Goal: Task Accomplishment & Management: Use online tool/utility

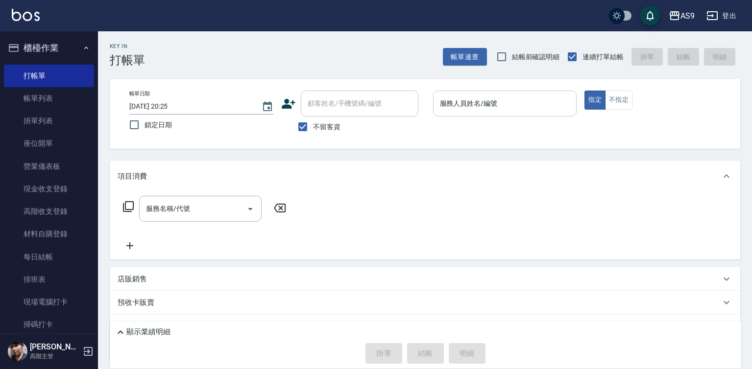
click at [507, 109] on input "服務人員姓名/編號" at bounding box center [504, 103] width 135 height 17
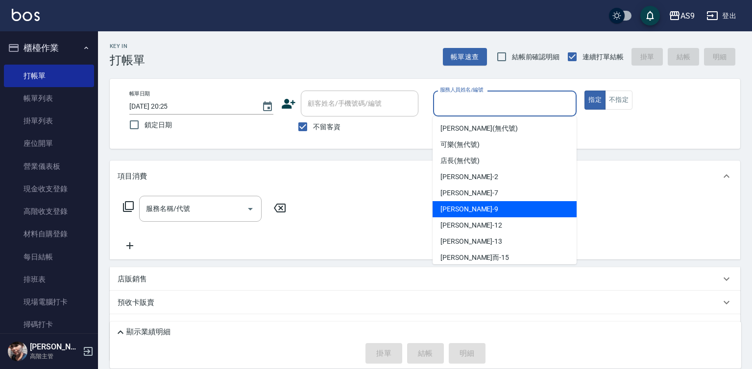
click at [481, 211] on div "[PERSON_NAME] -9" at bounding box center [505, 209] width 144 height 16
type input "[PERSON_NAME]-9"
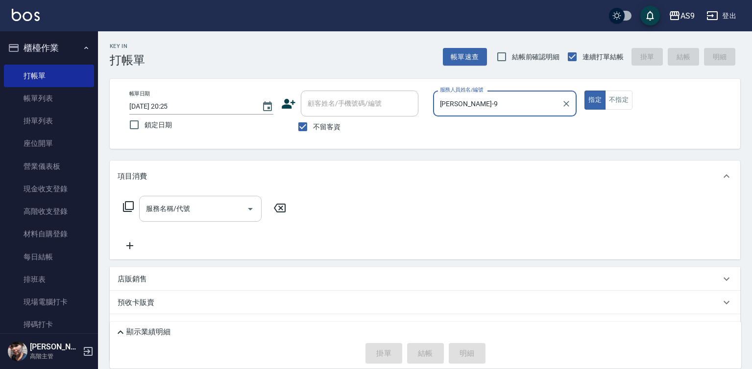
click at [193, 205] on input "服務名稱/代號" at bounding box center [193, 208] width 99 height 17
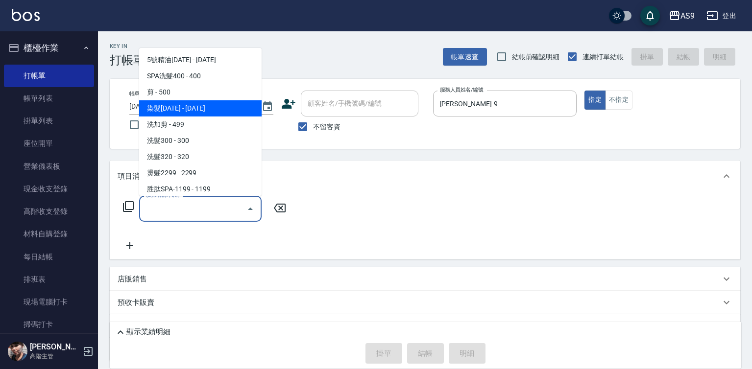
click at [198, 110] on span "染髮[DATE] - [DATE]" at bounding box center [200, 108] width 122 height 16
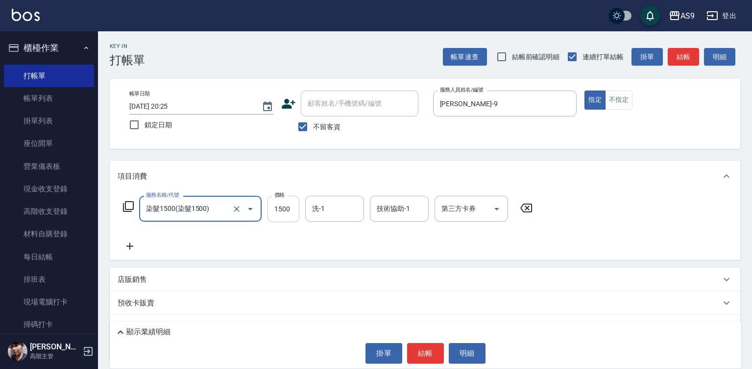
type input "染髮1500"
click at [279, 210] on input "1500" at bounding box center [283, 209] width 32 height 26
type input "3120"
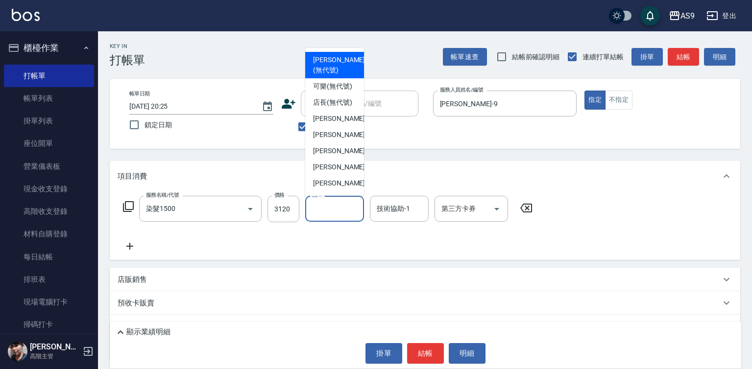
click at [337, 209] on input "洗-1" at bounding box center [335, 208] width 50 height 17
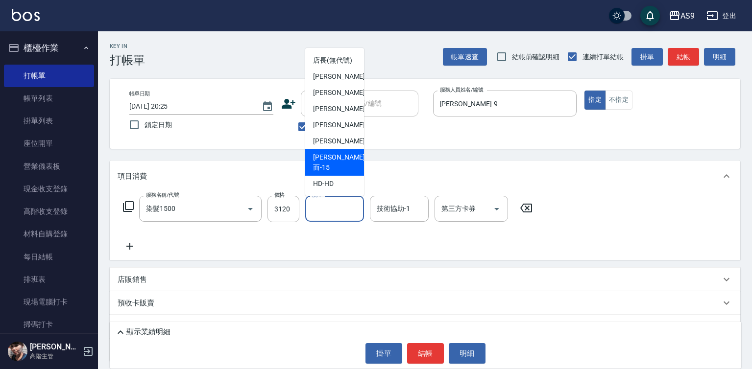
scroll to position [63, 0]
click at [342, 146] on span "[PERSON_NAME] -13" at bounding box center [344, 141] width 62 height 10
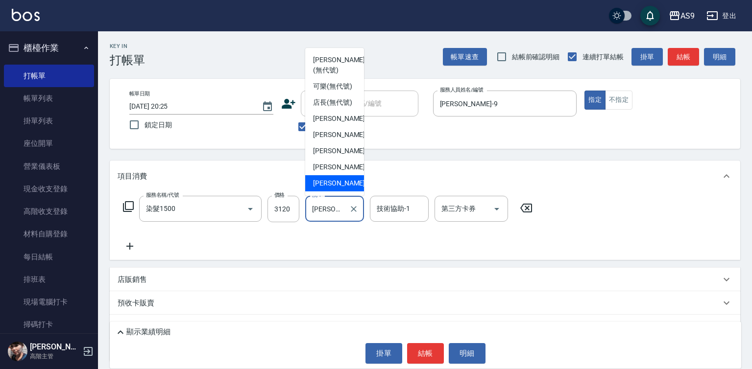
click at [343, 212] on input "[PERSON_NAME]-13" at bounding box center [327, 208] width 35 height 17
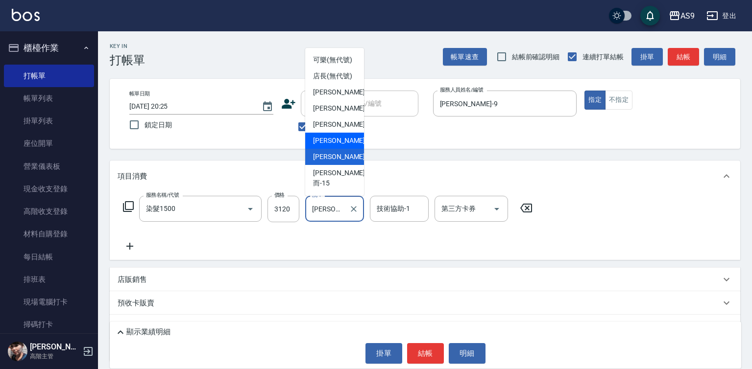
click at [333, 146] on span "[PERSON_NAME]-12" at bounding box center [344, 141] width 62 height 10
type input "[PERSON_NAME]-12"
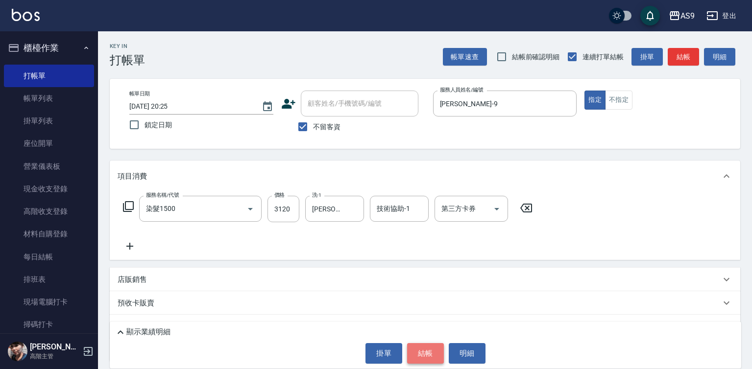
click at [431, 358] on button "結帳" at bounding box center [425, 353] width 37 height 21
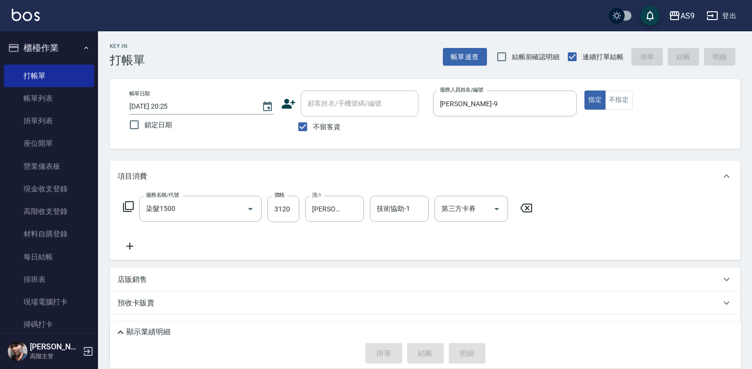
type input "[DATE] 20:26"
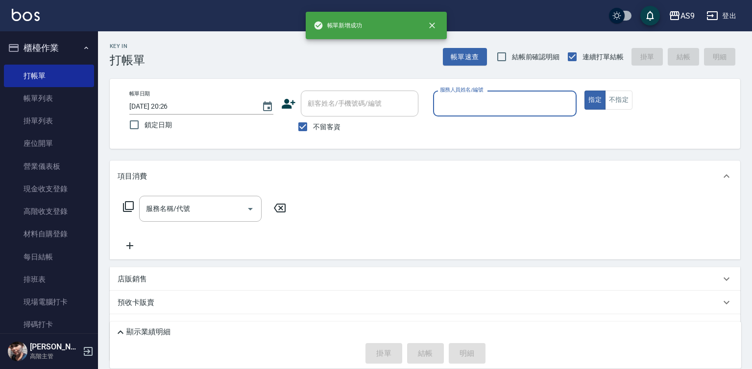
click at [468, 107] on input "服務人員姓名/編號" at bounding box center [504, 103] width 135 height 17
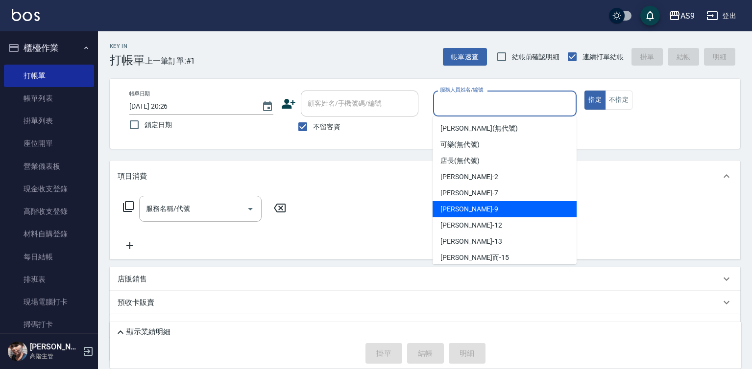
click at [463, 210] on span "[PERSON_NAME] -9" at bounding box center [469, 209] width 58 height 10
type input "[PERSON_NAME]-9"
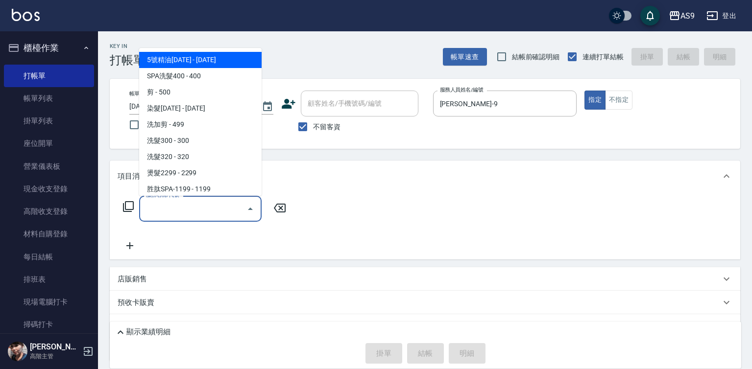
click at [194, 209] on input "服務名稱/代號" at bounding box center [193, 208] width 99 height 17
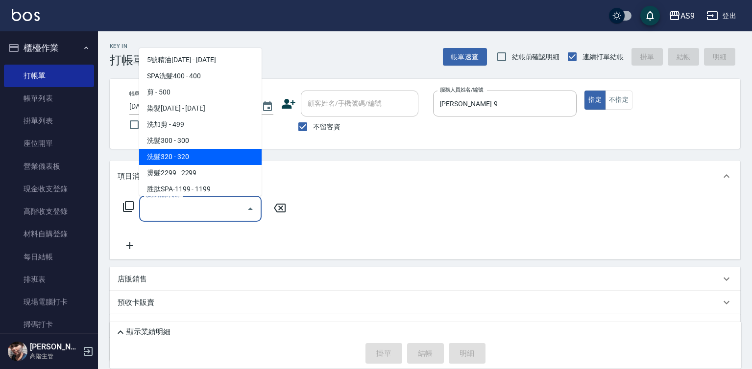
click at [194, 158] on span "洗髮320 - 320" at bounding box center [200, 157] width 122 height 16
type input "洗髮320(洗髮320)"
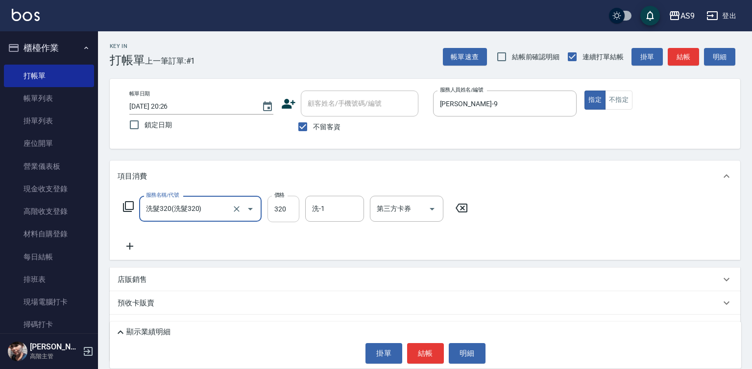
click at [284, 210] on input "320" at bounding box center [283, 209] width 32 height 26
type input "290"
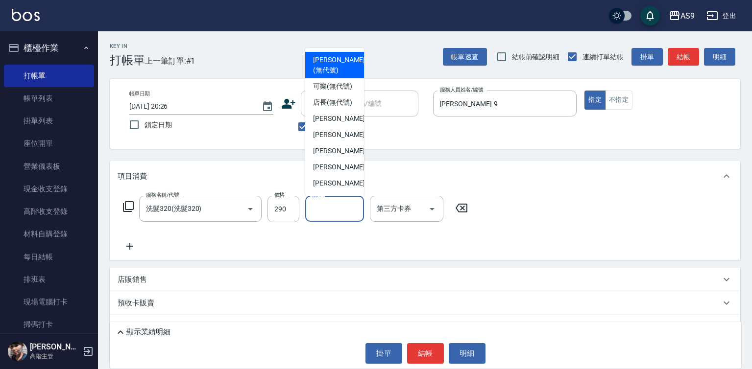
click at [333, 208] on input "洗-1" at bounding box center [335, 208] width 50 height 17
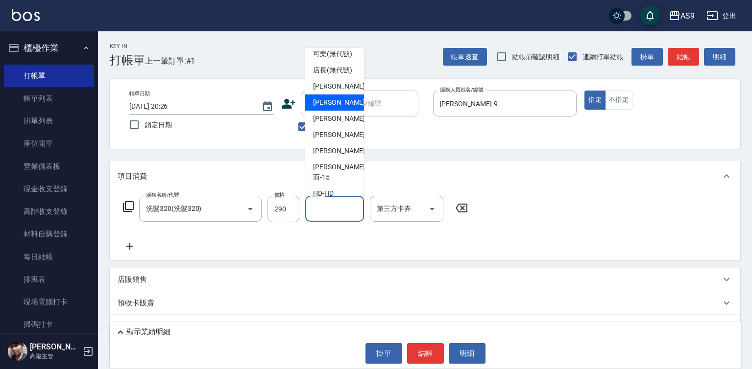
scroll to position [49, 0]
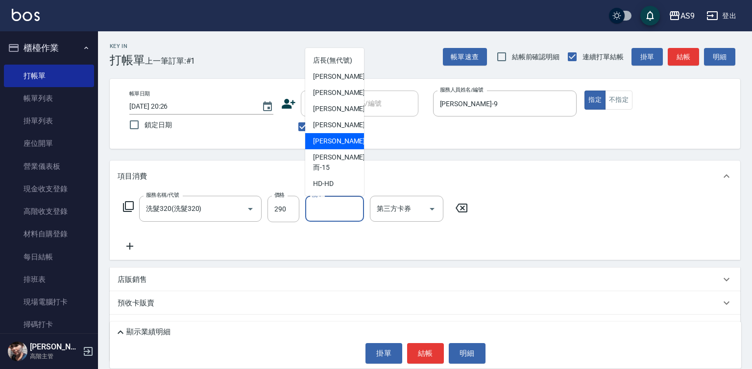
click at [343, 133] on div "[PERSON_NAME]-12" at bounding box center [334, 125] width 59 height 16
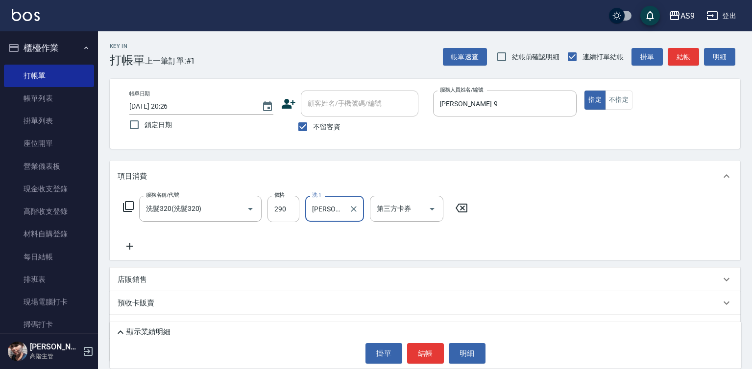
type input "[PERSON_NAME]-12"
click at [426, 354] on button "結帳" at bounding box center [425, 353] width 37 height 21
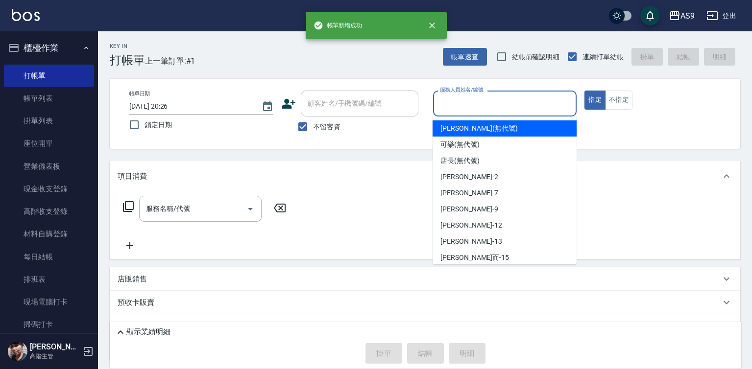
click at [496, 100] on input "服務人員姓名/編號" at bounding box center [504, 103] width 135 height 17
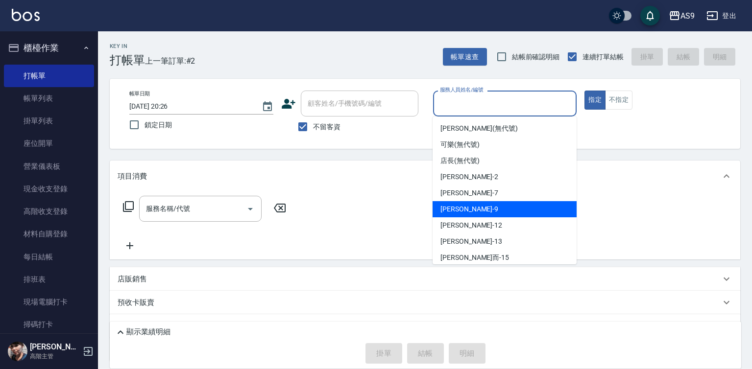
click at [471, 208] on div "[PERSON_NAME] -9" at bounding box center [505, 209] width 144 height 16
type input "[PERSON_NAME]-9"
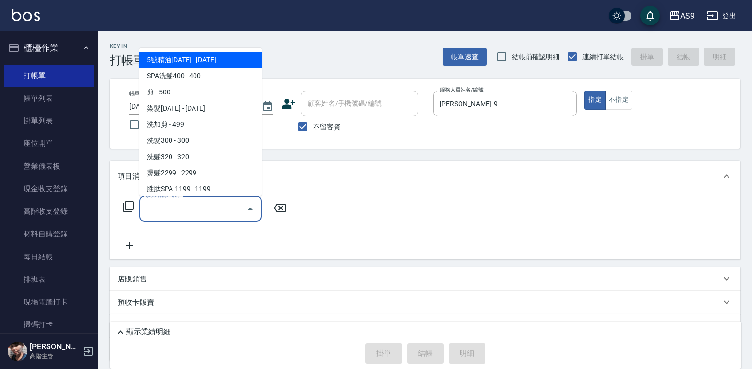
click at [196, 209] on input "服務名稱/代號" at bounding box center [193, 208] width 99 height 17
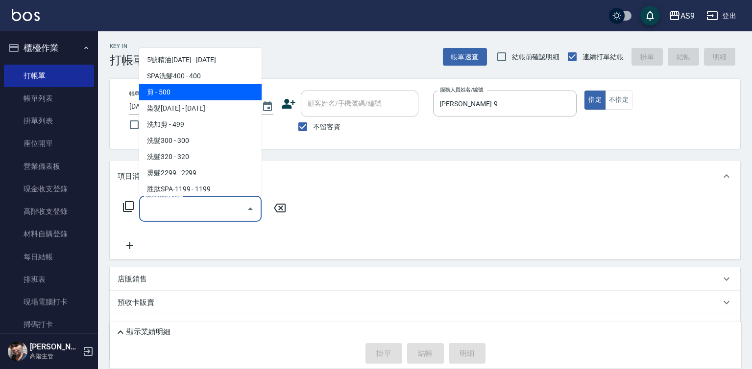
click at [177, 94] on span "剪 - 500" at bounding box center [200, 92] width 122 height 16
type input "剪(剪)"
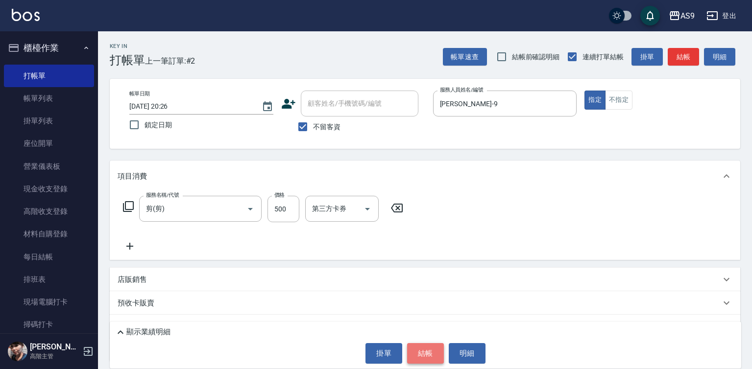
click at [426, 347] on button "結帳" at bounding box center [425, 353] width 37 height 21
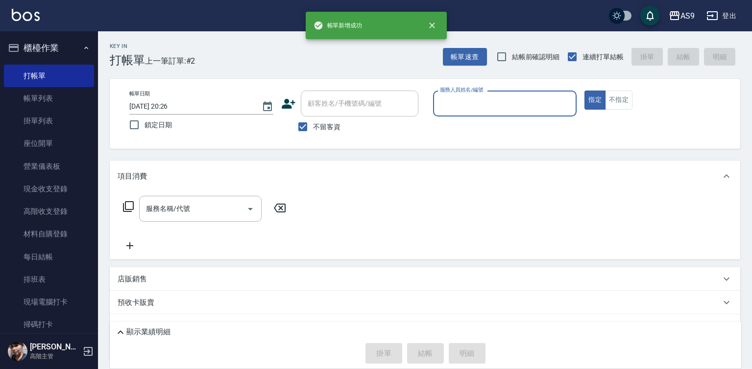
click at [454, 103] on input "服務人員姓名/編號" at bounding box center [504, 103] width 135 height 17
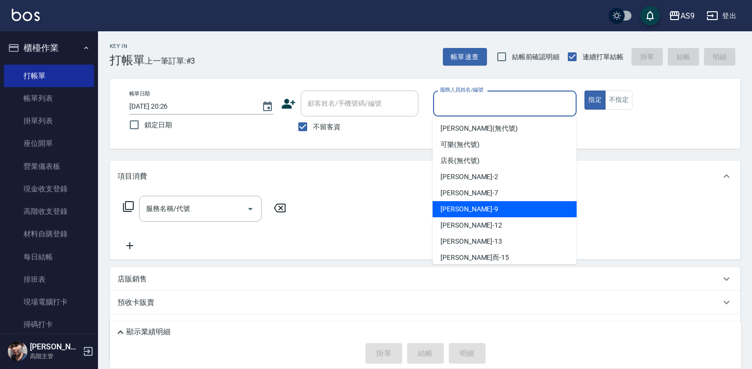
click at [471, 210] on div "[PERSON_NAME] -9" at bounding box center [505, 209] width 144 height 16
type input "[PERSON_NAME]-9"
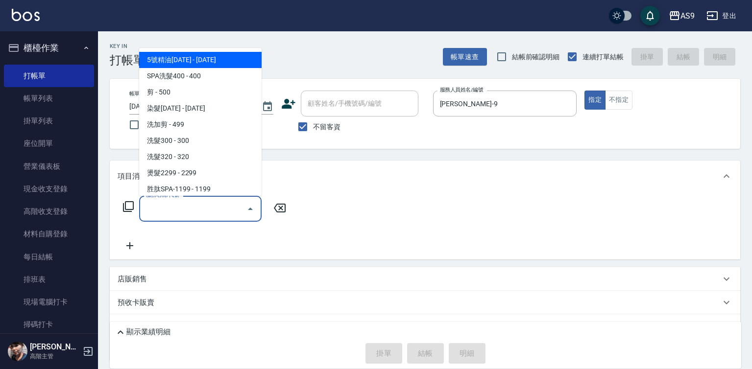
click at [219, 210] on input "服務名稱/代號" at bounding box center [193, 208] width 99 height 17
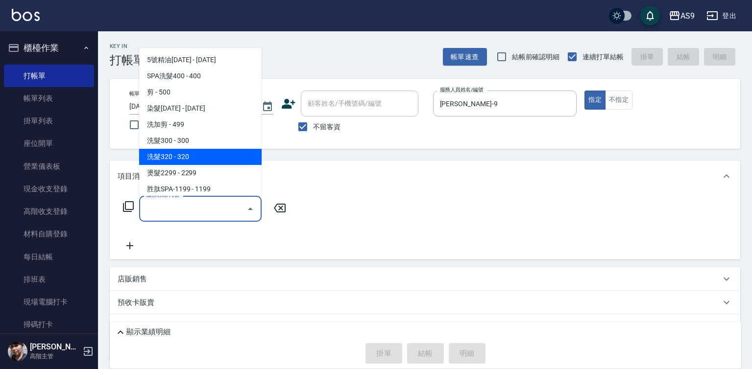
click at [193, 154] on span "洗髮320 - 320" at bounding box center [200, 157] width 122 height 16
type input "洗髮320(洗髮320)"
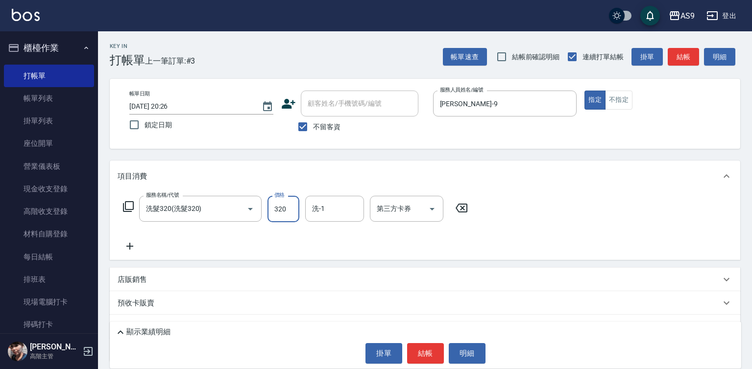
click at [279, 209] on input "320" at bounding box center [283, 209] width 32 height 26
type input "270"
click at [319, 204] on div "洗-1 洗-1" at bounding box center [334, 209] width 59 height 26
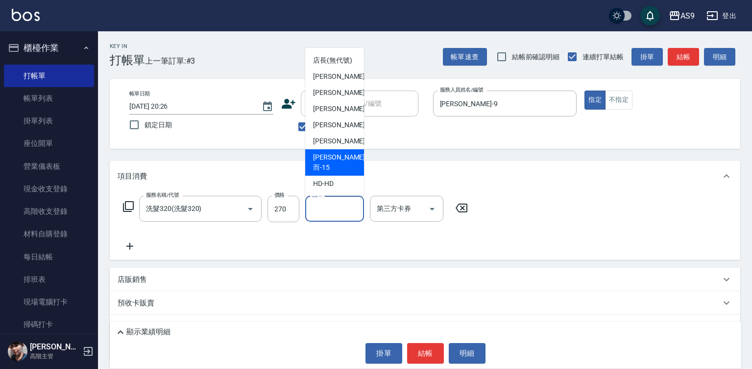
scroll to position [63, 0]
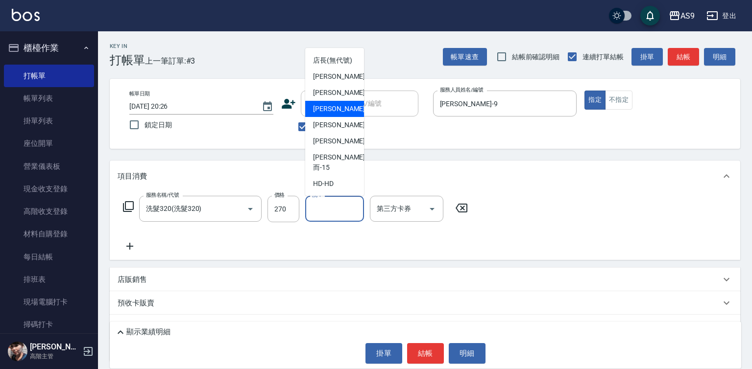
click at [336, 117] on div "[PERSON_NAME] -9" at bounding box center [334, 109] width 59 height 16
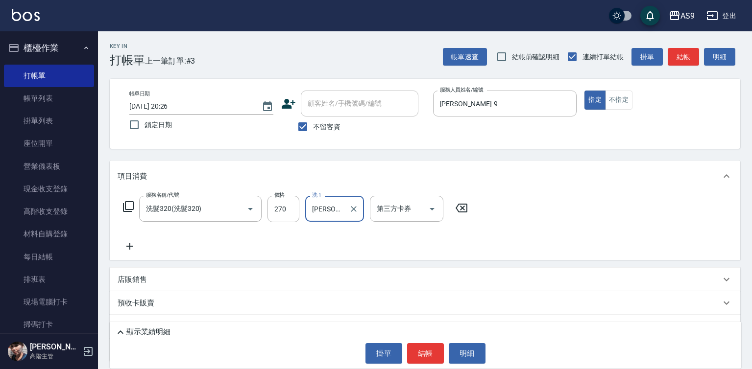
drag, startPoint x: 338, startPoint y: 209, endPoint x: 344, endPoint y: 201, distance: 9.4
click at [339, 209] on input "[PERSON_NAME]-9" at bounding box center [327, 208] width 35 height 17
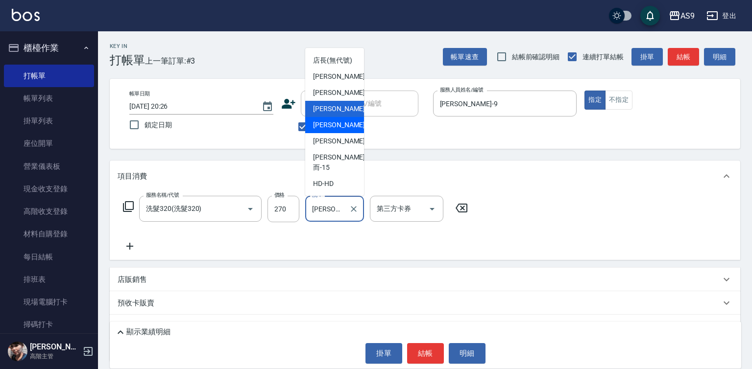
click at [329, 130] on span "[PERSON_NAME]-12" at bounding box center [344, 125] width 62 height 10
type input "[PERSON_NAME]-12"
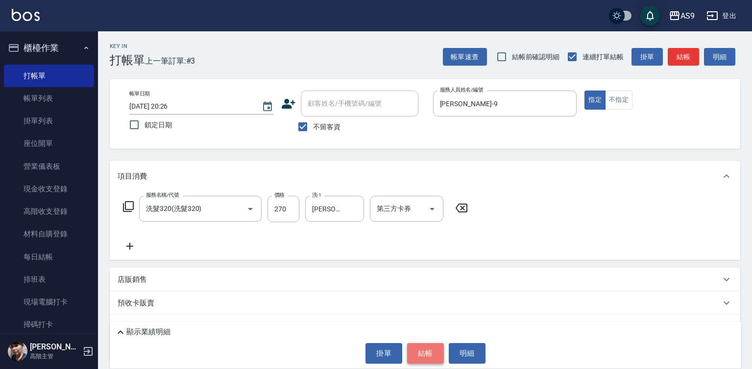
click at [425, 350] on button "結帳" at bounding box center [425, 353] width 37 height 21
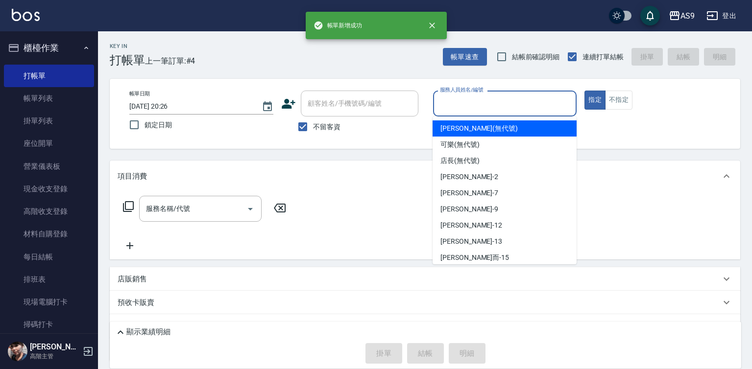
drag, startPoint x: 465, startPoint y: 110, endPoint x: 458, endPoint y: 163, distance: 53.4
click at [465, 109] on input "服務人員姓名/編號" at bounding box center [504, 103] width 135 height 17
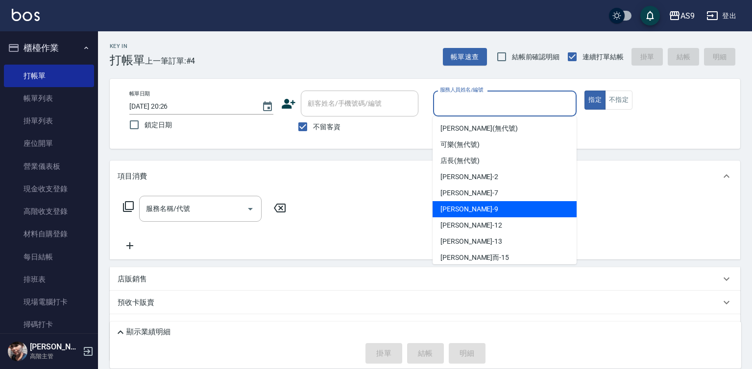
click at [456, 216] on div "[PERSON_NAME] -9" at bounding box center [505, 209] width 144 height 16
type input "[PERSON_NAME]-9"
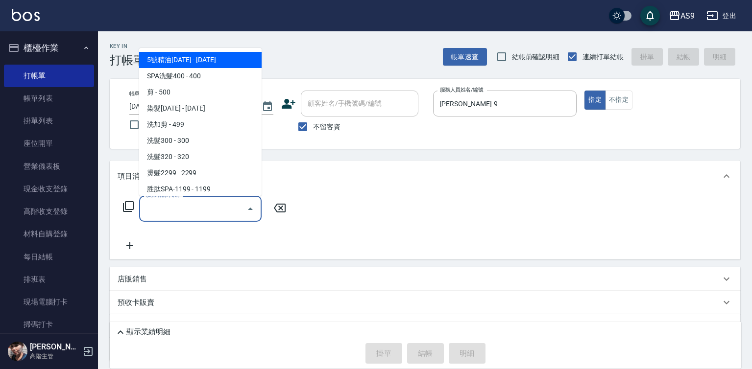
click at [193, 205] on input "服務名稱/代號" at bounding box center [193, 208] width 99 height 17
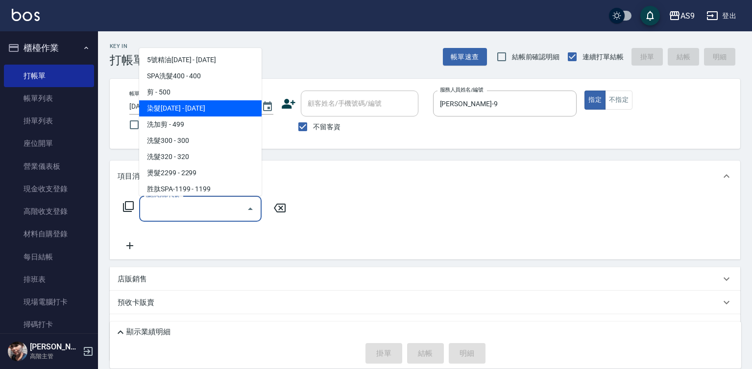
click at [188, 108] on span "染髮[DATE] - [DATE]" at bounding box center [200, 108] width 122 height 16
type input "染髮1500"
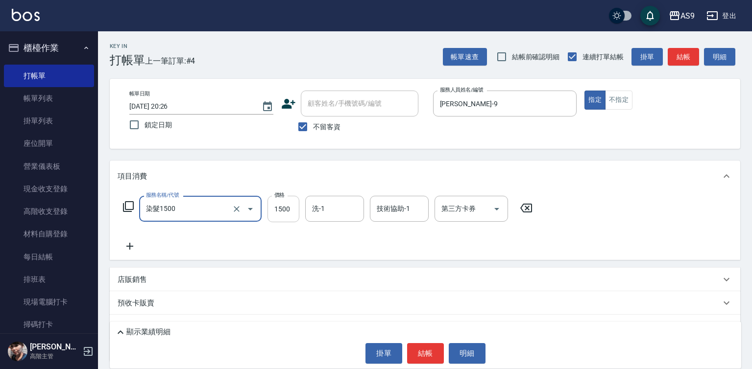
click at [277, 221] on input "1500" at bounding box center [283, 209] width 32 height 26
type input "1320"
click at [336, 210] on input "洗-1" at bounding box center [335, 208] width 50 height 17
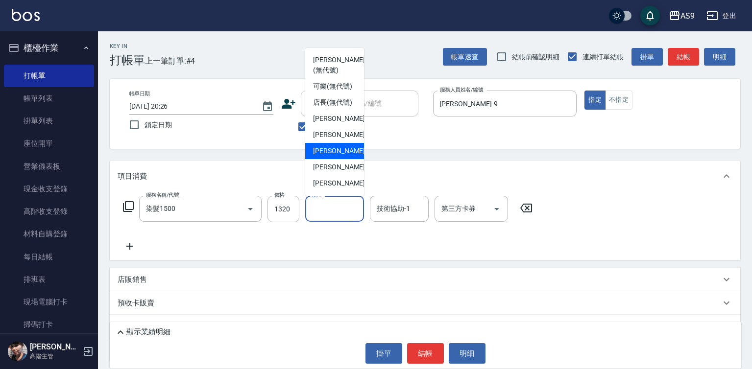
scroll to position [49, 0]
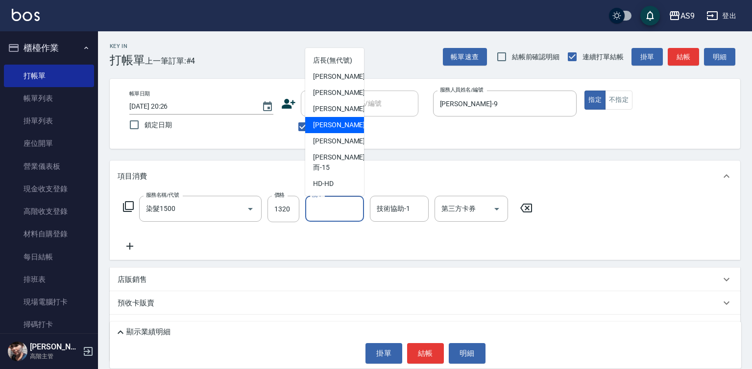
click at [332, 130] on span "[PERSON_NAME]-12" at bounding box center [344, 125] width 62 height 10
type input "[PERSON_NAME]-12"
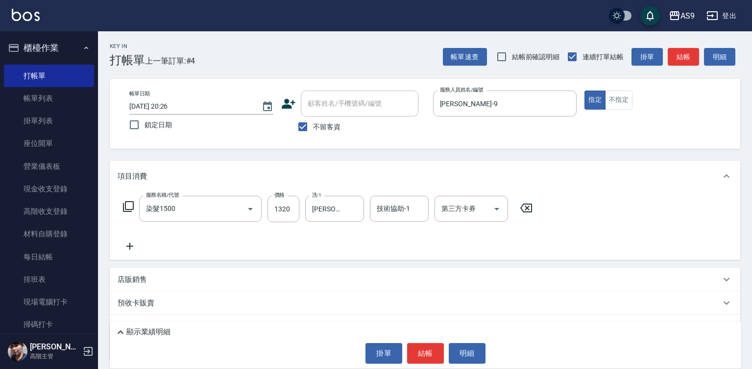
click at [422, 365] on div "顯示業績明細 掛單 結帳 明細" at bounding box center [425, 345] width 631 height 47
click at [421, 345] on button "結帳" at bounding box center [425, 353] width 37 height 21
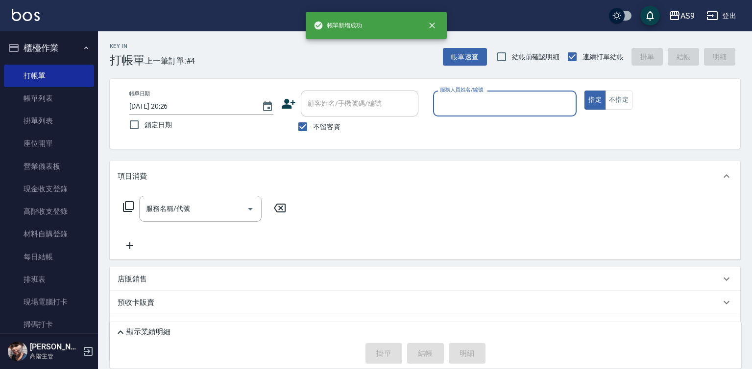
click at [470, 103] on input "服務人員姓名/編號" at bounding box center [504, 103] width 135 height 17
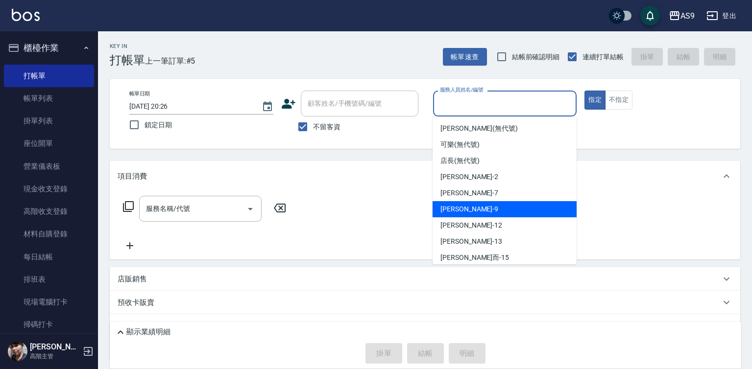
drag, startPoint x: 464, startPoint y: 209, endPoint x: 366, endPoint y: 212, distance: 98.5
click at [464, 210] on span "[PERSON_NAME] -9" at bounding box center [469, 209] width 58 height 10
type input "[PERSON_NAME]-9"
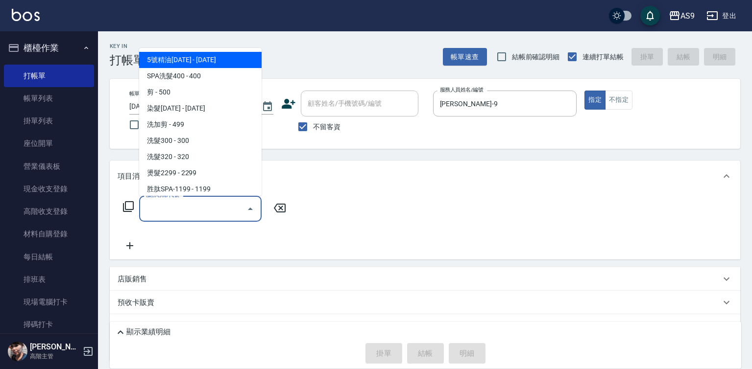
click at [198, 208] on input "服務名稱/代號" at bounding box center [193, 208] width 99 height 17
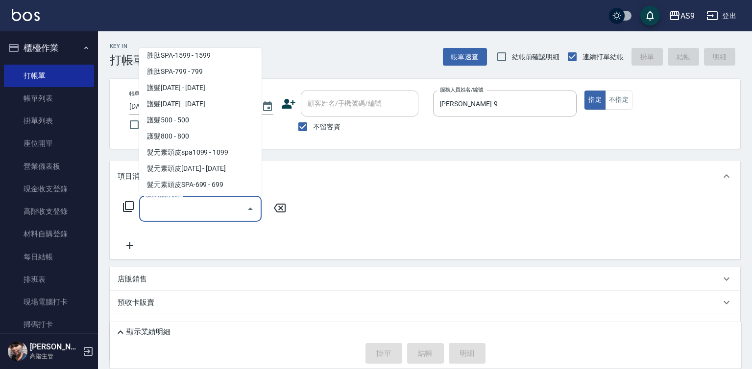
scroll to position [151, 0]
click at [210, 171] on span "髮元素頭皮[DATE] - [DATE]" at bounding box center [200, 168] width 122 height 16
type input "髮元素頭皮1399(髮元素頭皮spa1399)"
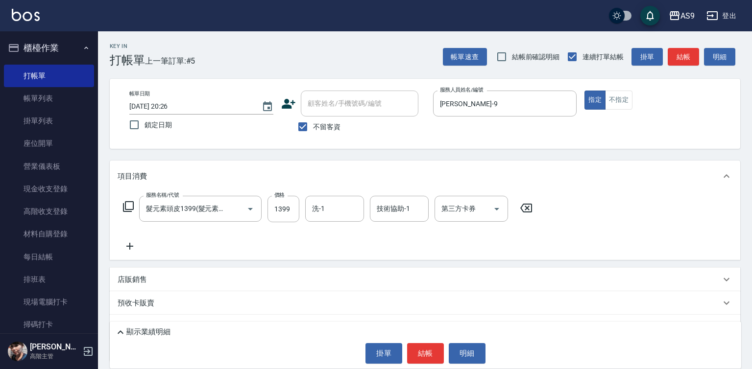
click at [128, 247] on icon at bounding box center [129, 246] width 7 height 7
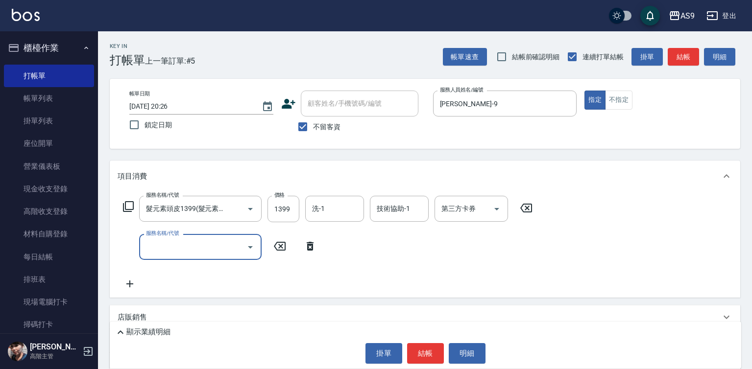
click at [189, 243] on input "服務名稱/代號" at bounding box center [193, 247] width 99 height 17
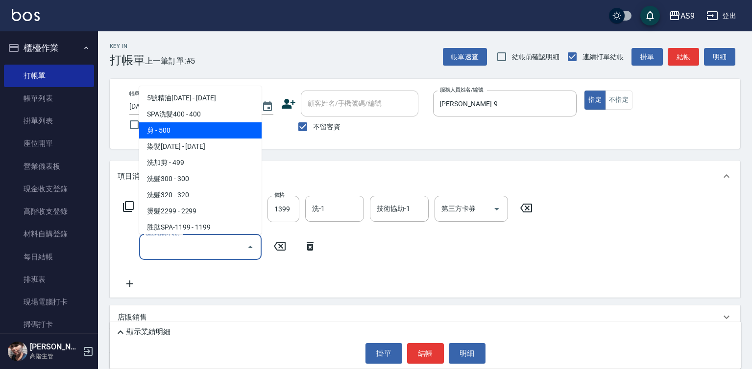
click at [201, 129] on span "剪 - 500" at bounding box center [200, 130] width 122 height 16
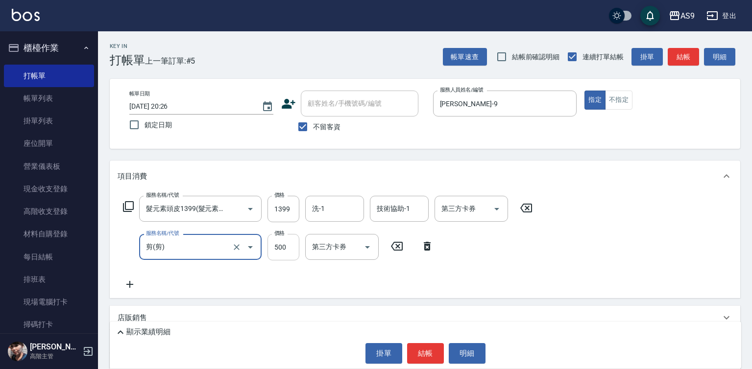
click at [282, 247] on input "500" at bounding box center [283, 247] width 32 height 26
type input "剪"
click at [282, 247] on input "500" at bounding box center [283, 247] width 32 height 26
type input "400"
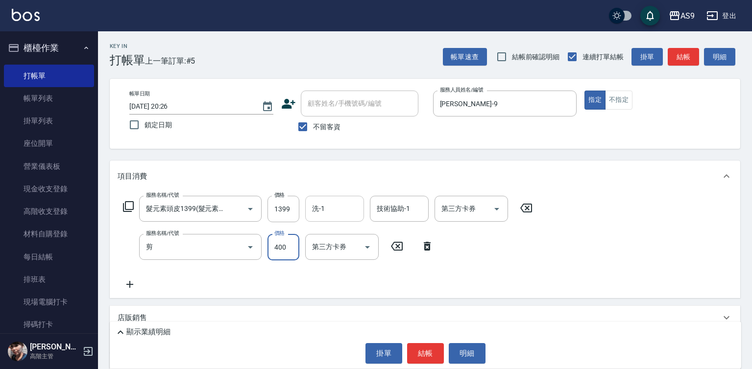
click at [337, 201] on input "洗-1" at bounding box center [335, 208] width 50 height 17
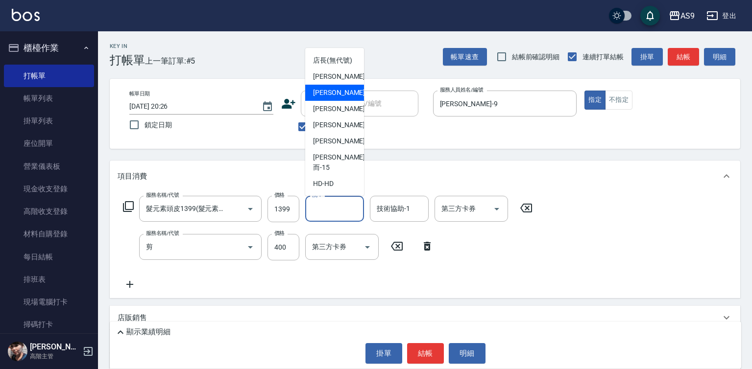
scroll to position [63, 0]
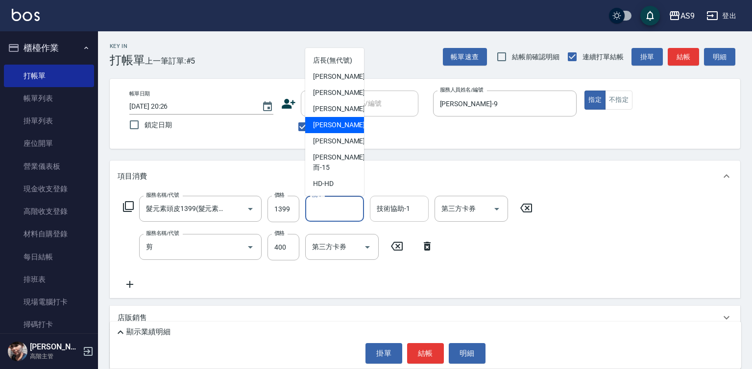
drag, startPoint x: 338, startPoint y: 136, endPoint x: 405, endPoint y: 205, distance: 96.0
click at [339, 130] on span "[PERSON_NAME]-12" at bounding box center [344, 125] width 62 height 10
type input "[PERSON_NAME]-12"
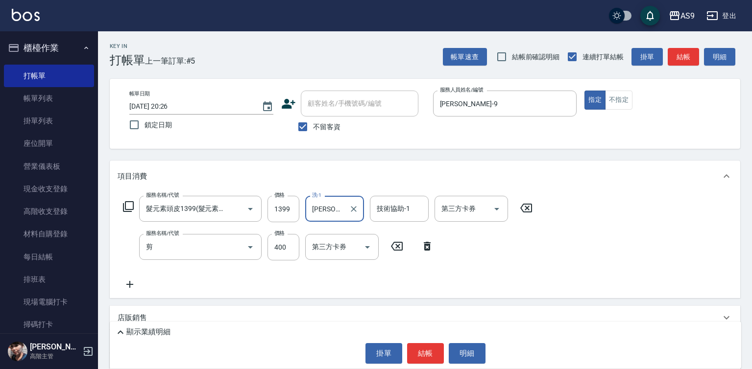
click at [407, 212] on div "技術協助-1 技術協助-1" at bounding box center [399, 209] width 59 height 26
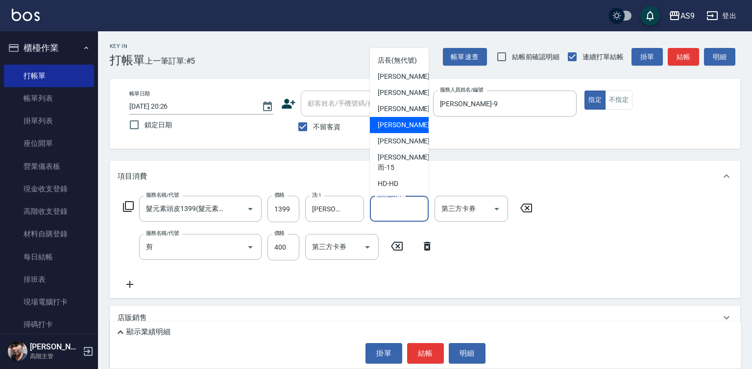
click at [405, 130] on span "[PERSON_NAME]-12" at bounding box center [409, 125] width 62 height 10
type input "[PERSON_NAME]-12"
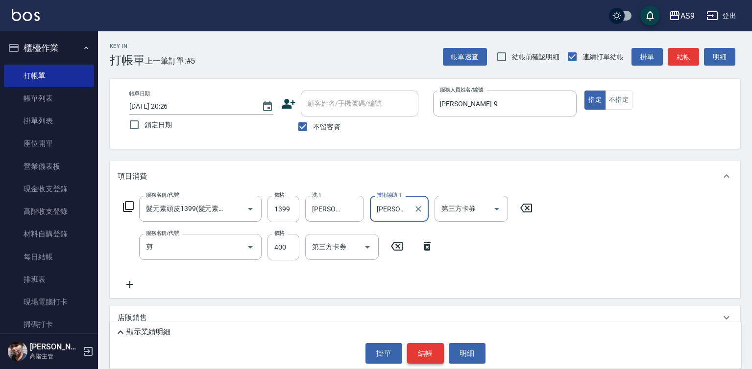
click at [435, 356] on button "結帳" at bounding box center [425, 353] width 37 height 21
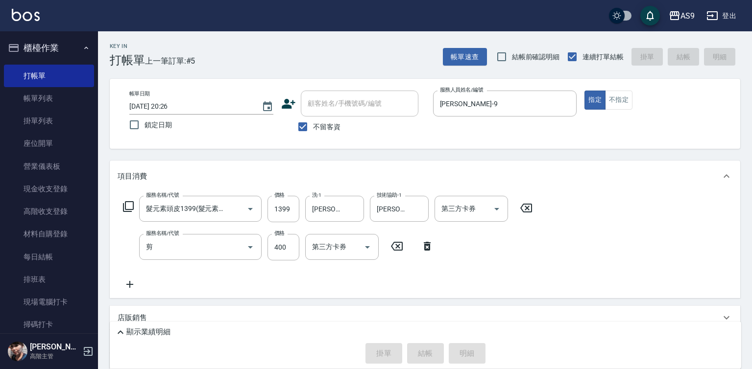
type input "[DATE] 20:27"
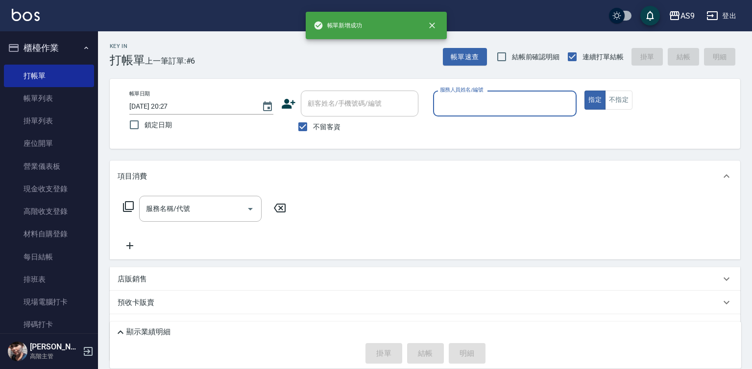
click at [458, 97] on input "服務人員姓名/編號" at bounding box center [504, 103] width 135 height 17
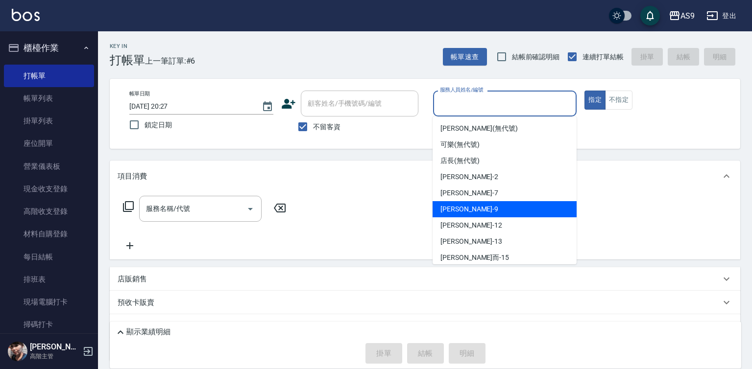
drag, startPoint x: 464, startPoint y: 205, endPoint x: 274, endPoint y: 203, distance: 190.1
click at [464, 206] on span "[PERSON_NAME] -9" at bounding box center [469, 209] width 58 height 10
type input "[PERSON_NAME]-9"
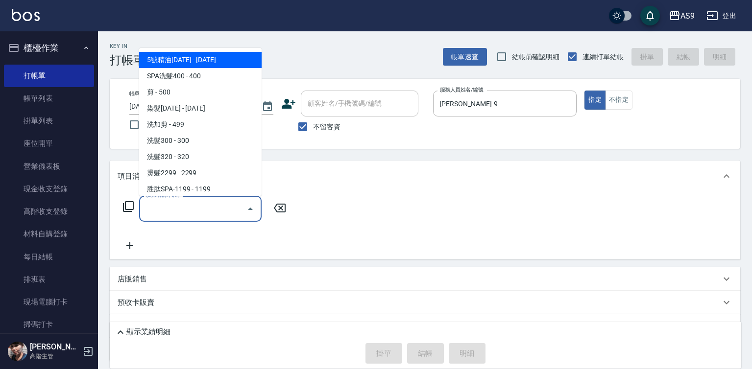
click at [215, 203] on input "服務名稱/代號" at bounding box center [193, 208] width 99 height 17
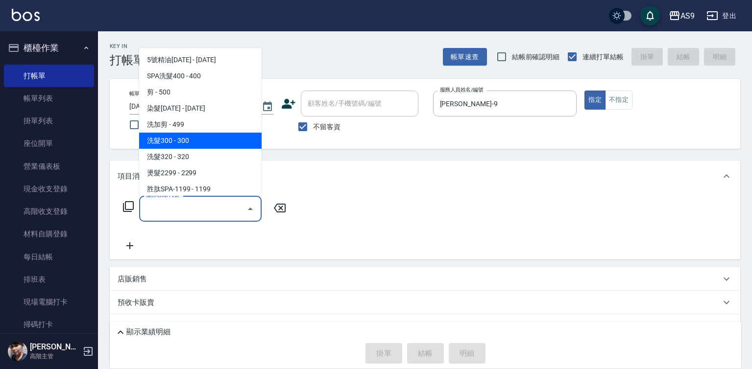
click at [178, 145] on span "洗髮300 - 300" at bounding box center [200, 141] width 122 height 16
type input "洗髮300(洗 髮300)"
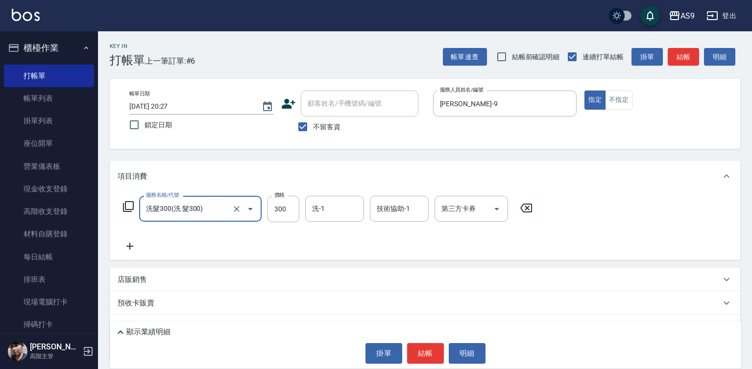
click at [319, 202] on div "洗-1 洗-1" at bounding box center [334, 209] width 59 height 26
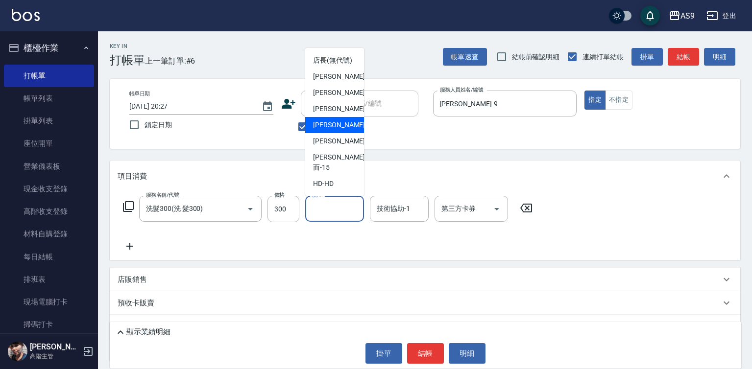
click at [338, 130] on span "[PERSON_NAME]-12" at bounding box center [344, 125] width 62 height 10
type input "[PERSON_NAME]-12"
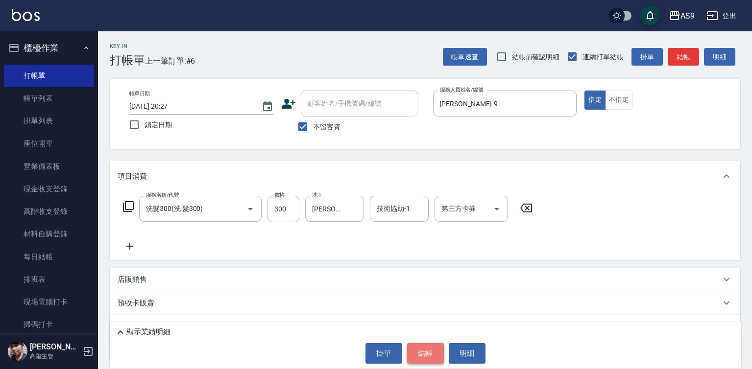
click at [420, 347] on button "結帳" at bounding box center [425, 353] width 37 height 21
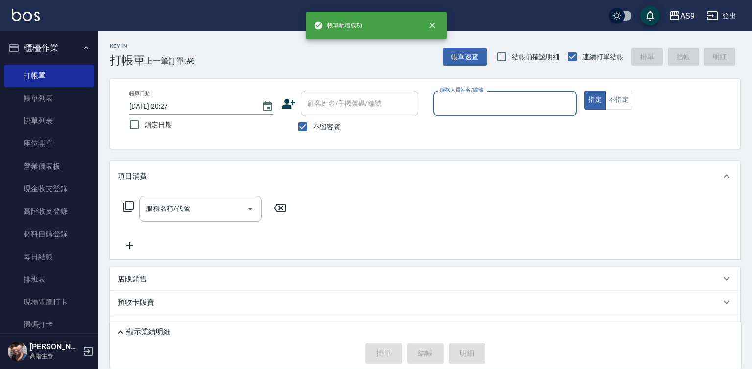
click at [462, 97] on input "服務人員姓名/編號" at bounding box center [504, 103] width 135 height 17
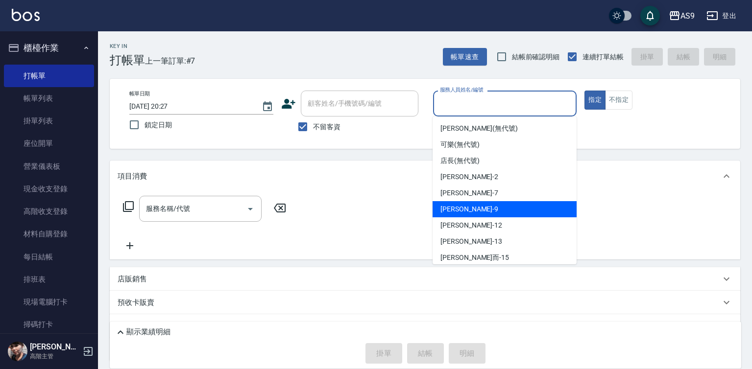
click at [477, 212] on div "[PERSON_NAME] -9" at bounding box center [505, 209] width 144 height 16
type input "[PERSON_NAME]-9"
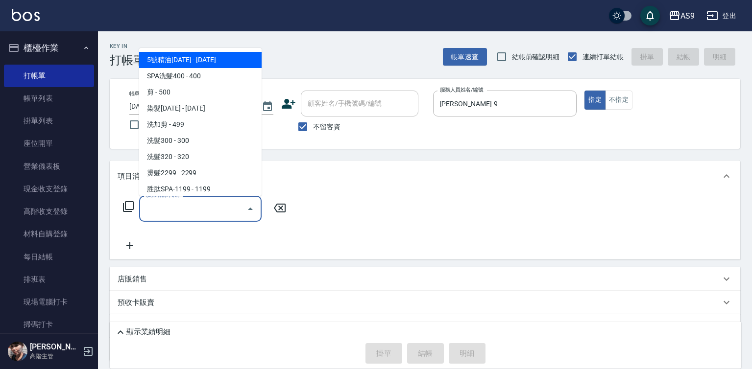
click at [234, 213] on input "服務名稱/代號" at bounding box center [193, 208] width 99 height 17
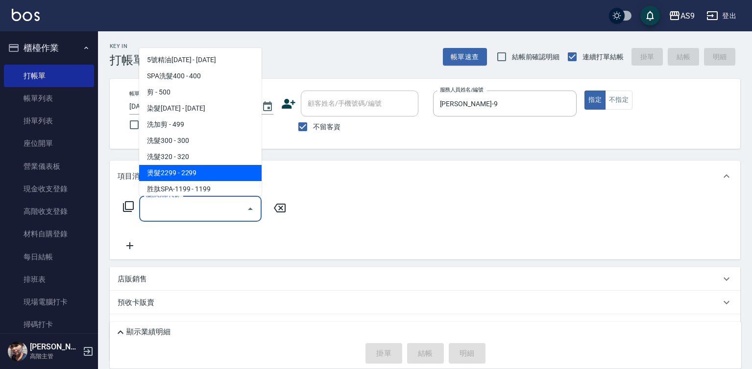
click at [207, 172] on span "燙髮2299 - 2299" at bounding box center [200, 173] width 122 height 16
type input "燙髮2299(燙2299)"
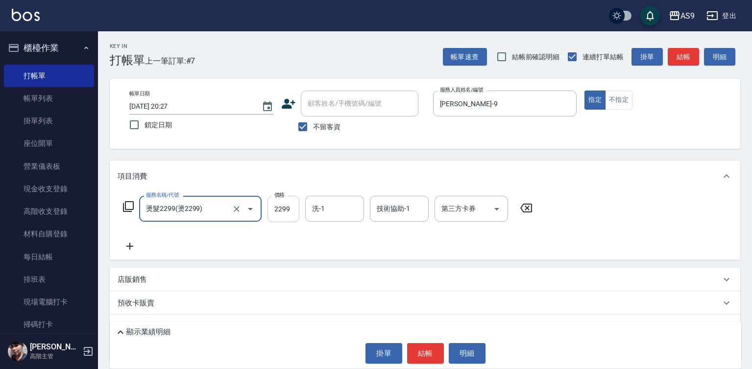
click at [280, 212] on input "2299" at bounding box center [283, 209] width 32 height 26
drag, startPoint x: 293, startPoint y: 206, endPoint x: 310, endPoint y: 208, distance: 16.8
click at [297, 207] on input "2500" at bounding box center [283, 209] width 32 height 26
type input "2500"
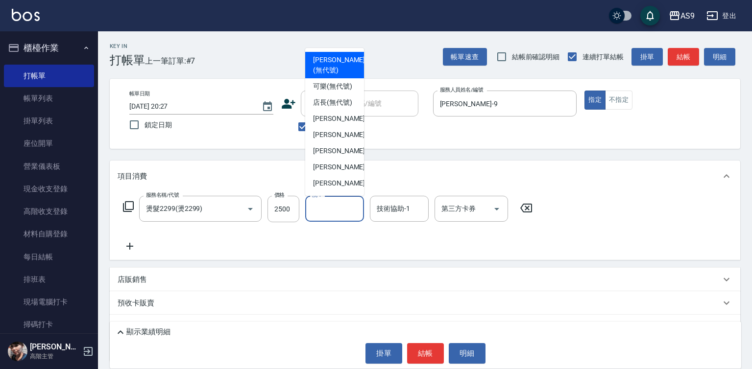
click at [330, 209] on input "洗-1" at bounding box center [335, 208] width 50 height 17
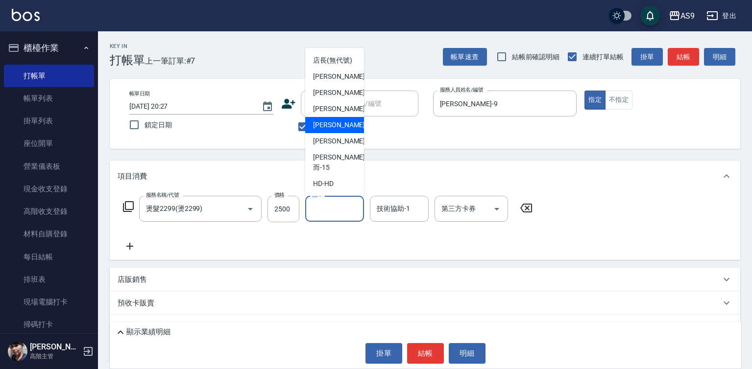
click at [339, 130] on span "[PERSON_NAME]-12" at bounding box center [344, 125] width 62 height 10
type input "[PERSON_NAME]-12"
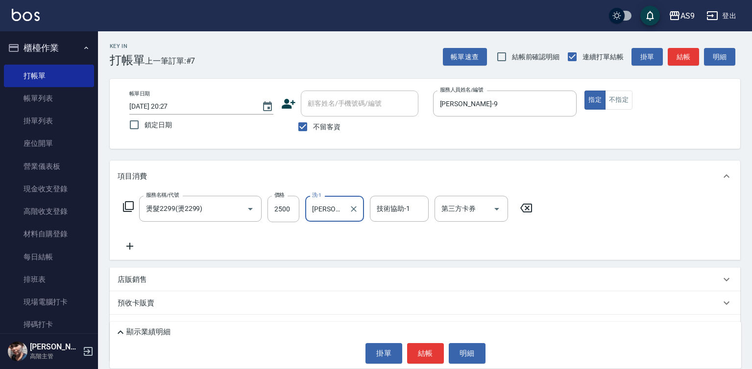
click at [398, 210] on div "技術協助-1 技術協助-1" at bounding box center [399, 209] width 59 height 26
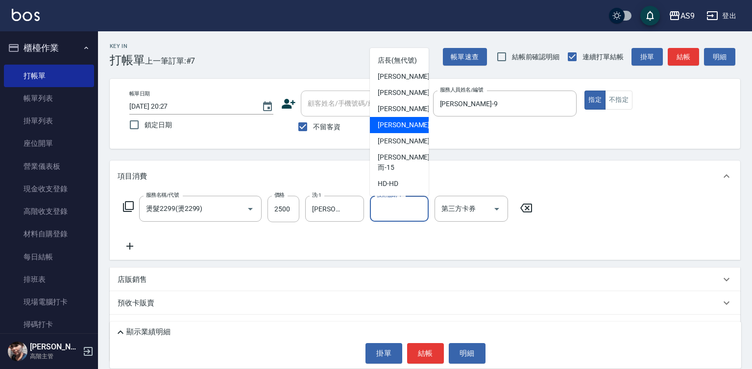
click at [403, 130] on span "[PERSON_NAME]-12" at bounding box center [409, 125] width 62 height 10
type input "[PERSON_NAME]-12"
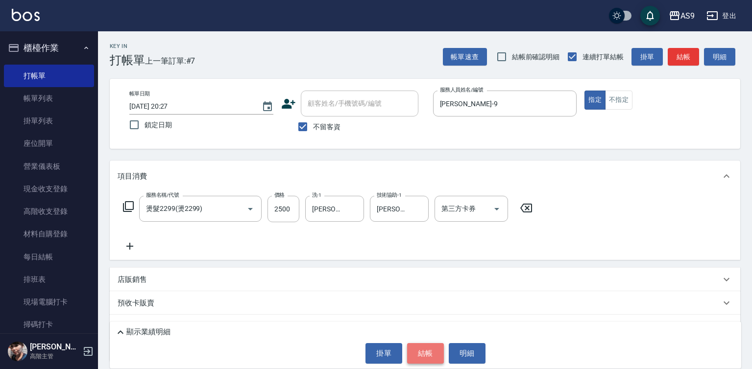
click at [427, 348] on button "結帳" at bounding box center [425, 353] width 37 height 21
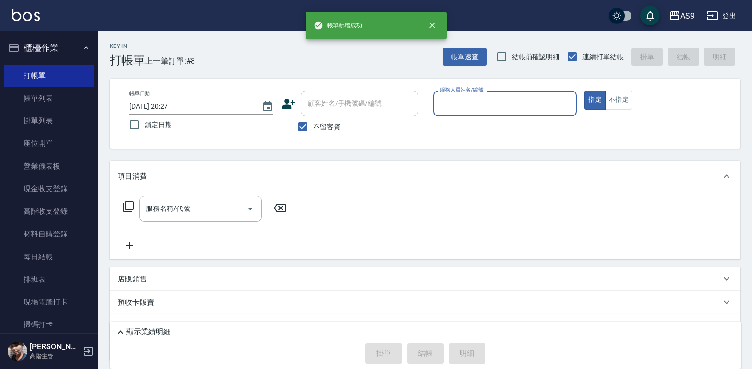
click at [483, 97] on input "服務人員姓名/編號" at bounding box center [504, 103] width 135 height 17
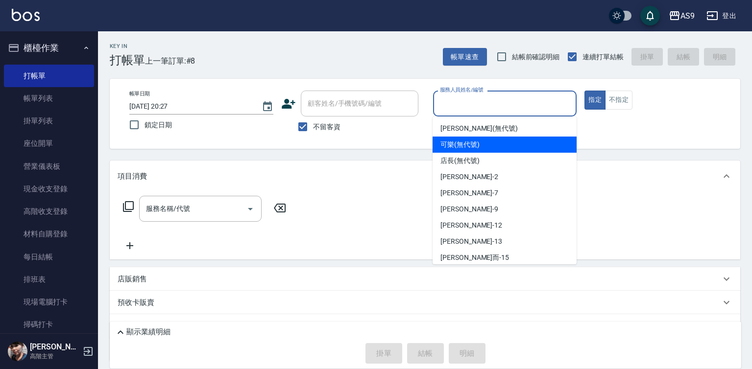
click at [481, 146] on div "可樂 (無代號)" at bounding box center [505, 145] width 144 height 16
type input "可樂(無代號)"
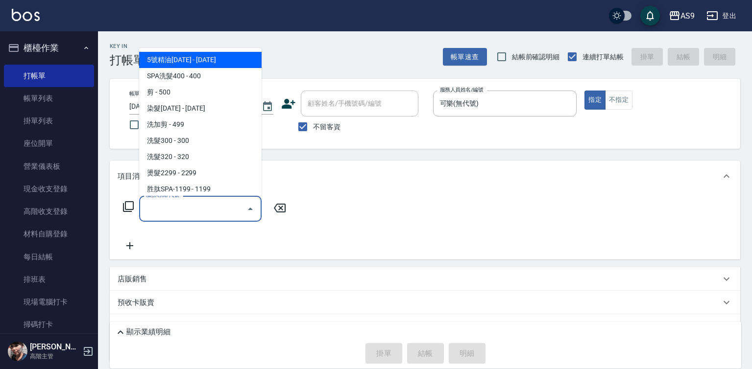
click at [167, 210] on input "服務名稱/代號" at bounding box center [193, 208] width 99 height 17
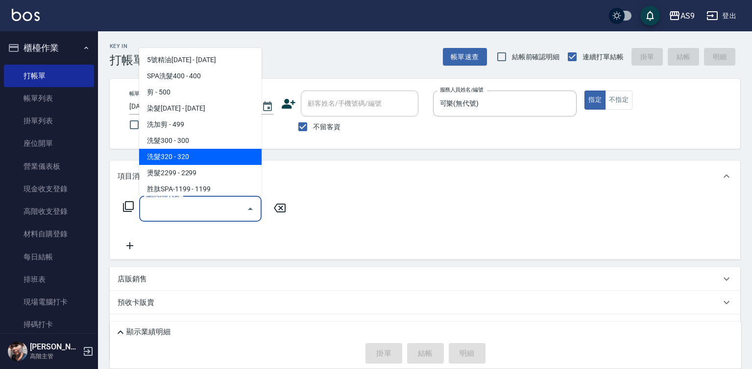
click at [180, 158] on span "洗髮320 - 320" at bounding box center [200, 157] width 122 height 16
type input "洗髮320(洗髮320)"
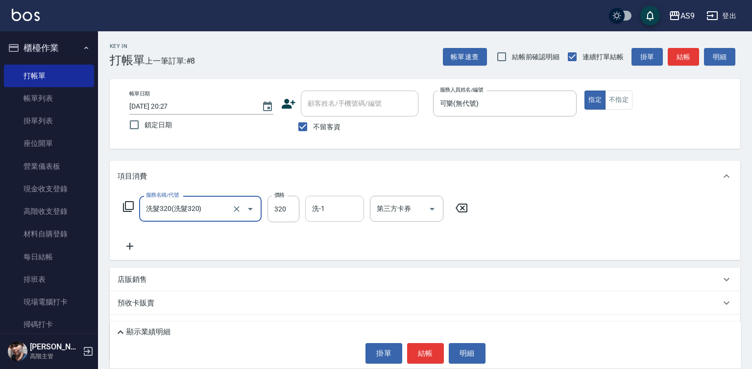
click at [326, 211] on input "洗-1" at bounding box center [335, 208] width 50 height 17
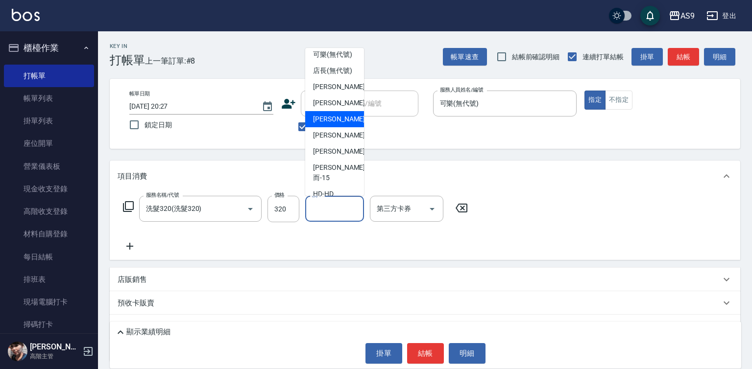
scroll to position [49, 0]
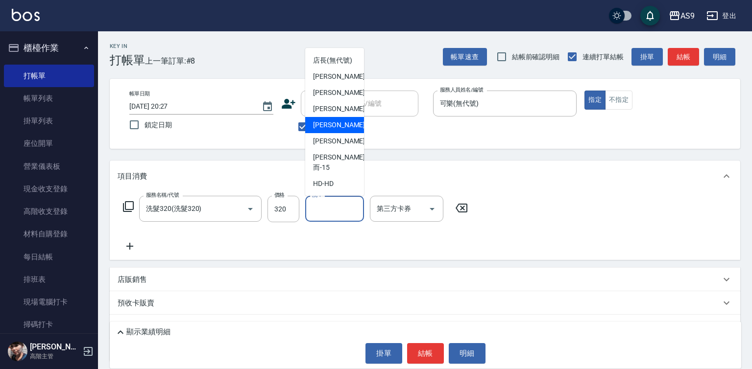
click at [339, 130] on span "[PERSON_NAME]-12" at bounding box center [344, 125] width 62 height 10
type input "[PERSON_NAME]-12"
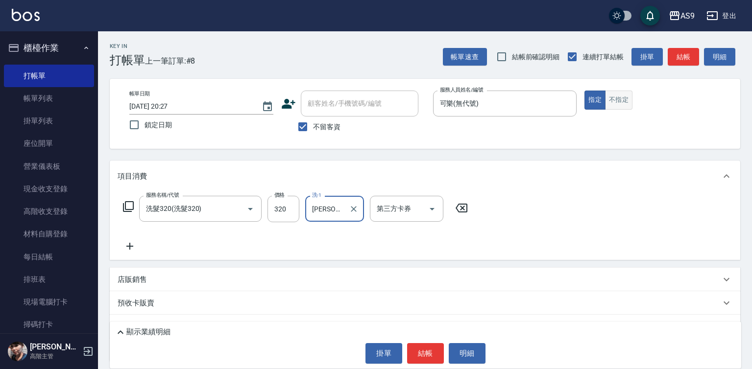
click at [618, 101] on button "不指定" at bounding box center [618, 100] width 27 height 19
click at [416, 352] on button "結帳" at bounding box center [425, 353] width 37 height 21
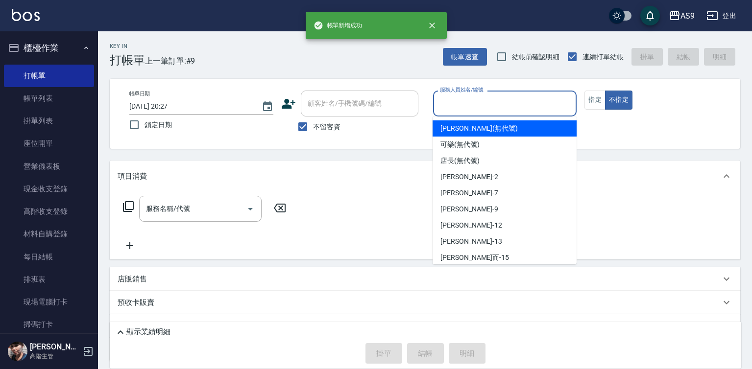
drag, startPoint x: 446, startPoint y: 107, endPoint x: 454, endPoint y: 131, distance: 25.4
click at [446, 107] on input "服務人員姓名/編號" at bounding box center [504, 103] width 135 height 17
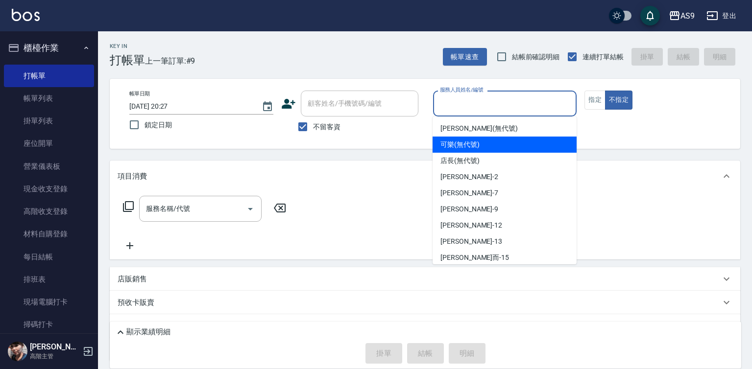
drag, startPoint x: 462, startPoint y: 145, endPoint x: 326, endPoint y: 171, distance: 138.3
click at [461, 144] on span "可樂 (無代號)" at bounding box center [459, 145] width 39 height 10
type input "可樂(無代號)"
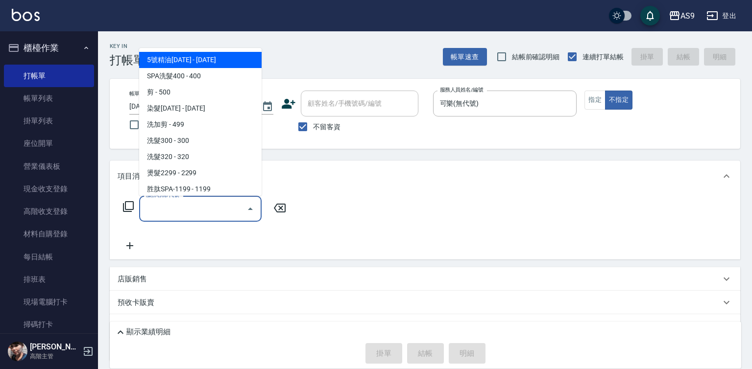
click at [229, 212] on input "服務名稱/代號" at bounding box center [193, 208] width 99 height 17
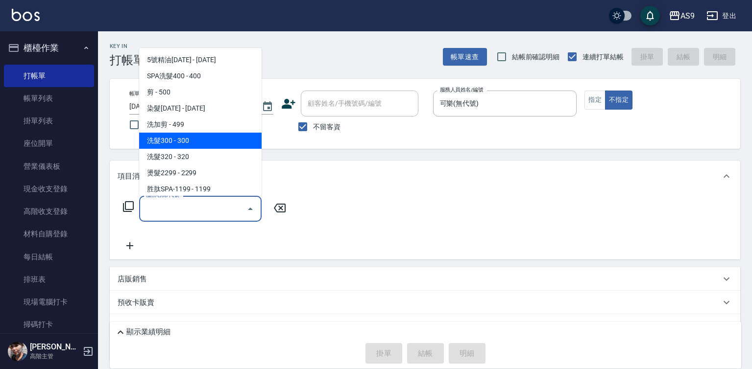
click at [193, 143] on span "洗髮300 - 300" at bounding box center [200, 141] width 122 height 16
type input "洗髮300(洗 髮300)"
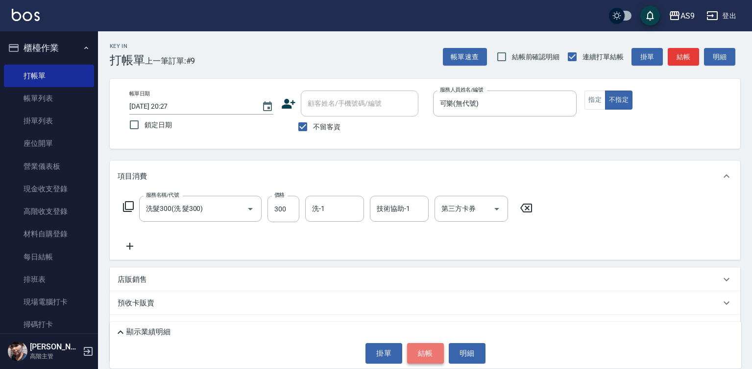
click at [425, 354] on button "結帳" at bounding box center [425, 353] width 37 height 21
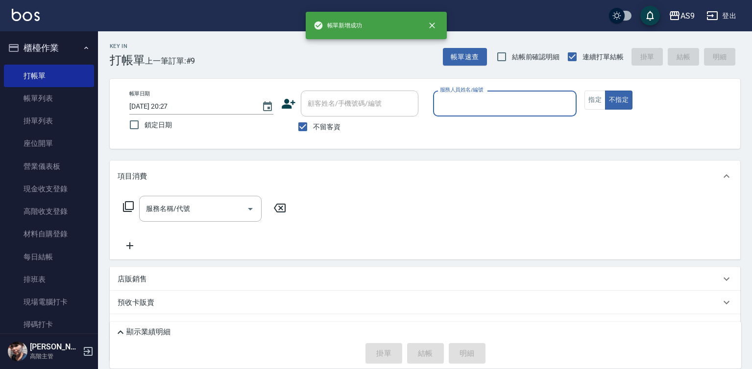
click at [471, 105] on input "服務人員姓名/編號" at bounding box center [504, 103] width 135 height 17
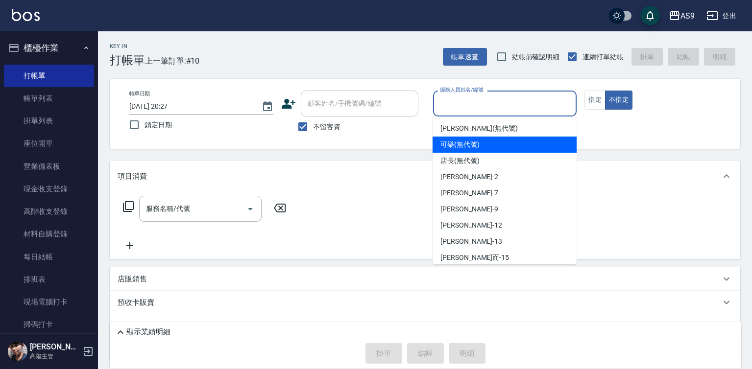
click at [480, 150] on div "可樂 (無代號)" at bounding box center [505, 145] width 144 height 16
type input "可樂(無代號)"
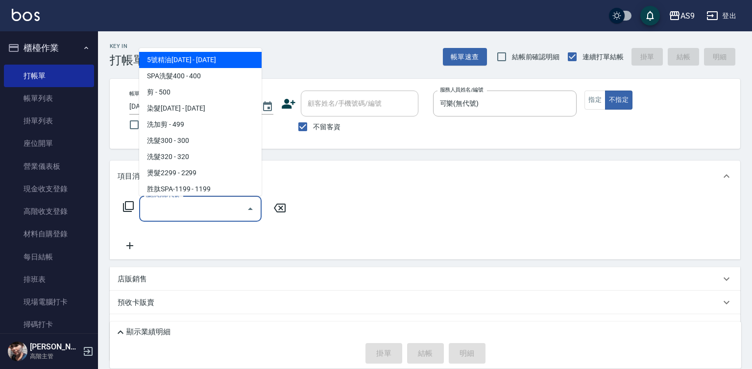
click at [212, 211] on input "服務名稱/代號" at bounding box center [193, 208] width 99 height 17
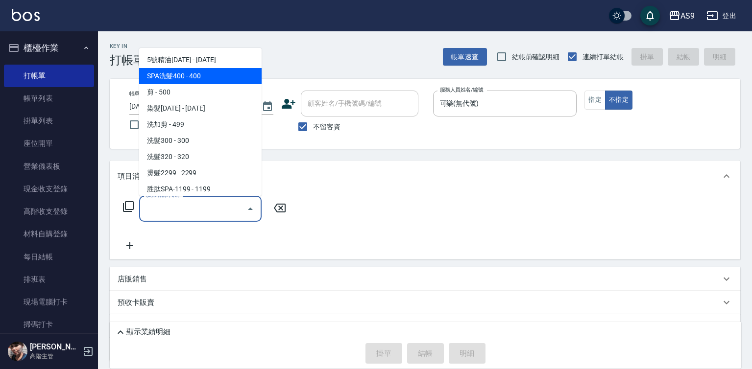
click at [202, 77] on span "SPA洗髮400 - 400" at bounding box center [200, 76] width 122 height 16
type input "SPA洗髮400(SPA洗髮400)"
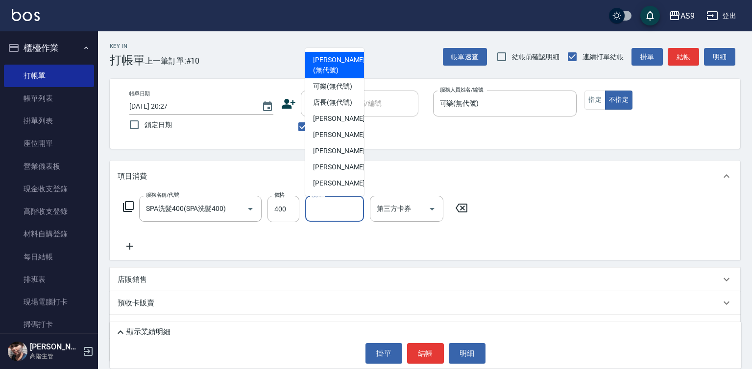
click at [327, 212] on input "洗-1" at bounding box center [335, 208] width 50 height 17
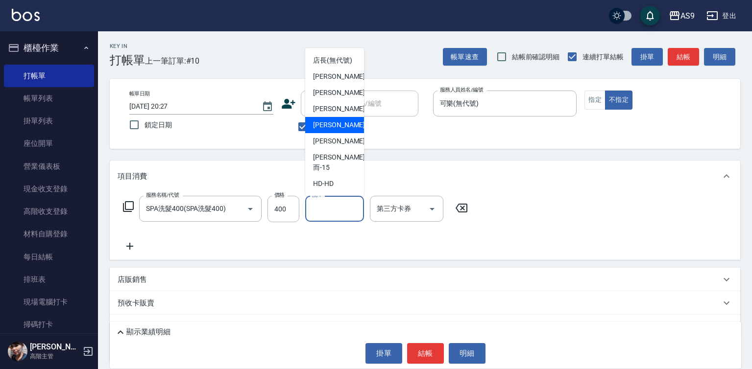
scroll to position [63, 0]
click at [346, 133] on div "[PERSON_NAME]-12" at bounding box center [334, 125] width 59 height 16
type input "[PERSON_NAME]-12"
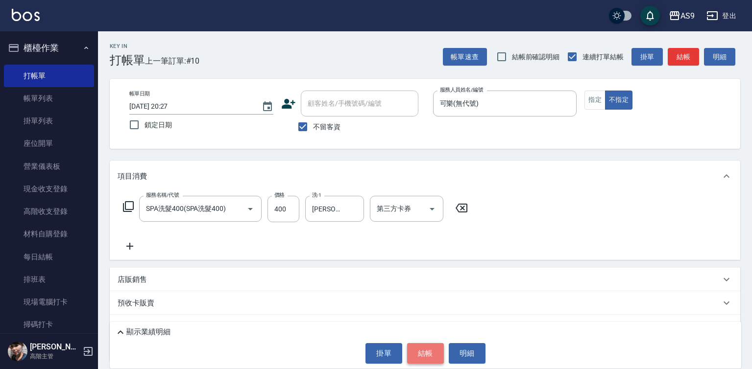
click at [422, 351] on button "結帳" at bounding box center [425, 353] width 37 height 21
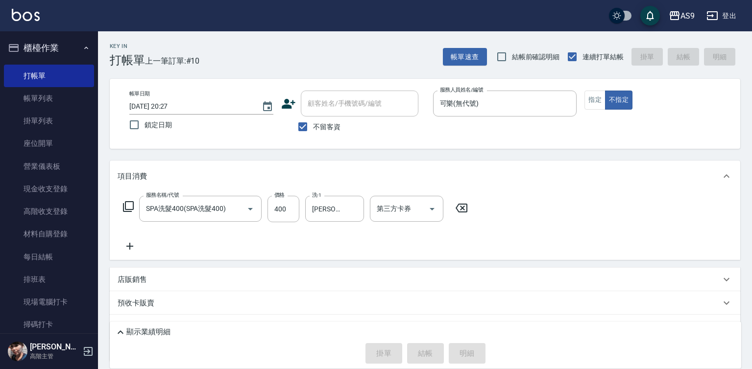
type input "[DATE] 20:28"
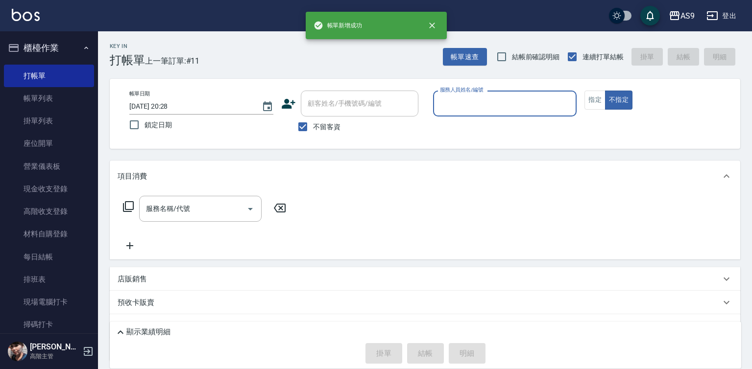
click at [470, 107] on input "服務人員姓名/編號" at bounding box center [504, 103] width 135 height 17
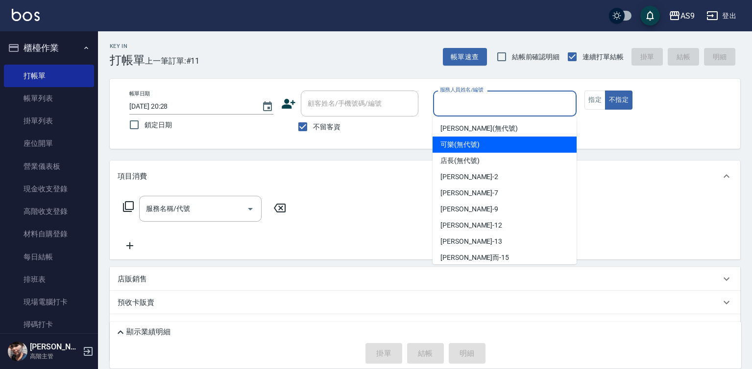
click at [470, 147] on span "可樂 (無代號)" at bounding box center [459, 145] width 39 height 10
type input "可樂(無代號)"
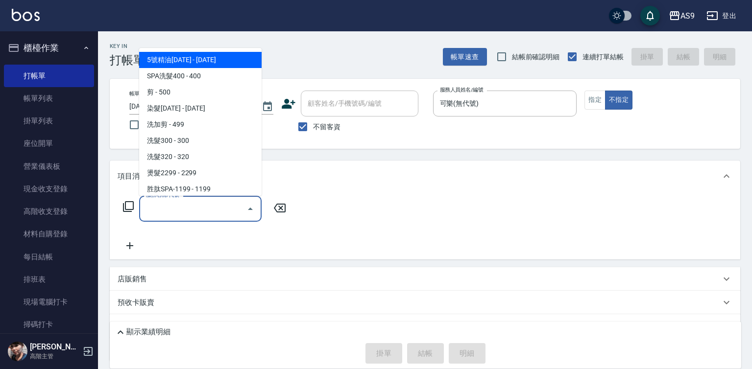
click at [202, 214] on input "服務名稱/代號" at bounding box center [193, 208] width 99 height 17
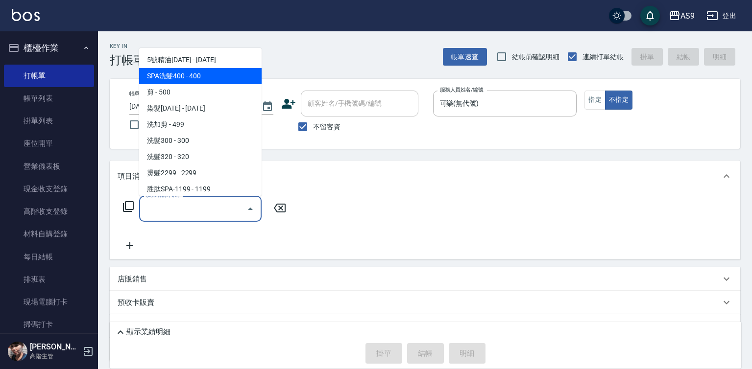
click at [197, 76] on span "SPA洗髮400 - 400" at bounding box center [200, 76] width 122 height 16
type input "SPA洗髮400(SPA洗髮400)"
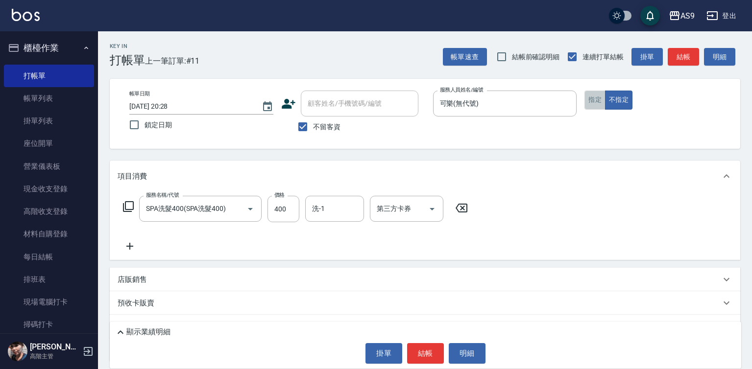
click at [598, 102] on button "指定" at bounding box center [594, 100] width 21 height 19
click at [424, 355] on button "結帳" at bounding box center [425, 353] width 37 height 21
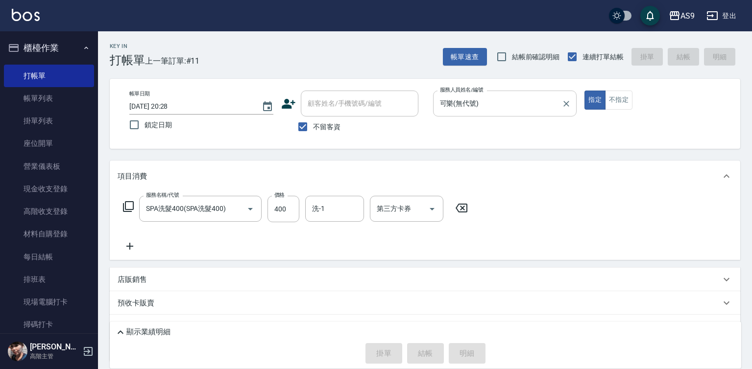
click at [477, 107] on input "可樂(無代號)" at bounding box center [497, 103] width 121 height 17
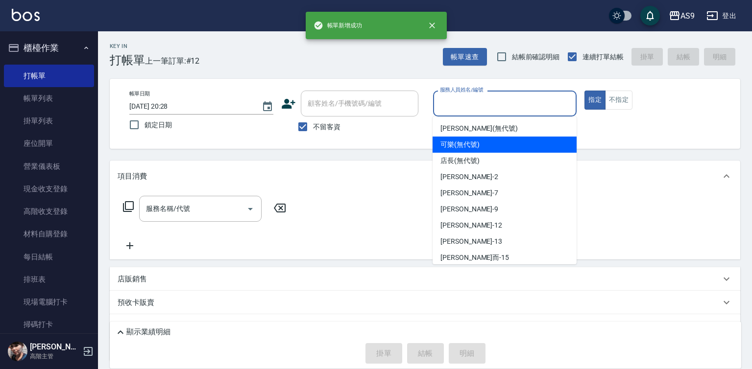
click at [477, 150] on div "可樂 (無代號)" at bounding box center [505, 145] width 144 height 16
type input "可樂(無代號)"
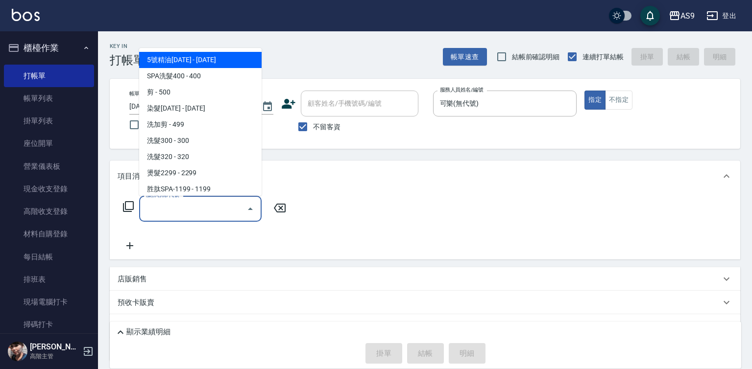
click at [231, 210] on input "服務名稱/代號" at bounding box center [193, 208] width 99 height 17
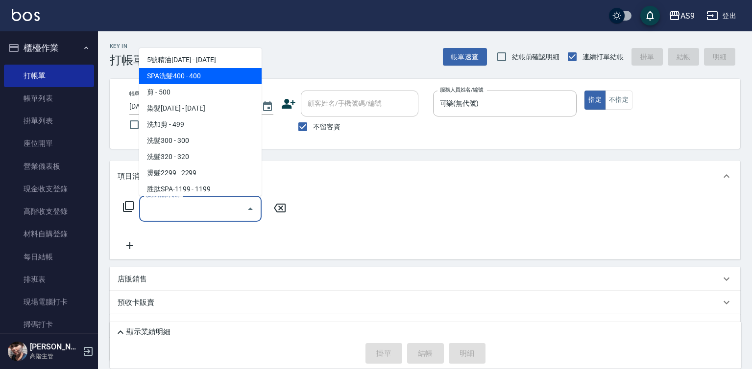
click at [203, 83] on span "SPA洗髮400 - 400" at bounding box center [200, 76] width 122 height 16
type input "SPA洗髮400(SPA洗髮400)"
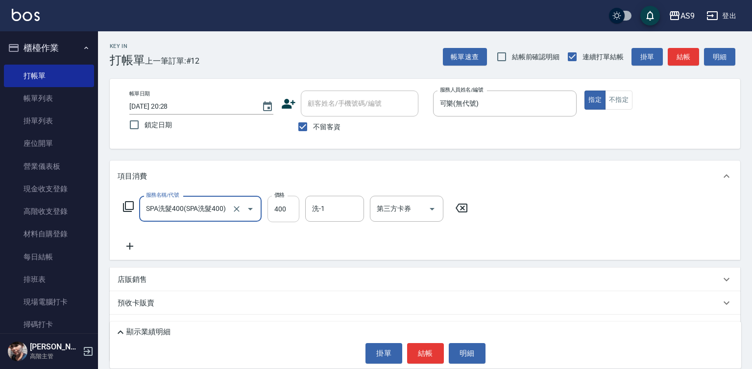
click at [274, 211] on input "400" at bounding box center [283, 209] width 32 height 26
click at [275, 209] on input "400" at bounding box center [283, 209] width 32 height 26
type input "318"
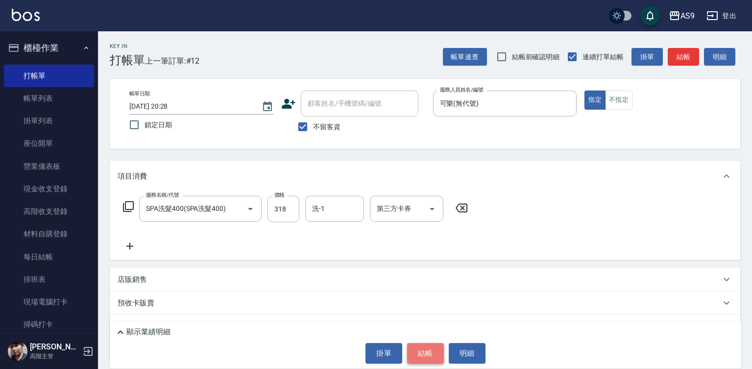
click at [427, 360] on button "結帳" at bounding box center [425, 353] width 37 height 21
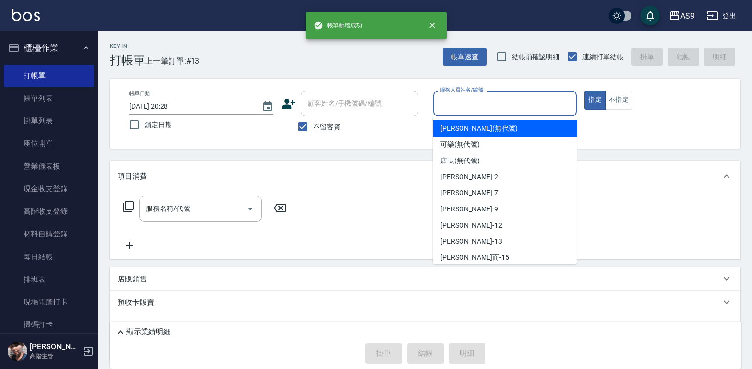
click at [475, 103] on input "服務人員姓名/編號" at bounding box center [504, 103] width 135 height 17
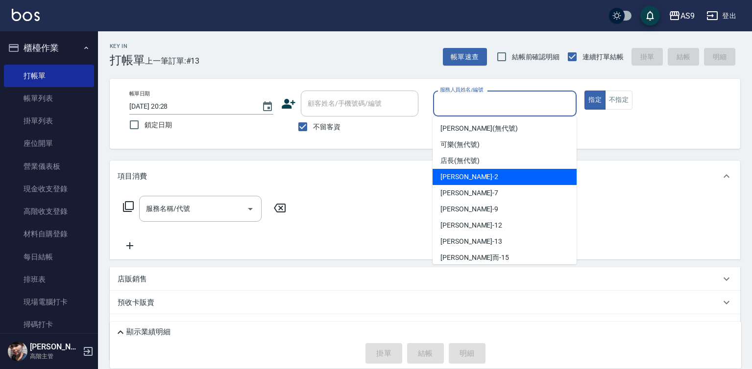
drag, startPoint x: 466, startPoint y: 176, endPoint x: 428, endPoint y: 188, distance: 40.0
click at [466, 178] on span "[PERSON_NAME]蘭 -2" at bounding box center [469, 177] width 58 height 10
type input "[PERSON_NAME]蘭-2"
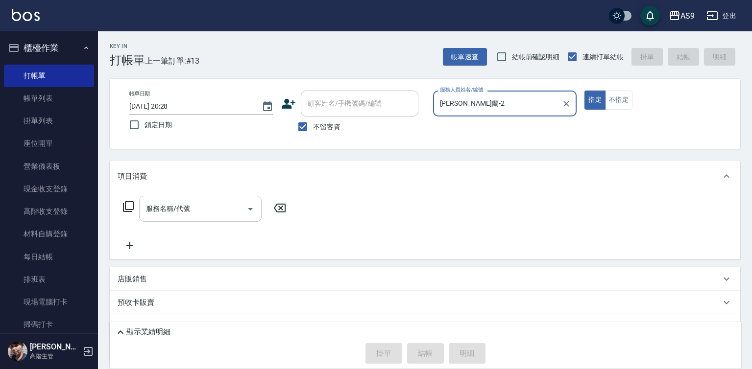
click at [217, 211] on input "服務名稱/代號" at bounding box center [193, 208] width 99 height 17
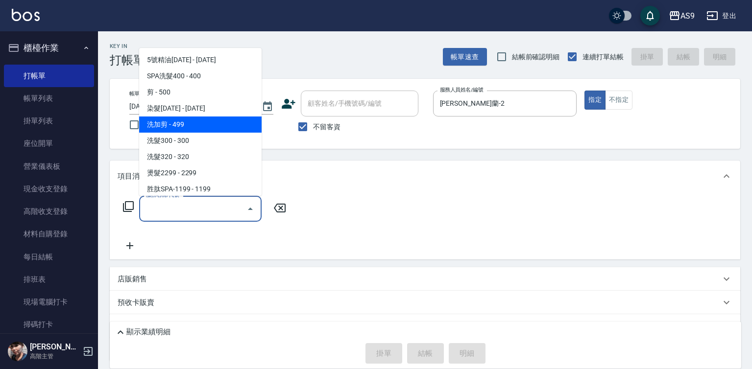
click at [185, 126] on span "洗加剪 - 499" at bounding box center [200, 125] width 122 height 16
type input "洗加剪(洗加剪)"
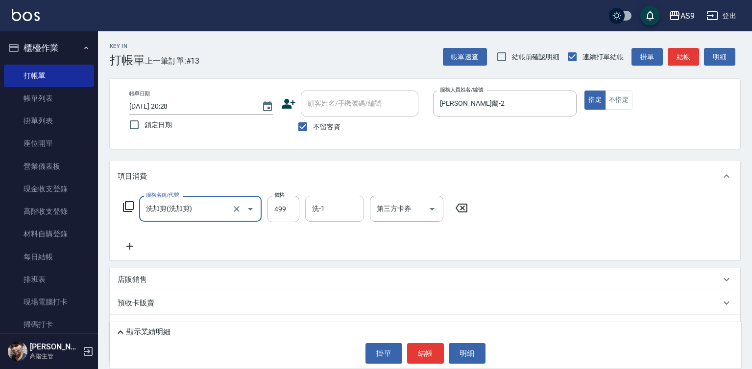
click at [322, 209] on div "洗-1 洗-1" at bounding box center [334, 209] width 59 height 26
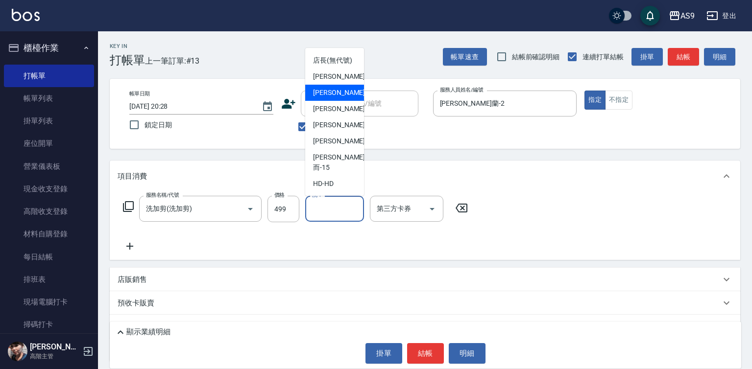
scroll to position [49, 0]
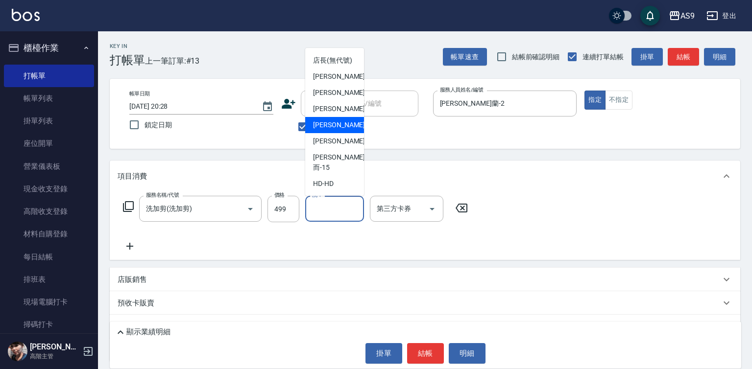
click at [336, 130] on span "[PERSON_NAME]-12" at bounding box center [344, 125] width 62 height 10
type input "[PERSON_NAME]-12"
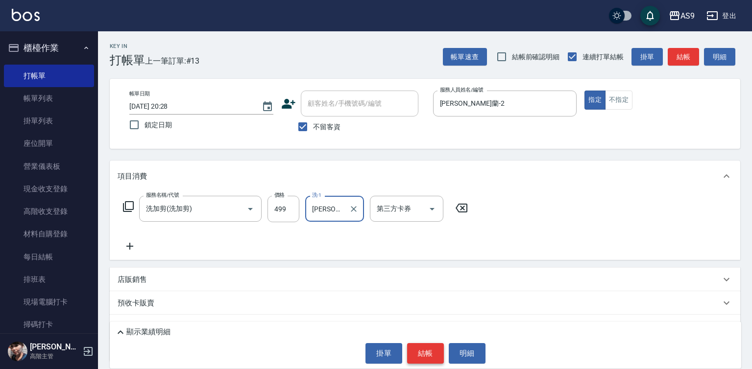
click at [428, 359] on button "結帳" at bounding box center [425, 353] width 37 height 21
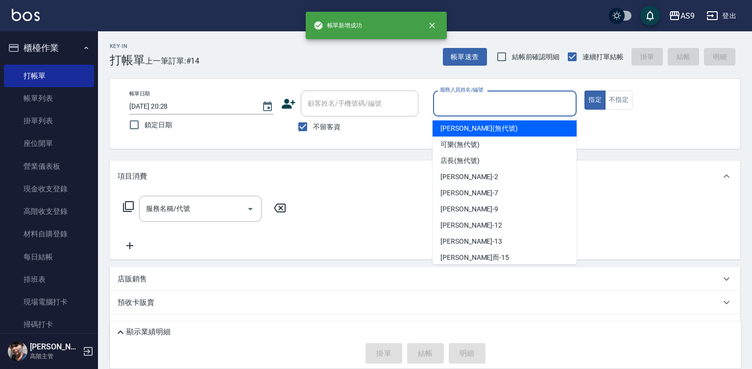
drag, startPoint x: 451, startPoint y: 98, endPoint x: 453, endPoint y: 104, distance: 6.2
click at [451, 99] on input "服務人員姓名/編號" at bounding box center [504, 103] width 135 height 17
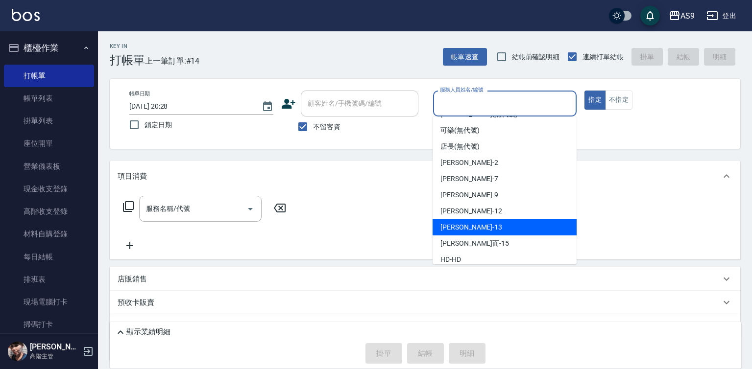
scroll to position [22, 0]
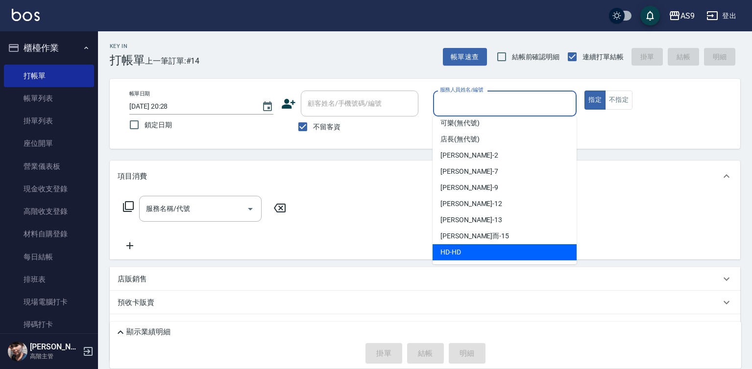
click at [473, 252] on div "HD -HD" at bounding box center [505, 252] width 144 height 16
type input "HD-HD"
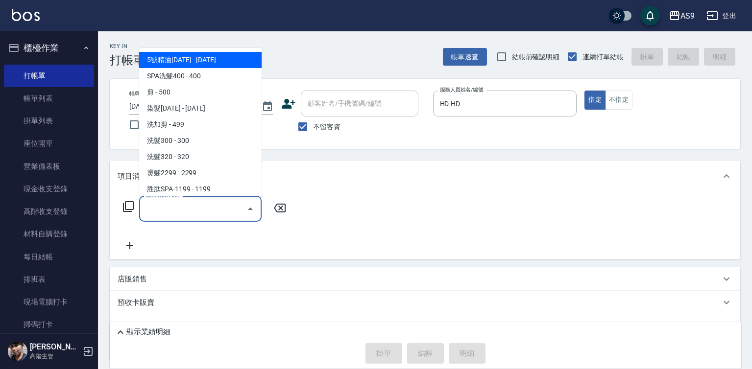
click at [203, 213] on input "服務名稱/代號" at bounding box center [193, 208] width 99 height 17
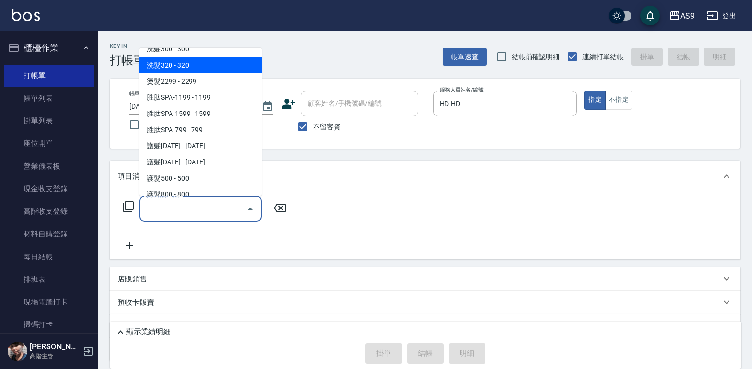
scroll to position [98, 0]
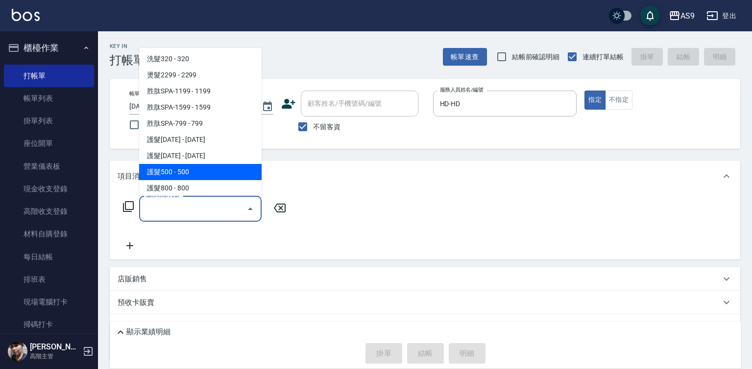
click at [195, 176] on span "護髮500 - 500" at bounding box center [200, 172] width 122 height 16
type input "護髮500(護髮500)"
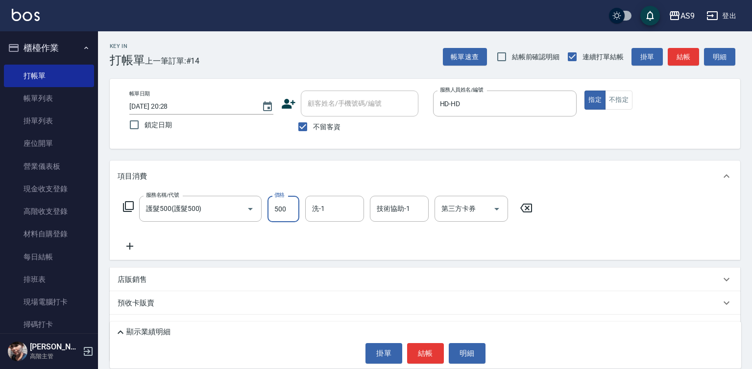
click at [282, 207] on input "500" at bounding box center [283, 209] width 32 height 26
type input "2300"
click at [430, 362] on button "結帳" at bounding box center [425, 353] width 37 height 21
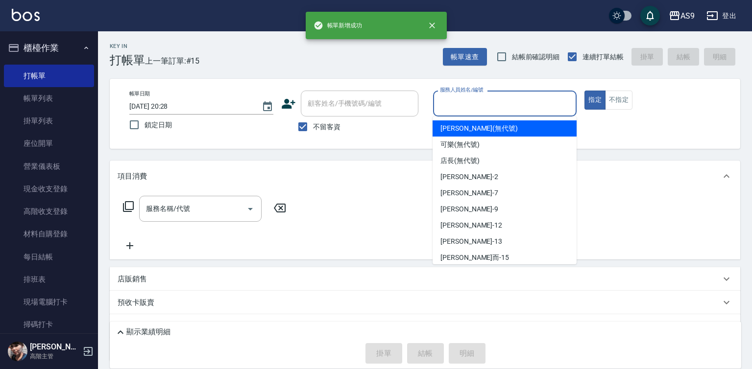
click at [476, 100] on input "服務人員姓名/編號" at bounding box center [504, 103] width 135 height 17
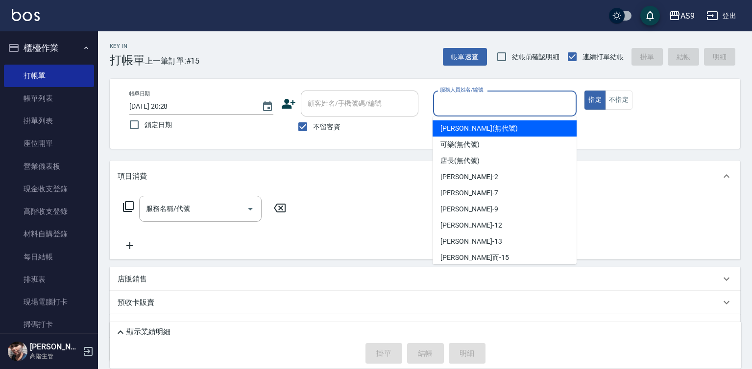
click at [461, 127] on span "[PERSON_NAME] (無代號)" at bounding box center [478, 128] width 77 height 10
type input "[PERSON_NAME](無代號)"
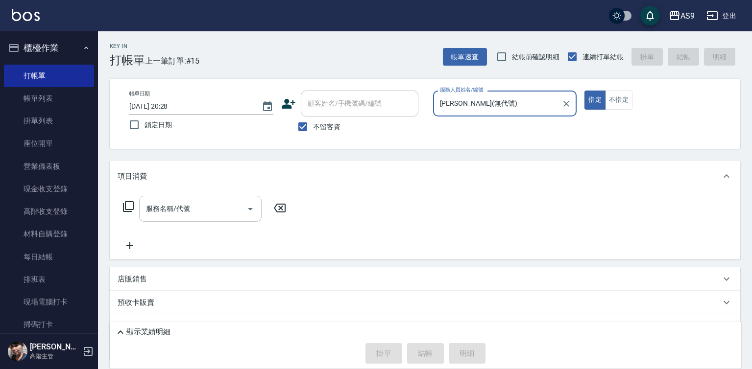
click at [201, 207] on input "服務名稱/代號" at bounding box center [193, 208] width 99 height 17
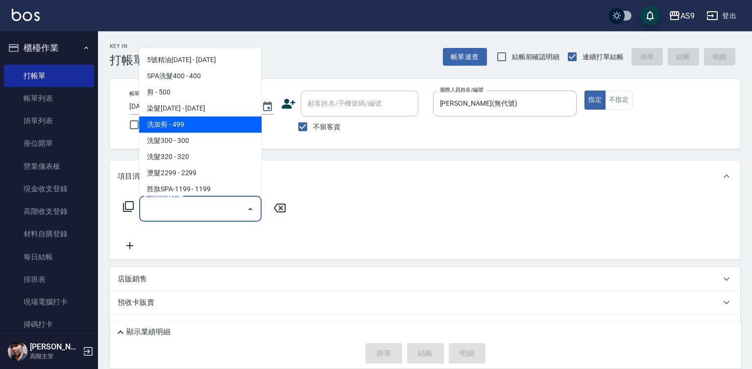
click at [194, 126] on span "洗加剪 - 499" at bounding box center [200, 125] width 122 height 16
type input "洗加剪(洗加剪)"
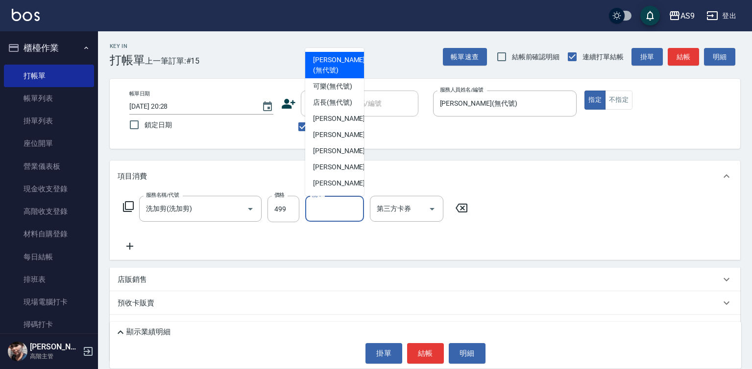
click at [317, 207] on div "洗-1 洗-1" at bounding box center [334, 209] width 59 height 26
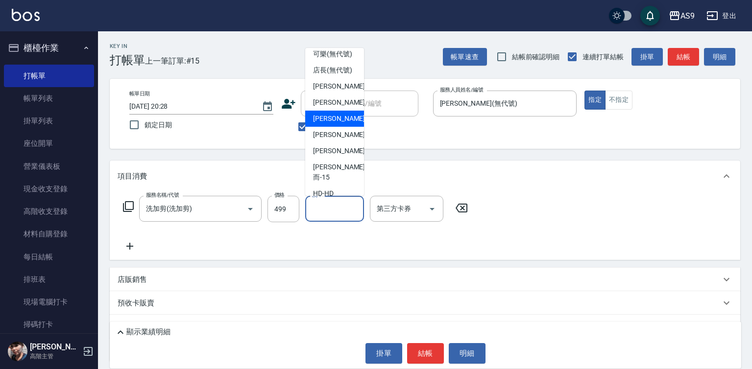
scroll to position [49, 0]
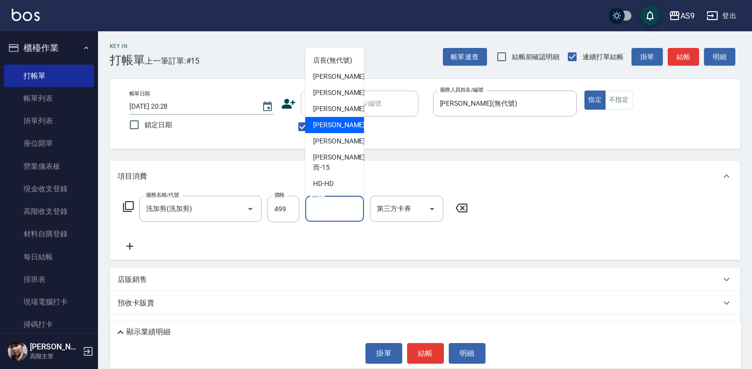
click at [343, 130] on span "[PERSON_NAME]-12" at bounding box center [344, 125] width 62 height 10
type input "[PERSON_NAME]-12"
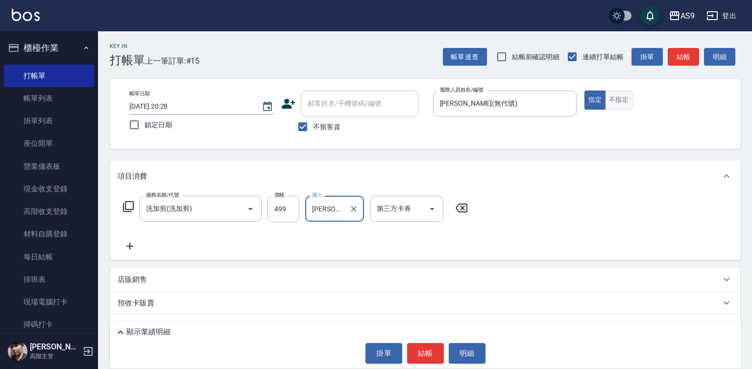
click at [626, 100] on button "不指定" at bounding box center [618, 100] width 27 height 19
click at [435, 349] on button "結帳" at bounding box center [425, 353] width 37 height 21
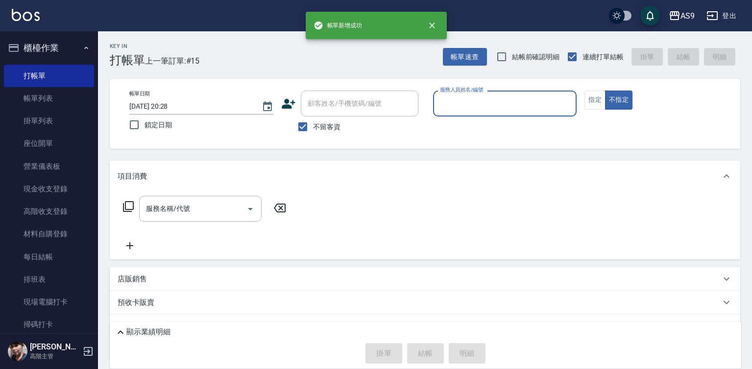
click at [453, 105] on input "服務人員姓名/編號" at bounding box center [504, 103] width 135 height 17
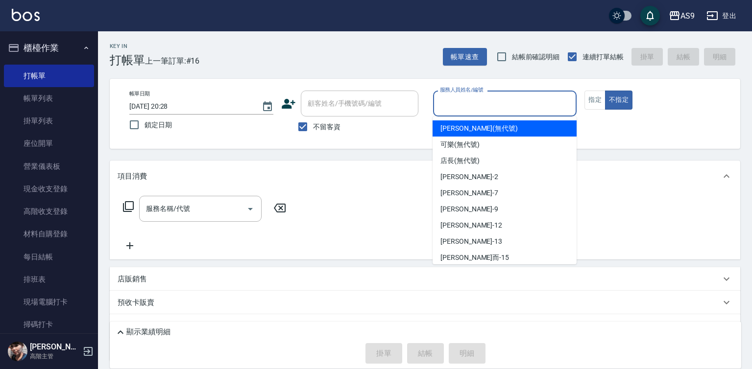
click at [467, 133] on span "[PERSON_NAME] (無代號)" at bounding box center [478, 128] width 77 height 10
type input "[PERSON_NAME](無代號)"
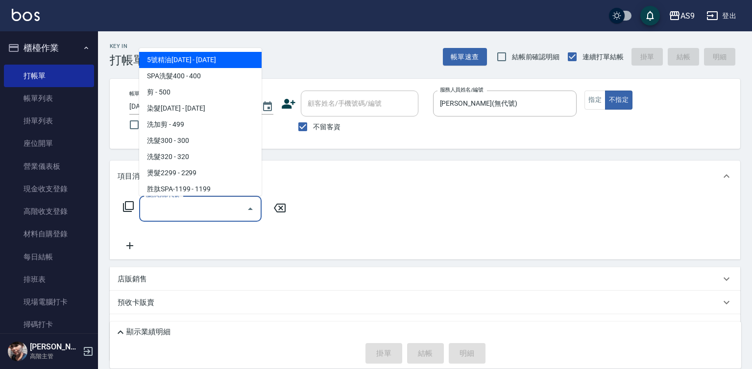
click at [217, 211] on input "服務名稱/代號" at bounding box center [193, 208] width 99 height 17
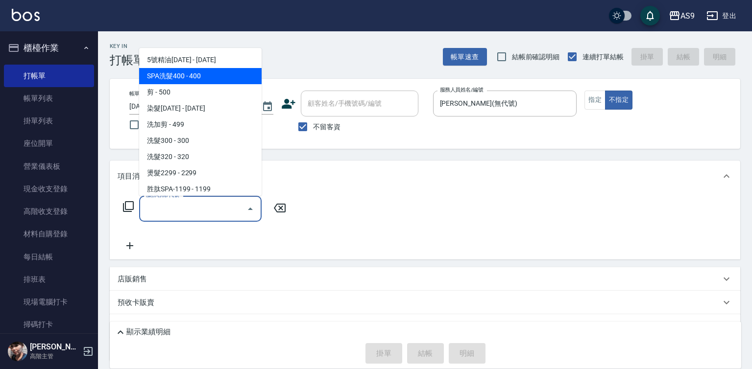
click at [196, 76] on span "SPA洗髮400 - 400" at bounding box center [200, 76] width 122 height 16
type input "SPA洗髮400(SPA洗髮400)"
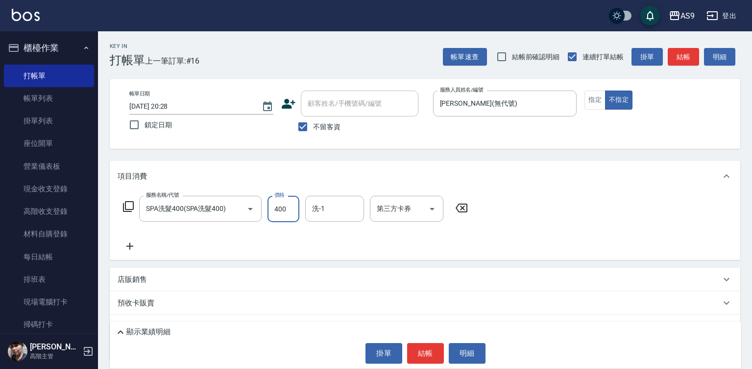
click at [290, 210] on input "400" at bounding box center [283, 209] width 32 height 26
click at [287, 203] on input "0" at bounding box center [283, 209] width 32 height 26
click at [289, 200] on input "383" at bounding box center [283, 209] width 32 height 26
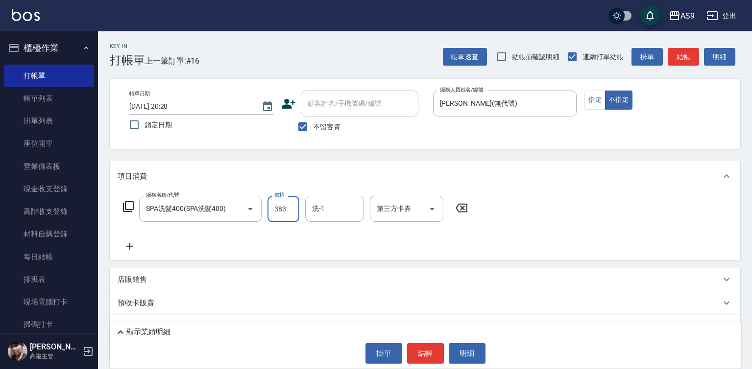
click at [289, 201] on input "383" at bounding box center [283, 209] width 32 height 26
type input "363"
click at [332, 210] on input "洗-1" at bounding box center [335, 208] width 50 height 17
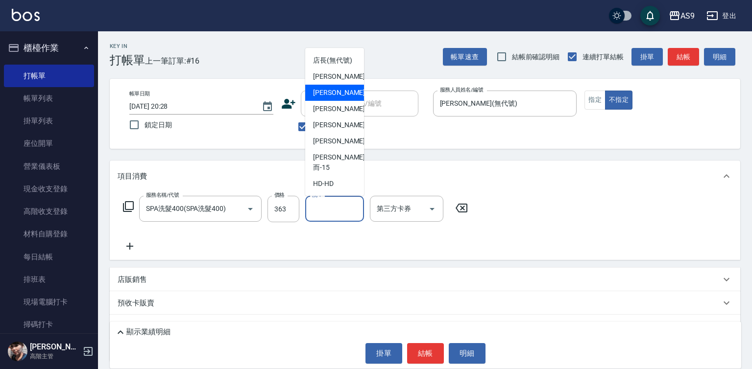
scroll to position [63, 0]
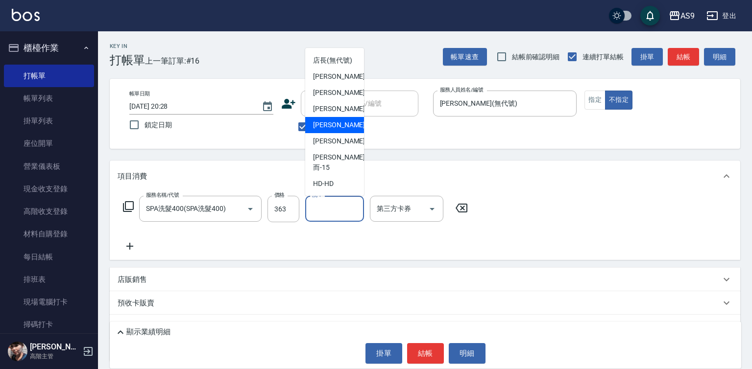
click at [340, 130] on span "[PERSON_NAME]-12" at bounding box center [344, 125] width 62 height 10
type input "[PERSON_NAME]-12"
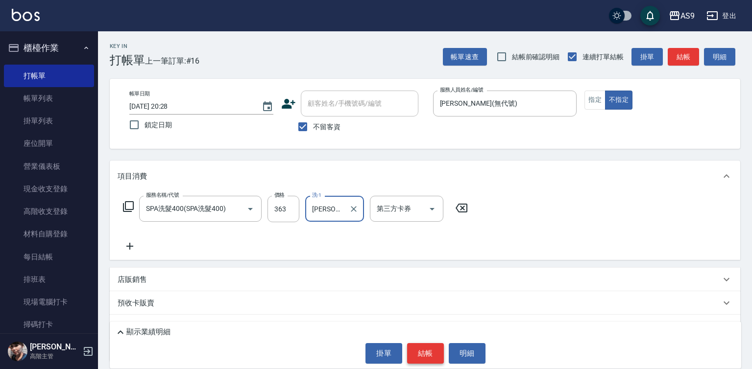
click at [419, 354] on button "結帳" at bounding box center [425, 353] width 37 height 21
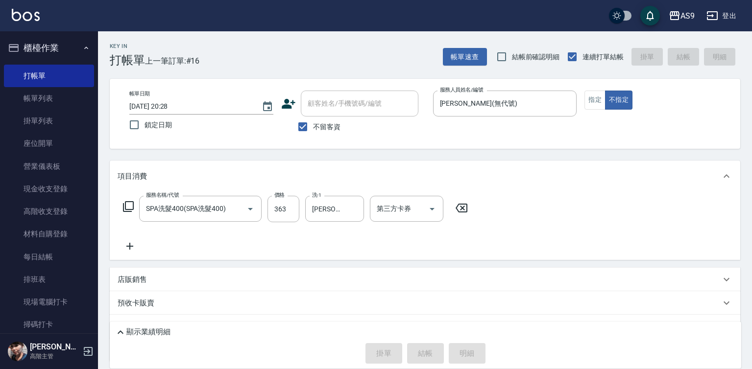
type input "[DATE] 20:29"
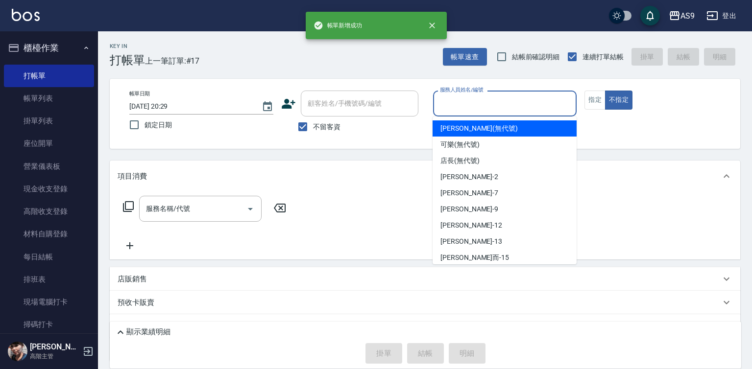
drag, startPoint x: 460, startPoint y: 106, endPoint x: 461, endPoint y: 116, distance: 9.9
click at [459, 105] on input "服務人員姓名/編號" at bounding box center [504, 103] width 135 height 17
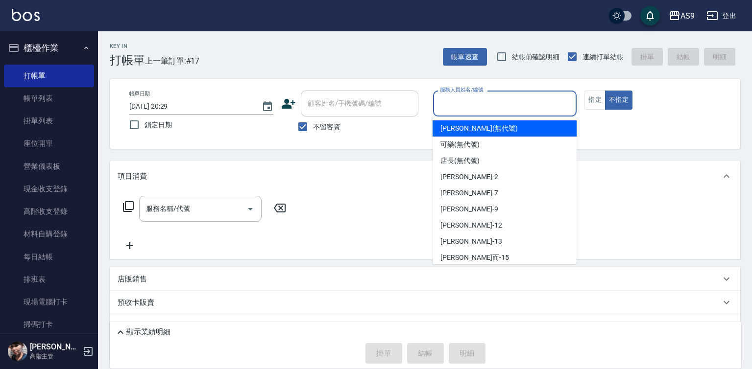
drag, startPoint x: 469, startPoint y: 128, endPoint x: 385, endPoint y: 167, distance: 92.5
click at [469, 128] on span "[PERSON_NAME] (無代號)" at bounding box center [478, 128] width 77 height 10
type input "[PERSON_NAME](無代號)"
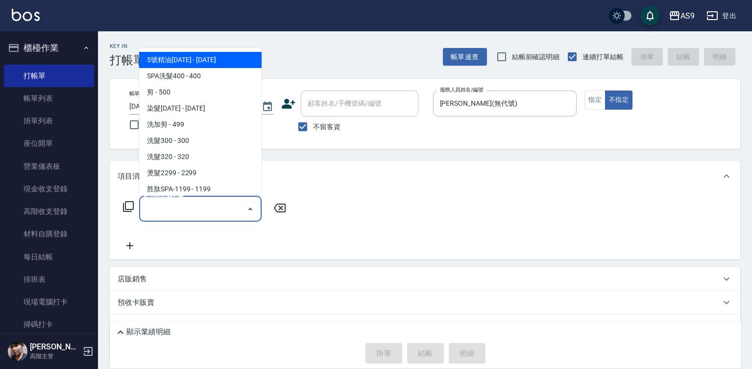
click at [227, 209] on input "服務名稱/代號" at bounding box center [193, 208] width 99 height 17
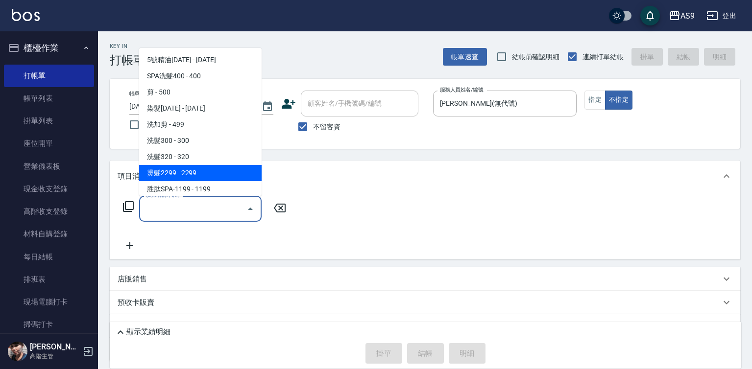
drag, startPoint x: 219, startPoint y: 164, endPoint x: 251, endPoint y: 196, distance: 45.4
click at [218, 163] on span "洗髮320 - 320" at bounding box center [200, 157] width 122 height 16
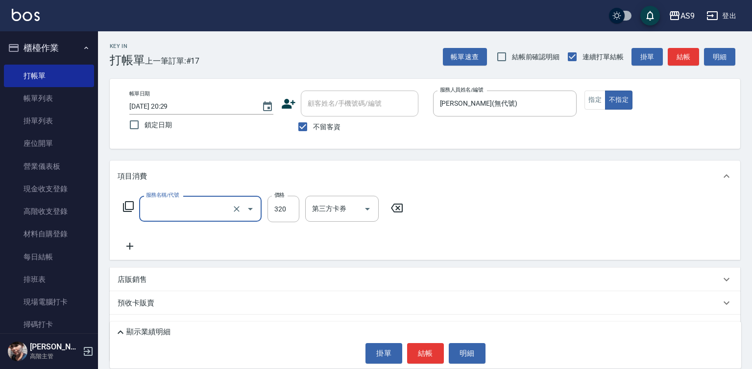
type input "洗髮320(洗髮320)"
click at [273, 206] on input "320" at bounding box center [283, 209] width 32 height 26
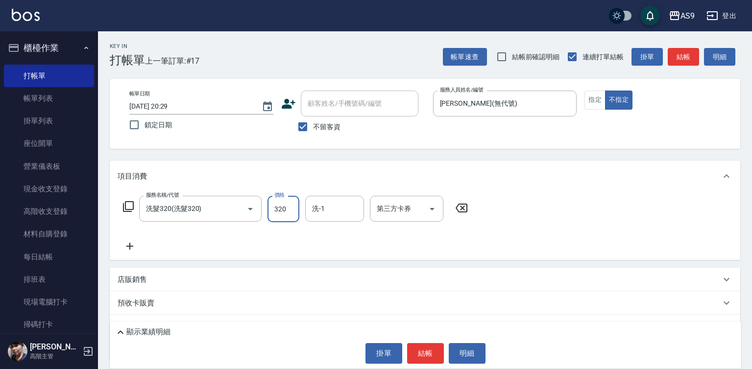
click at [273, 206] on input "320" at bounding box center [283, 209] width 32 height 26
click at [267, 206] on div "服務名稱/代號 洗髮320(洗髮320) 服務名稱/代號 價格 272320 價格 洗-1 洗-1 第三方卡券 第三方卡券" at bounding box center [296, 209] width 356 height 26
click at [274, 206] on input "272320" at bounding box center [283, 209] width 32 height 26
type input "272"
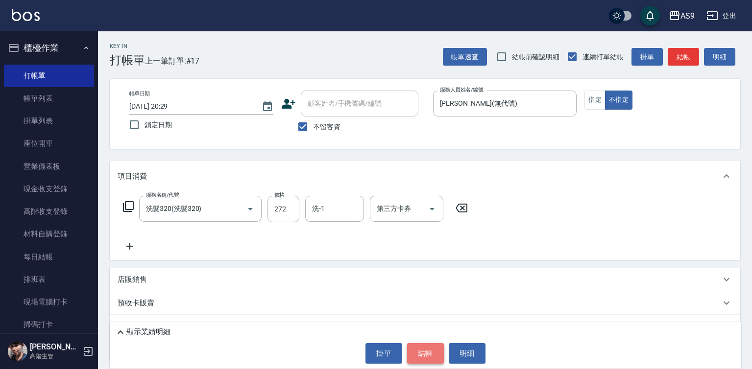
click at [422, 356] on button "結帳" at bounding box center [425, 353] width 37 height 21
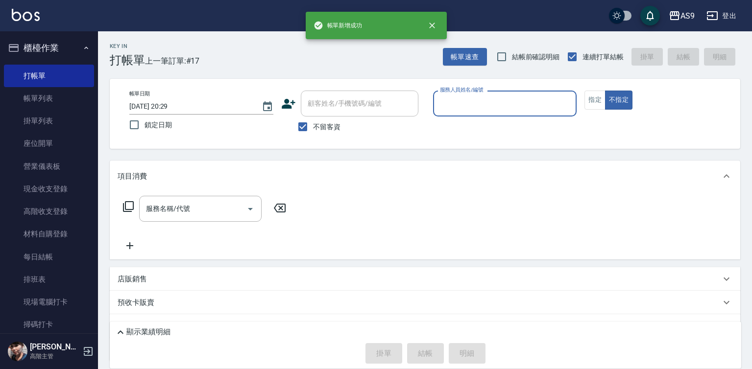
click at [464, 105] on input "服務人員姓名/編號" at bounding box center [504, 103] width 135 height 17
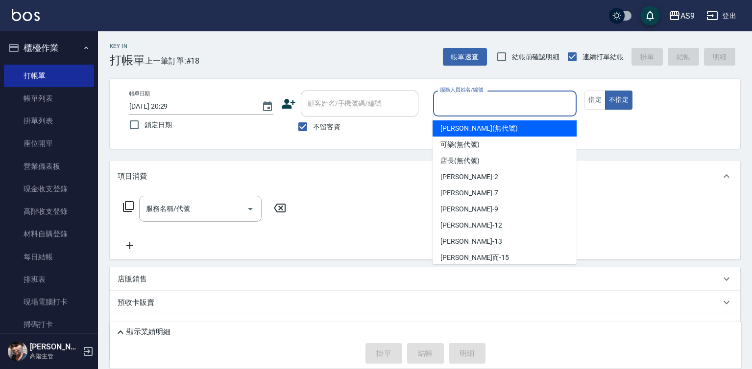
click at [450, 125] on span "[PERSON_NAME] (無代號)" at bounding box center [478, 128] width 77 height 10
type input "[PERSON_NAME](無代號)"
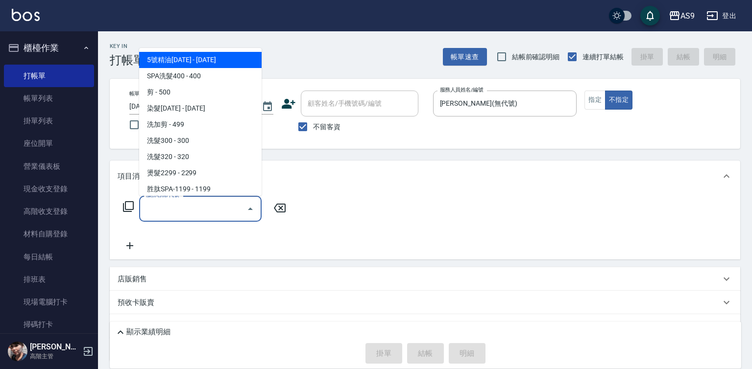
click at [207, 205] on input "服務名稱/代號" at bounding box center [193, 208] width 99 height 17
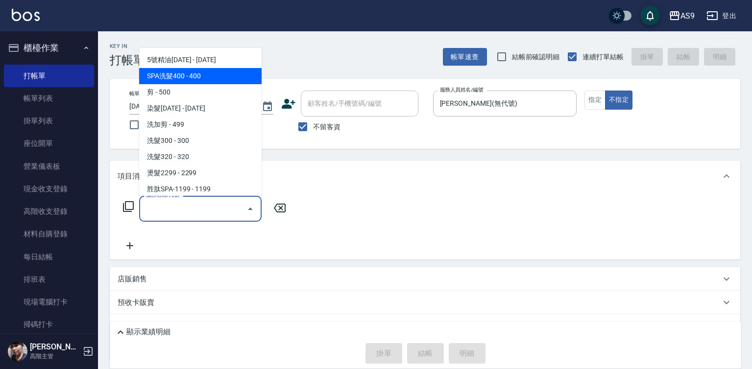
click at [217, 82] on span "SPA洗髮400 - 400" at bounding box center [200, 76] width 122 height 16
type input "SPA洗髮400(SPA洗髮400)"
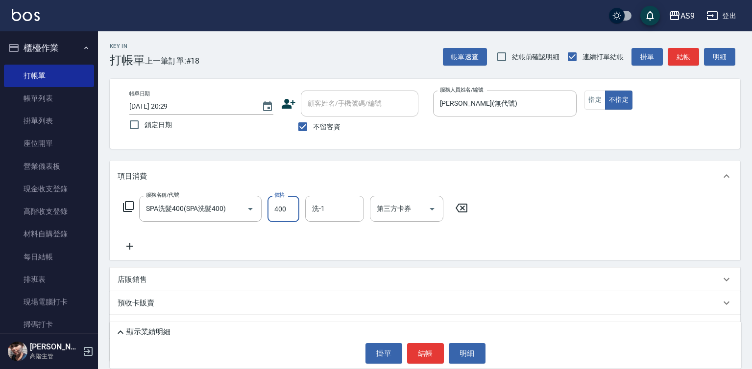
click at [287, 213] on input "400" at bounding box center [283, 209] width 32 height 26
type input "363"
click at [590, 105] on button "指定" at bounding box center [594, 100] width 21 height 19
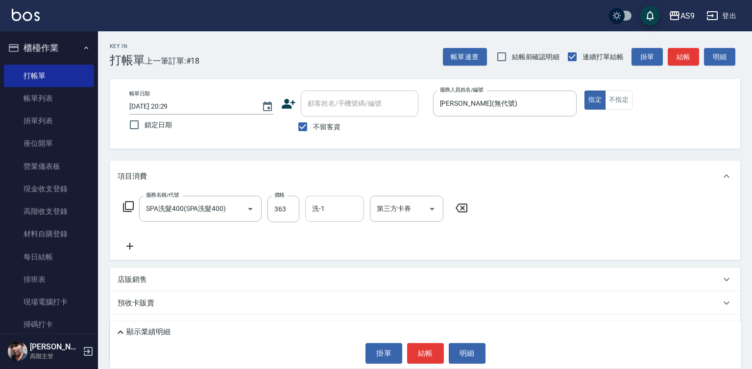
click at [309, 209] on div "洗-1" at bounding box center [334, 209] width 59 height 26
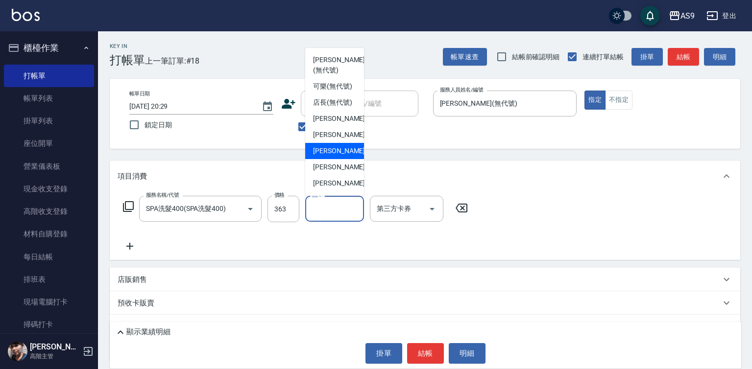
scroll to position [49, 0]
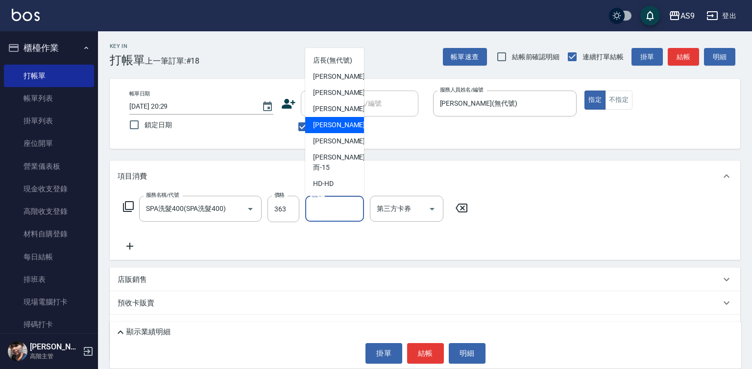
click at [338, 130] on span "[PERSON_NAME]-12" at bounding box center [344, 125] width 62 height 10
type input "[PERSON_NAME]-12"
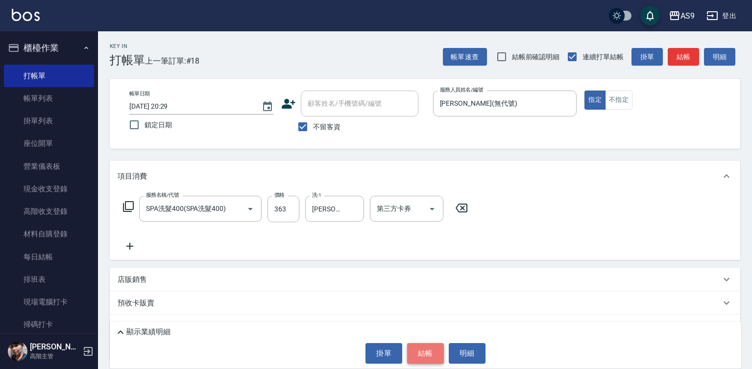
click at [420, 355] on button "結帳" at bounding box center [425, 353] width 37 height 21
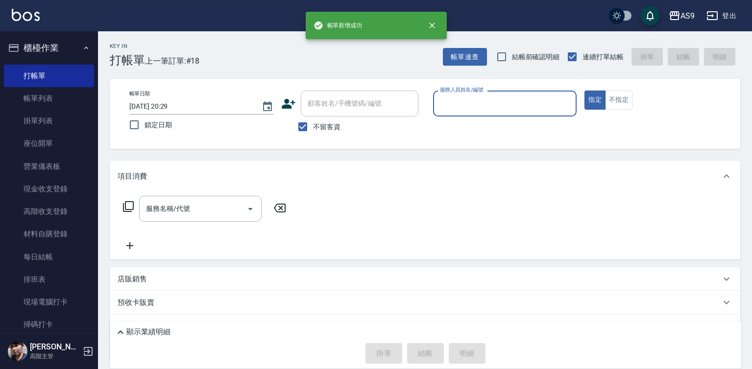
click at [456, 101] on input "服務人員姓名/編號" at bounding box center [504, 103] width 135 height 17
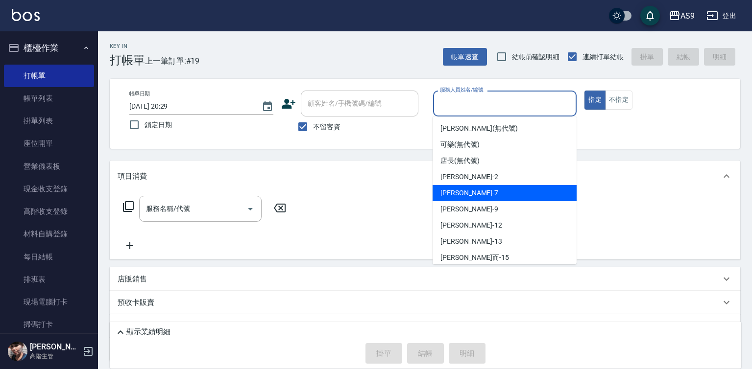
click at [472, 193] on div "Peggy -7" at bounding box center [505, 193] width 144 height 16
type input "Peggy-7"
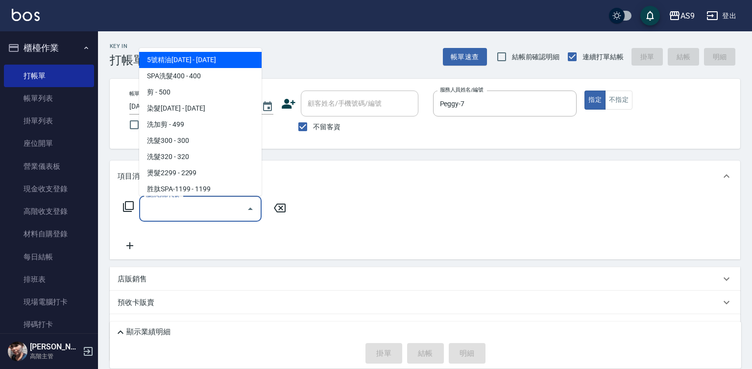
click at [211, 202] on input "服務名稱/代號" at bounding box center [193, 208] width 99 height 17
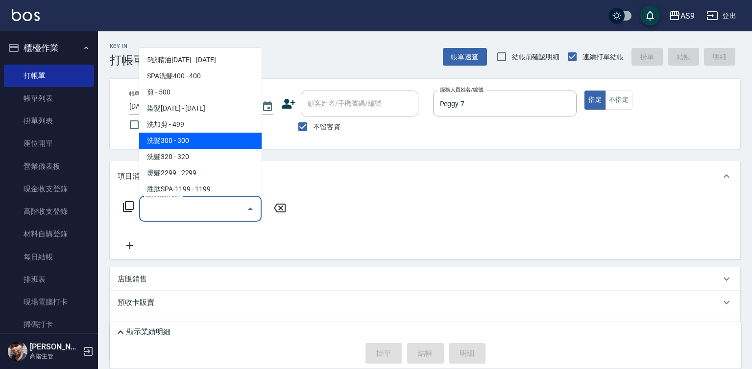
click at [179, 141] on span "洗髮300 - 300" at bounding box center [200, 141] width 122 height 16
type input "洗髮300(洗 髮300)"
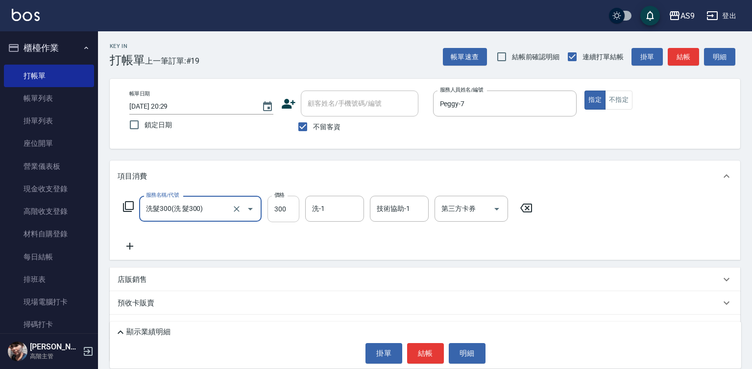
click at [283, 209] on input "300" at bounding box center [283, 209] width 32 height 26
click at [283, 210] on input "2270" at bounding box center [283, 209] width 32 height 26
type input "227"
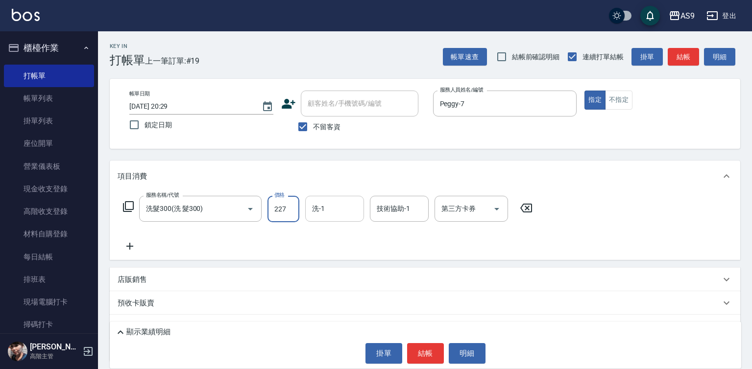
click at [322, 213] on input "洗-1" at bounding box center [335, 208] width 50 height 17
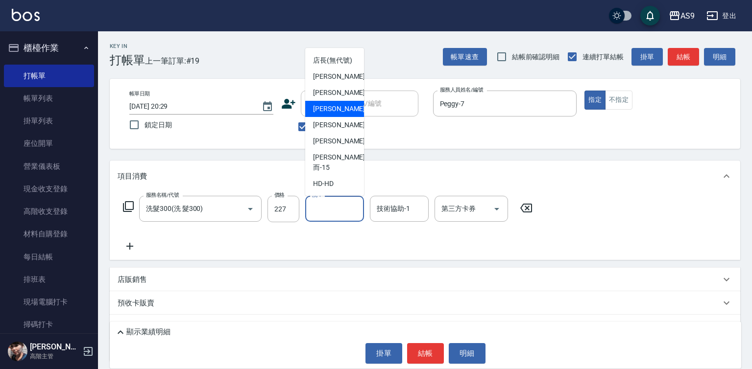
scroll to position [63, 0]
click at [336, 130] on span "[PERSON_NAME]-12" at bounding box center [344, 125] width 62 height 10
type input "[PERSON_NAME]-12"
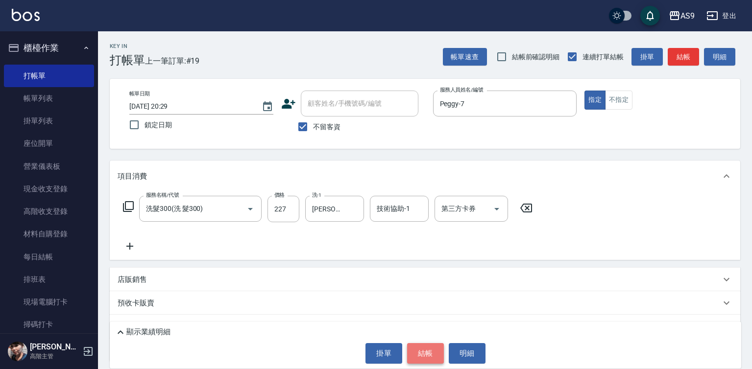
click at [420, 350] on button "結帳" at bounding box center [425, 353] width 37 height 21
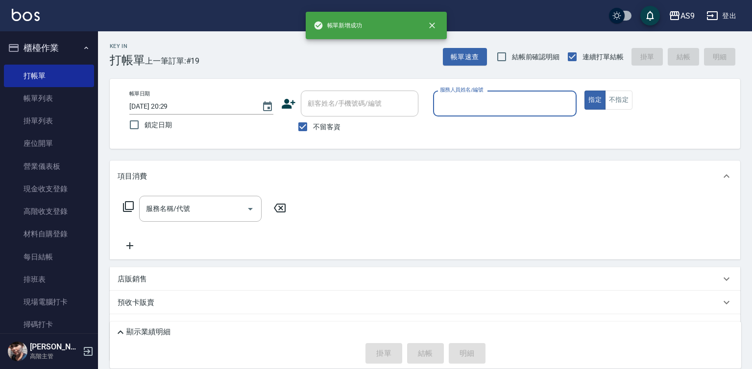
click at [437, 106] on input "服務人員姓名/編號" at bounding box center [504, 103] width 135 height 17
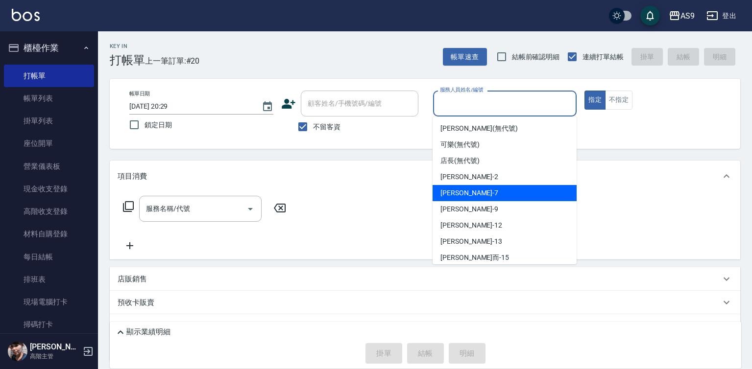
click at [455, 191] on span "Peggy -7" at bounding box center [469, 193] width 58 height 10
type input "Peggy-7"
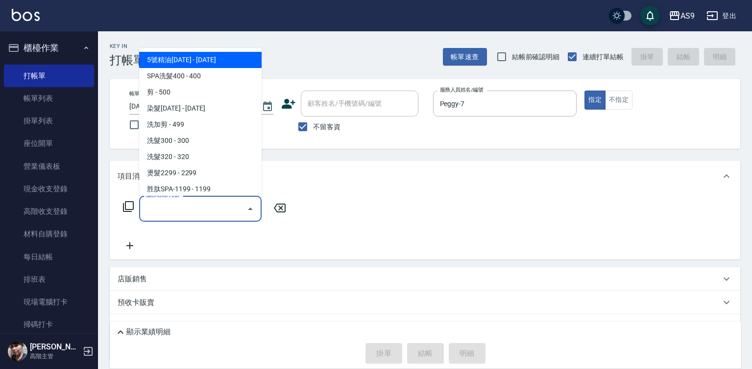
click at [234, 213] on input "服務名稱/代號" at bounding box center [193, 208] width 99 height 17
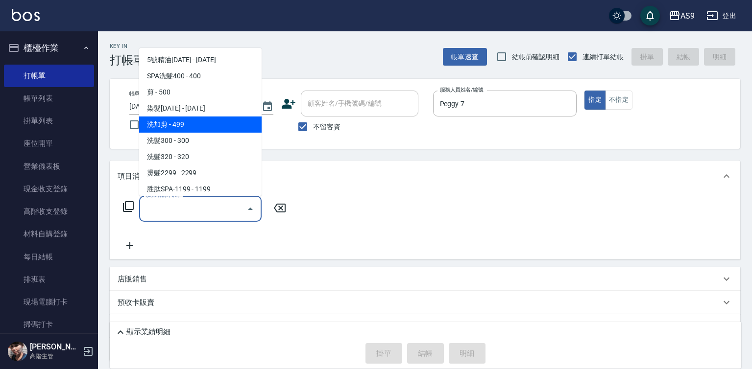
click at [172, 121] on span "洗加剪 - 499" at bounding box center [200, 125] width 122 height 16
type input "洗加剪(洗加剪)"
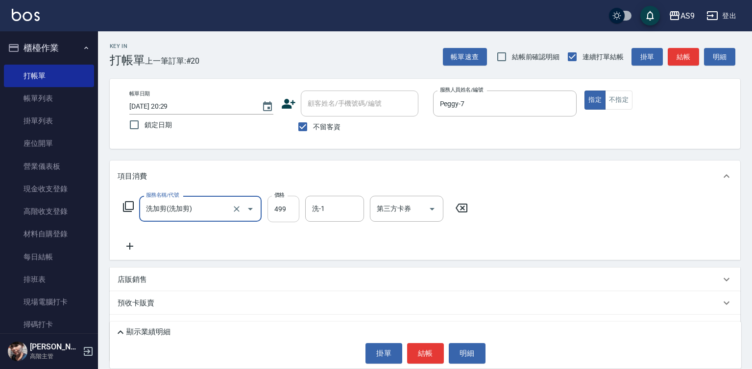
click at [280, 213] on input "499" at bounding box center [283, 209] width 32 height 26
type input "700"
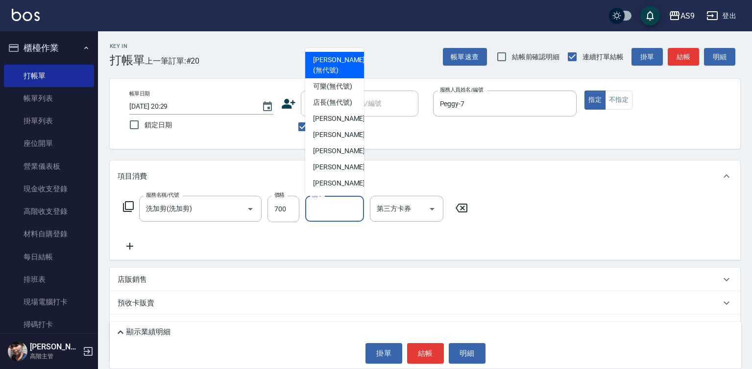
drag, startPoint x: 325, startPoint y: 216, endPoint x: 330, endPoint y: 200, distance: 16.4
click at [326, 216] on input "洗-1" at bounding box center [335, 208] width 50 height 17
click at [326, 92] on span "可樂 (無代號)" at bounding box center [332, 86] width 39 height 10
type input "可樂(無代號)"
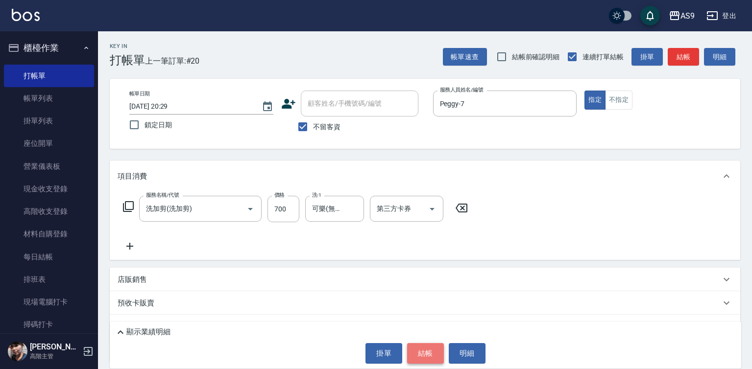
click at [419, 351] on button "結帳" at bounding box center [425, 353] width 37 height 21
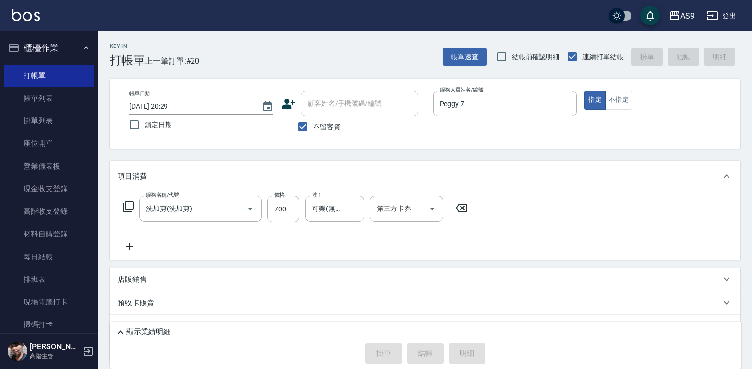
type input "[DATE] 20:30"
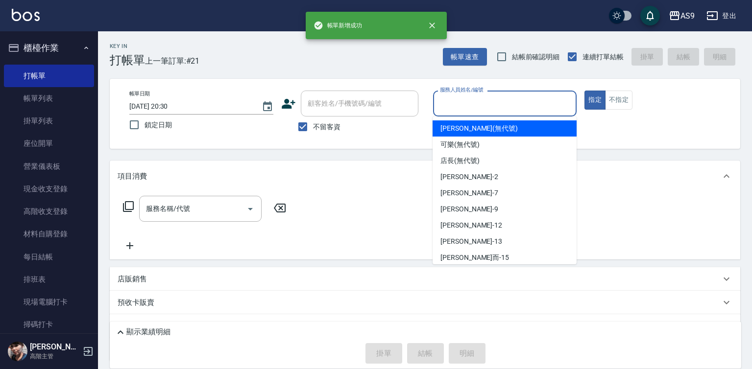
click at [459, 108] on input "服務人員姓名/編號" at bounding box center [504, 103] width 135 height 17
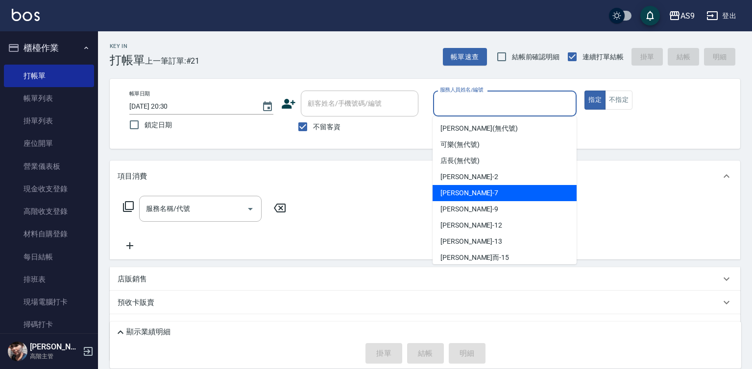
click at [467, 192] on div "Peggy -7" at bounding box center [505, 193] width 144 height 16
type input "Peggy-7"
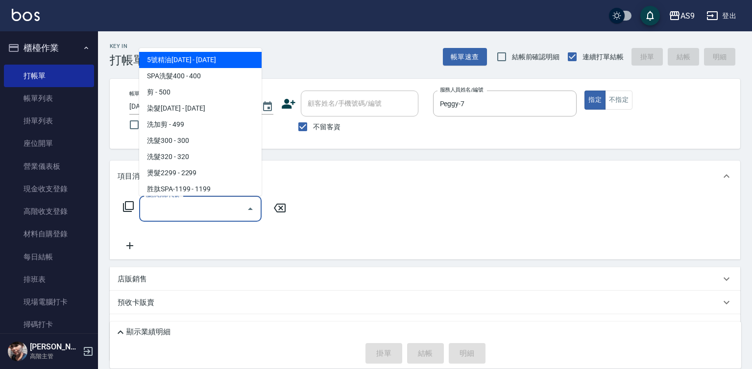
click at [211, 208] on input "服務名稱/代號" at bounding box center [193, 208] width 99 height 17
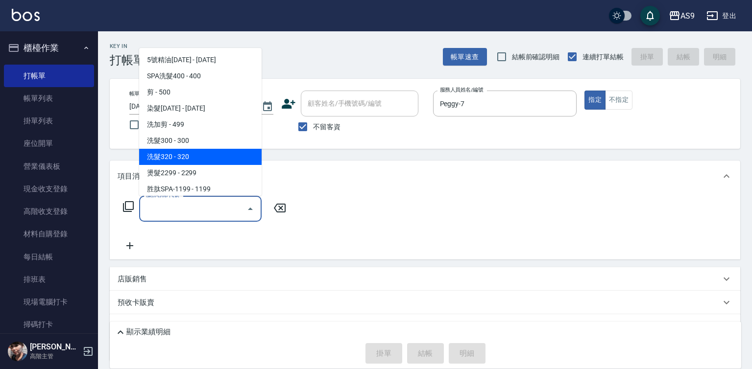
click at [182, 161] on span "洗髮320 - 320" at bounding box center [200, 157] width 122 height 16
type input "洗髮320(洗髮320)"
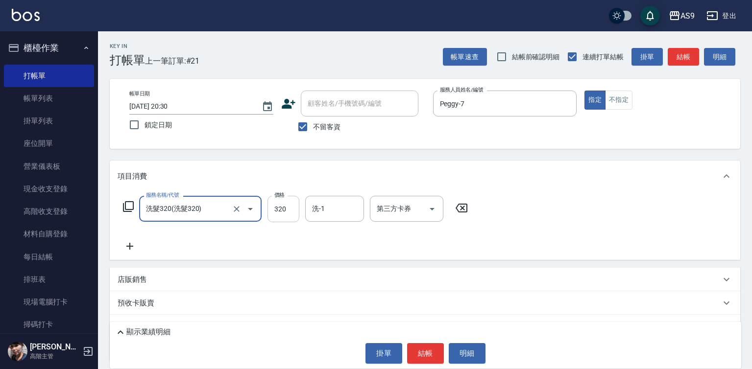
click at [279, 212] on input "320" at bounding box center [283, 209] width 32 height 26
click at [289, 211] on input "22720" at bounding box center [283, 209] width 32 height 26
type input "227"
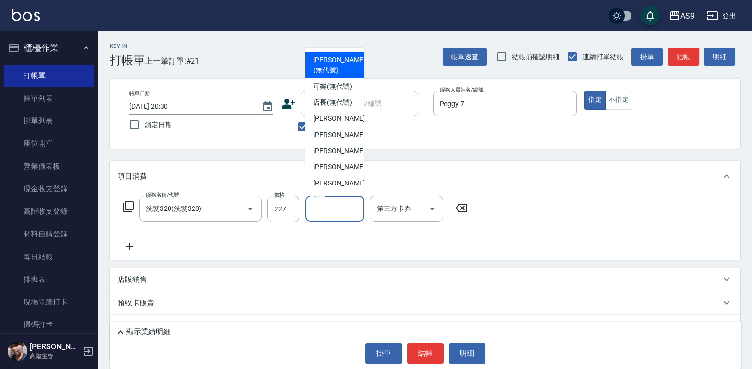
click at [334, 206] on input "洗-1" at bounding box center [335, 208] width 50 height 17
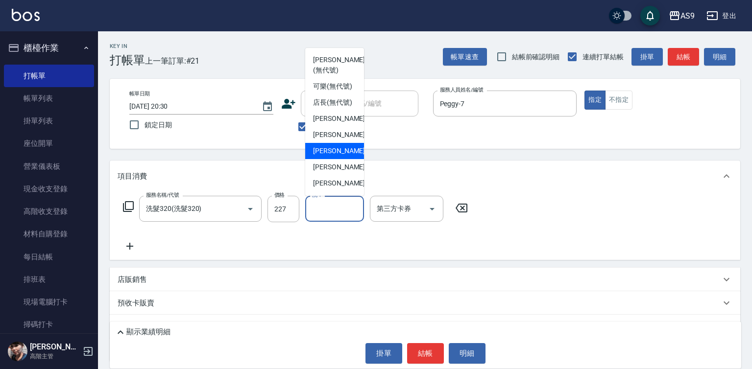
click at [337, 156] on span "[PERSON_NAME] -9" at bounding box center [342, 151] width 58 height 10
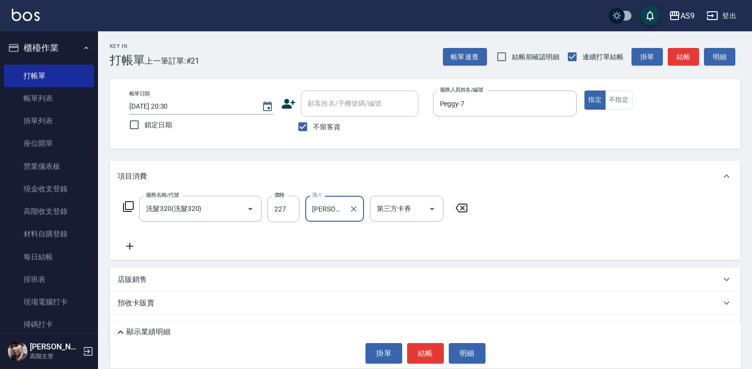
type input "[PERSON_NAME]-9"
click at [419, 353] on button "結帳" at bounding box center [425, 353] width 37 height 21
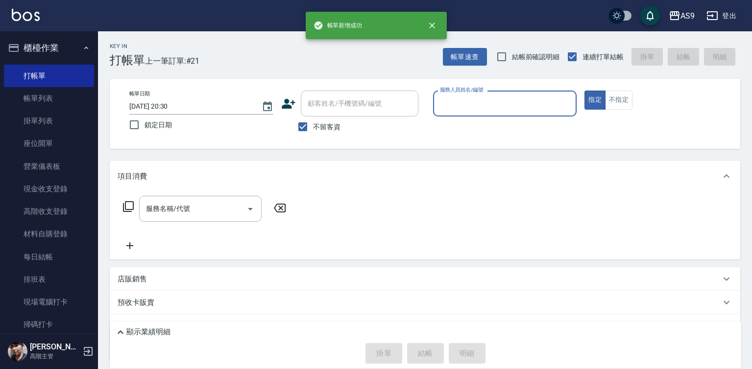
click at [469, 103] on input "服務人員姓名/編號" at bounding box center [504, 103] width 135 height 17
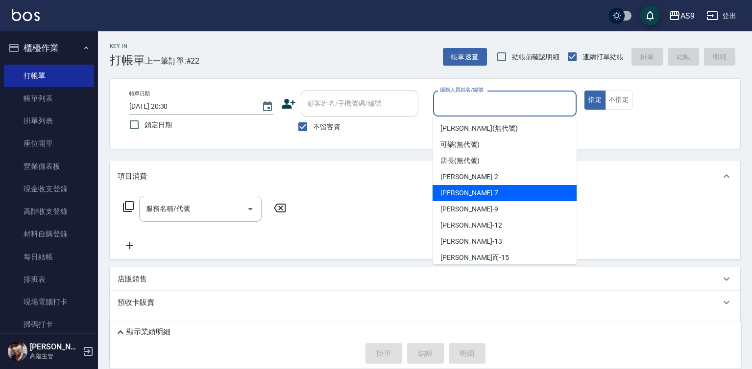
click at [459, 191] on span "Peggy -7" at bounding box center [469, 193] width 58 height 10
type input "Peggy-7"
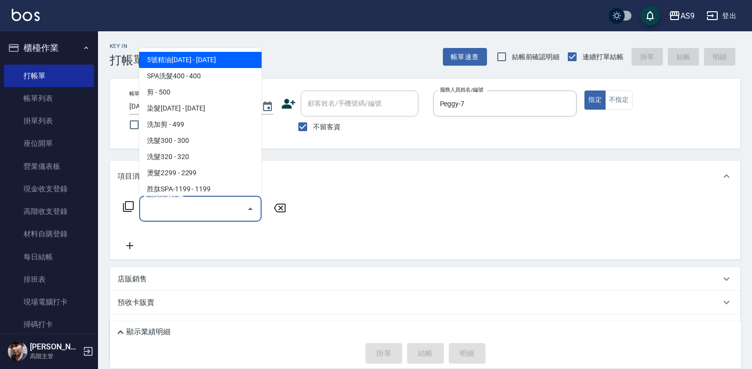
click at [236, 216] on input "服務名稱/代號" at bounding box center [193, 208] width 99 height 17
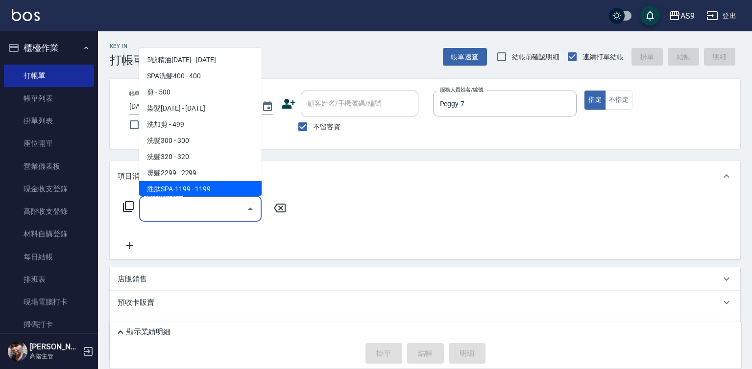
click at [212, 189] on span "胜肽SPA-1199 - 1199" at bounding box center [200, 189] width 122 height 16
type input "胜肽SPA-1199(胜肽SPA-1199)"
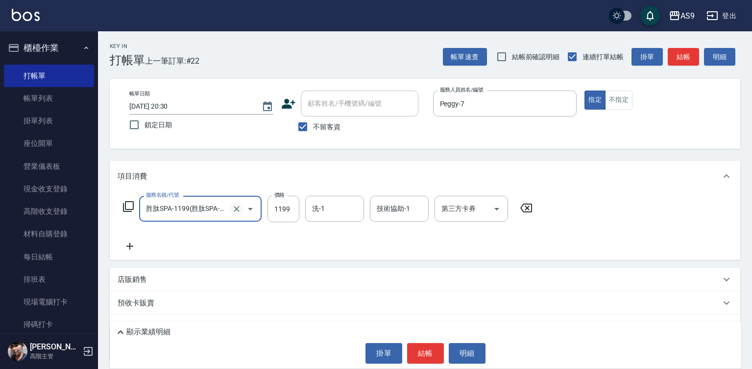
click at [241, 212] on icon "Clear" at bounding box center [237, 209] width 10 height 10
click at [234, 216] on div at bounding box center [243, 209] width 27 height 26
click at [236, 209] on icon "Clear" at bounding box center [237, 209] width 6 height 6
type input "胜肽SPA-1199(胜肽SPA-1199)"
click at [529, 209] on icon at bounding box center [526, 208] width 24 height 12
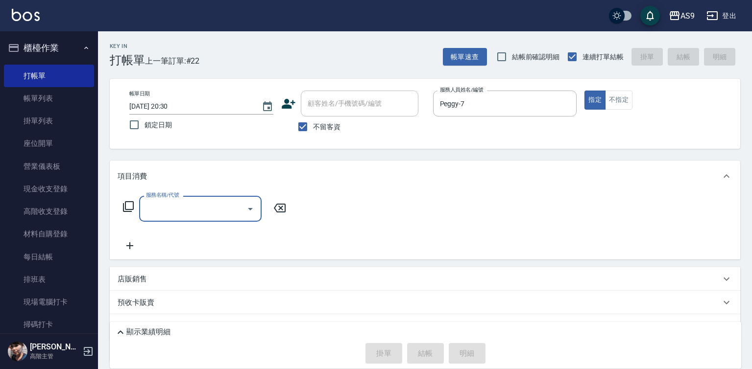
scroll to position [0, 0]
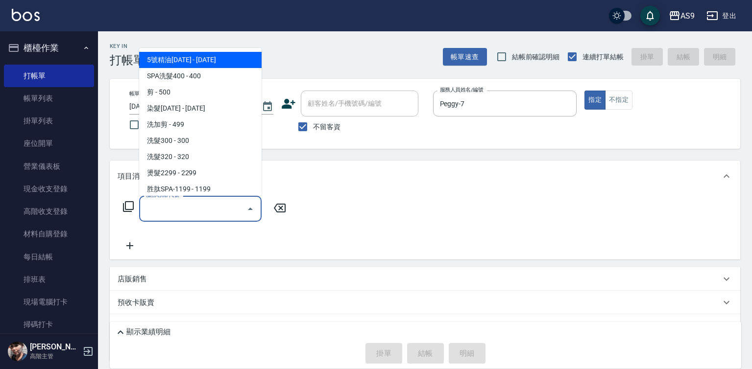
click at [235, 206] on input "服務名稱/代號" at bounding box center [193, 208] width 99 height 17
click at [210, 58] on span "5號精油[DATE] - [DATE]" at bounding box center [200, 60] width 122 height 16
type input "5號精油1399(5號精油1399)"
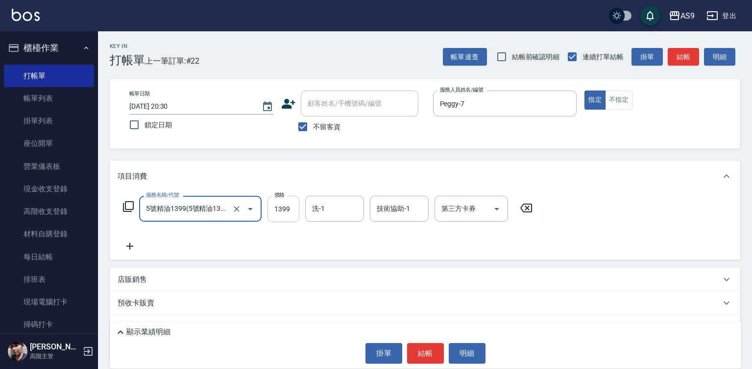
click at [284, 214] on input "1399" at bounding box center [283, 209] width 32 height 26
type input "1199"
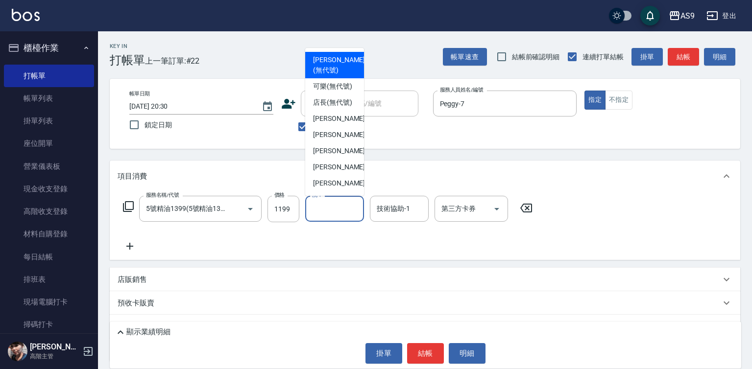
click at [311, 211] on input "洗-1" at bounding box center [335, 208] width 50 height 17
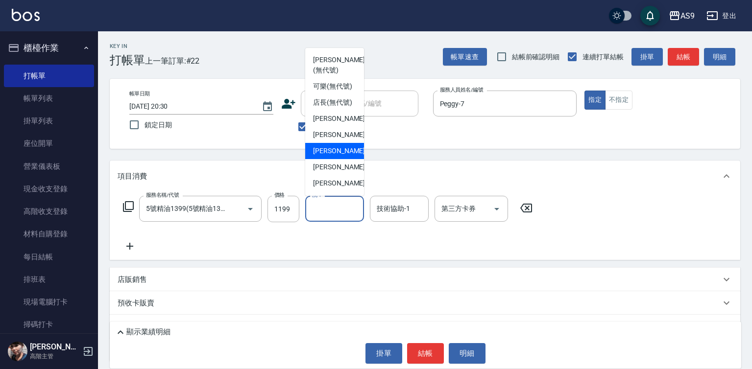
scroll to position [49, 0]
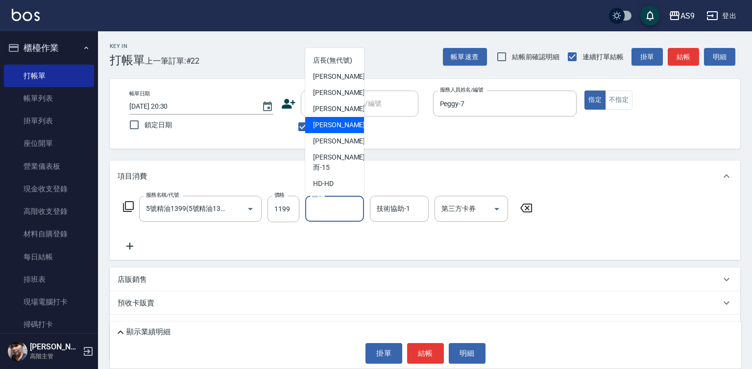
click at [338, 130] on span "[PERSON_NAME]-12" at bounding box center [344, 125] width 62 height 10
type input "[PERSON_NAME]-12"
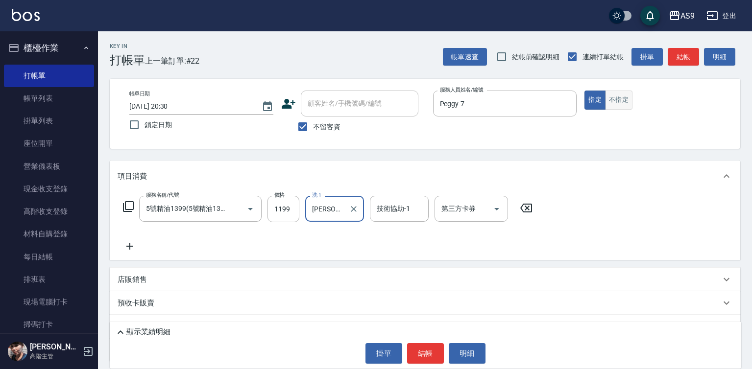
click at [616, 103] on button "不指定" at bounding box center [618, 100] width 27 height 19
click at [416, 350] on button "結帳" at bounding box center [425, 353] width 37 height 21
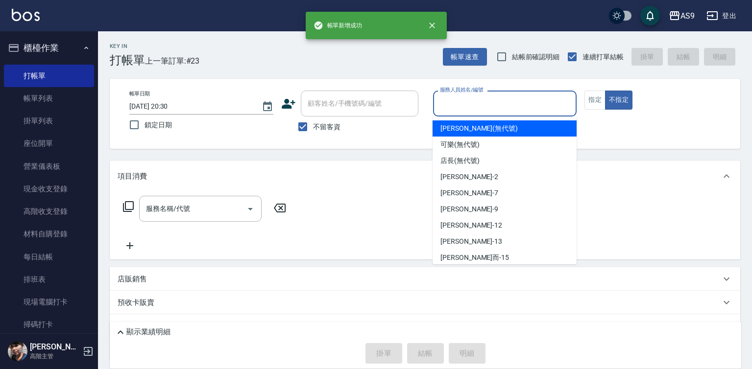
drag, startPoint x: 475, startPoint y: 102, endPoint x: 474, endPoint y: 144, distance: 41.2
click at [475, 102] on input "服務人員姓名/編號" at bounding box center [504, 103] width 135 height 17
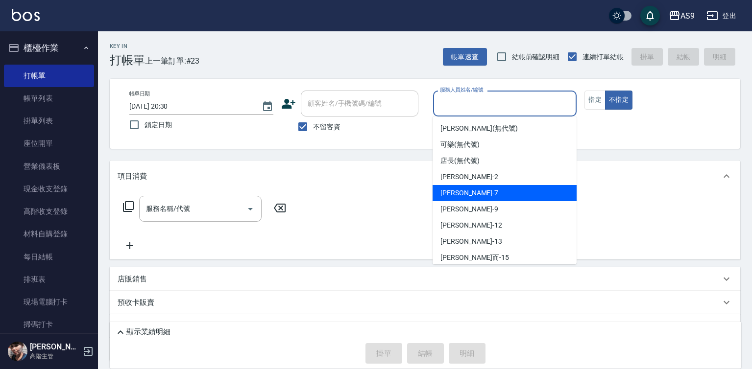
drag, startPoint x: 468, startPoint y: 192, endPoint x: 299, endPoint y: 197, distance: 169.6
click at [468, 193] on div "Peggy -7" at bounding box center [505, 193] width 144 height 16
type input "Peggy-7"
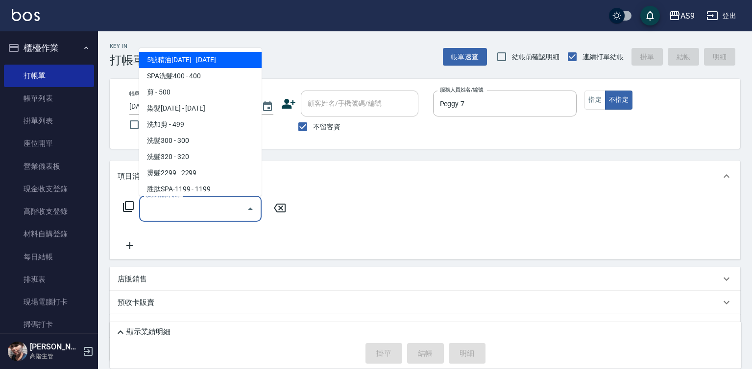
click at [193, 209] on input "服務名稱/代號" at bounding box center [193, 208] width 99 height 17
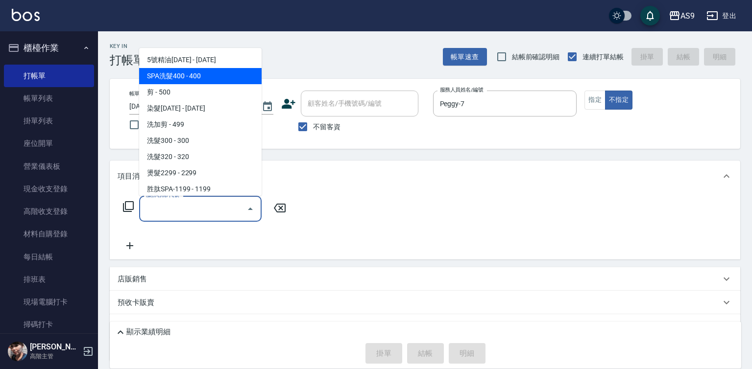
click at [169, 77] on span "SPA洗髮400 - 400" at bounding box center [200, 76] width 122 height 16
type input "SPA洗髮400(SPA洗髮400)"
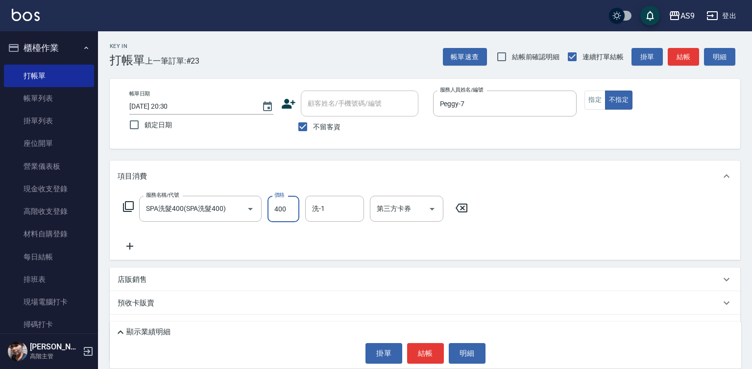
click at [284, 203] on input "400" at bounding box center [283, 209] width 32 height 26
type input "318"
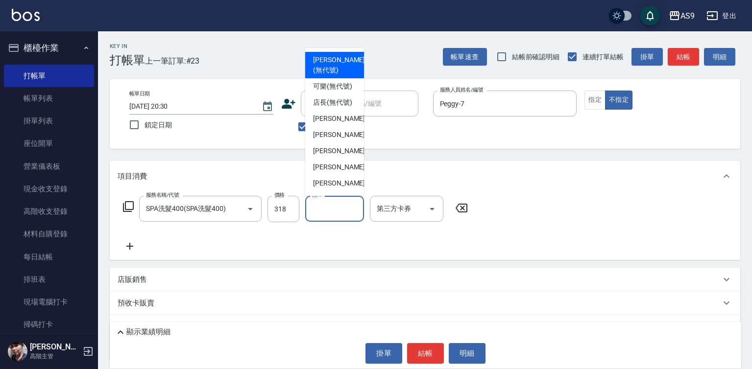
click at [330, 210] on input "洗-1" at bounding box center [335, 208] width 50 height 17
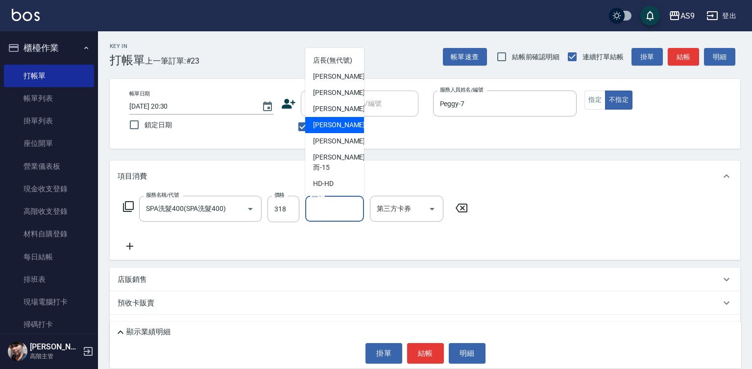
click at [333, 130] on span "[PERSON_NAME]-12" at bounding box center [344, 125] width 62 height 10
type input "[PERSON_NAME]-12"
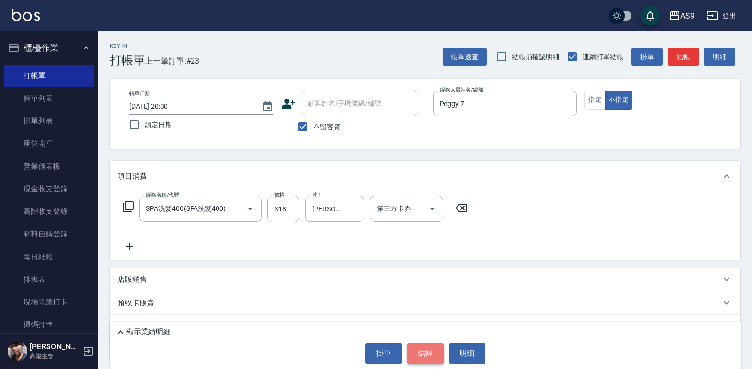
click at [423, 354] on button "結帳" at bounding box center [425, 353] width 37 height 21
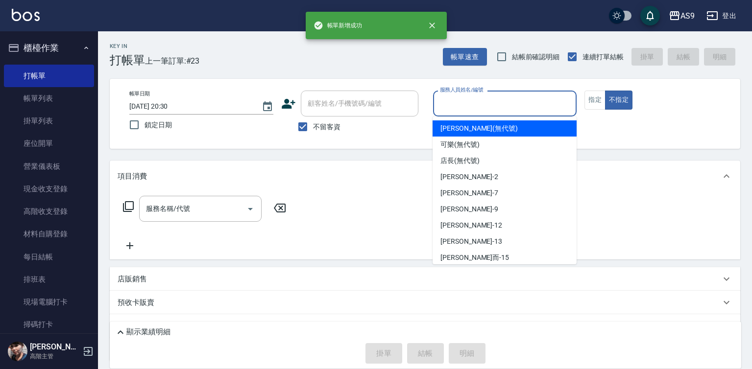
click at [463, 106] on input "服務人員姓名/編號" at bounding box center [504, 103] width 135 height 17
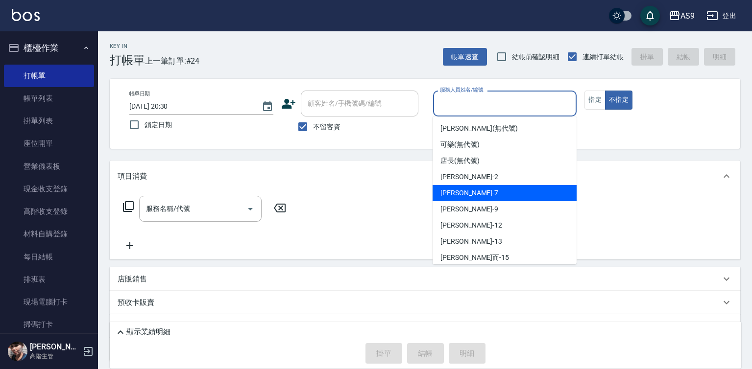
click at [471, 194] on div "Peggy -7" at bounding box center [505, 193] width 144 height 16
type input "Peggy-7"
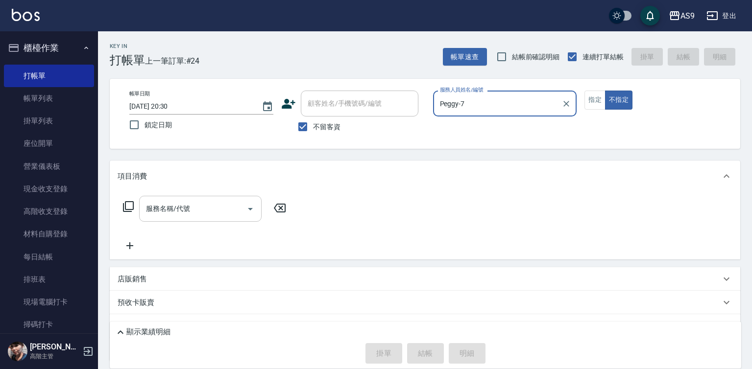
click at [226, 212] on input "服務名稱/代號" at bounding box center [193, 208] width 99 height 17
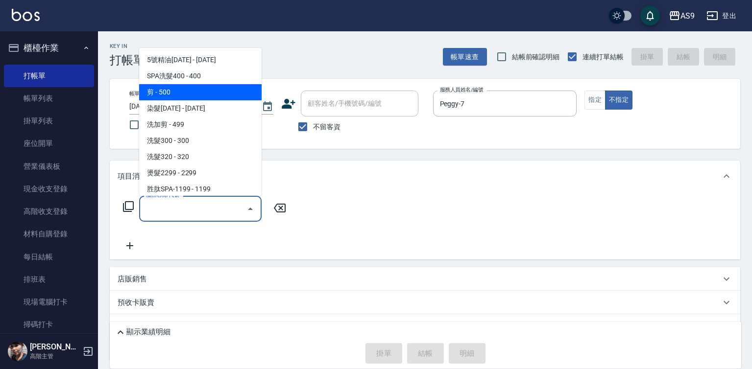
click at [214, 81] on span "SPA洗髮400 - 400" at bounding box center [200, 76] width 122 height 16
type input "SPA洗髮400(SPA洗髮400)"
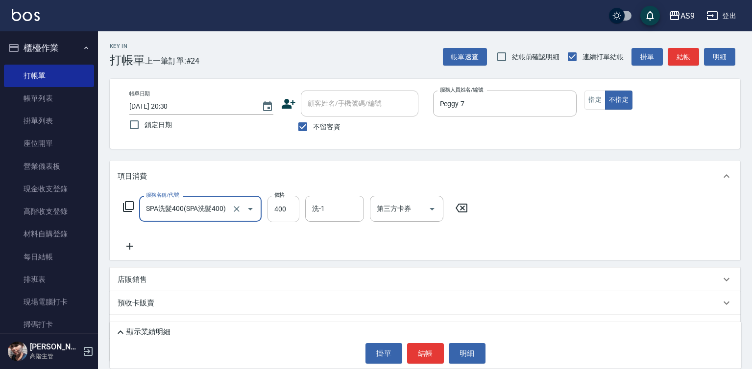
click at [288, 208] on input "400" at bounding box center [283, 209] width 32 height 26
type input "363"
click at [415, 356] on button "結帳" at bounding box center [425, 353] width 37 height 21
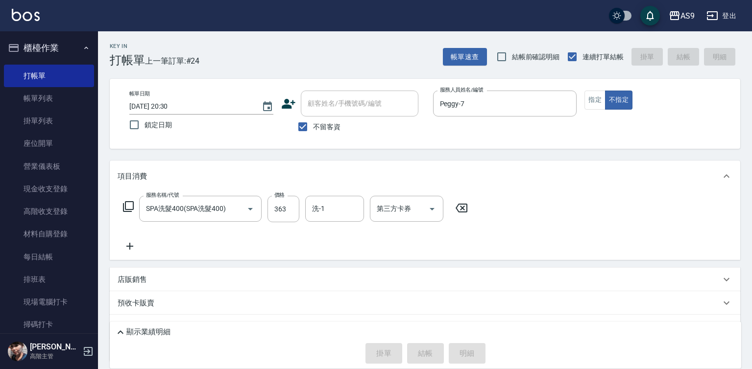
type input "[DATE] 20:31"
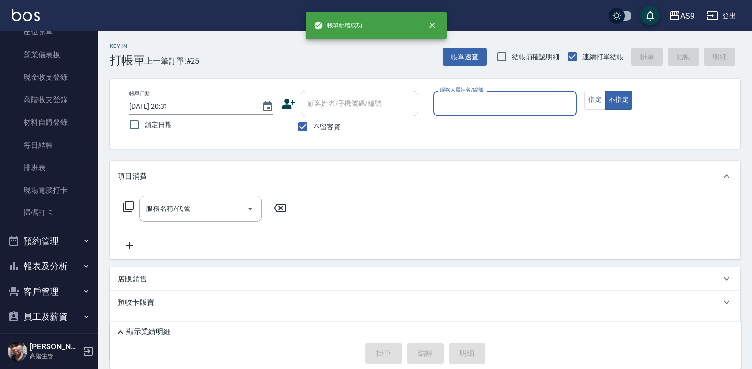
scroll to position [147, 0]
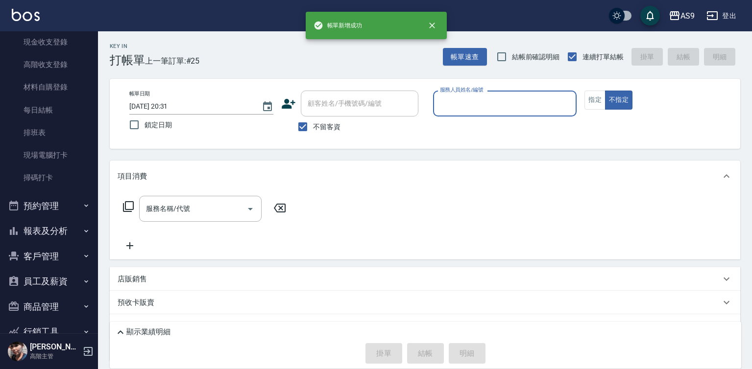
click at [54, 235] on button "報表及分析" at bounding box center [49, 230] width 90 height 25
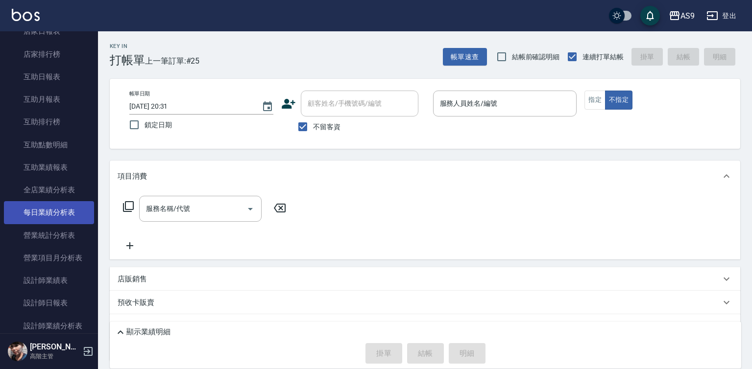
scroll to position [539, 0]
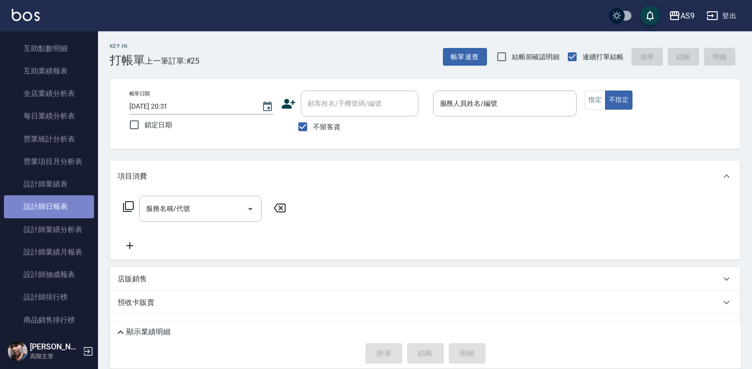
click at [55, 211] on link "設計師日報表" at bounding box center [49, 206] width 90 height 23
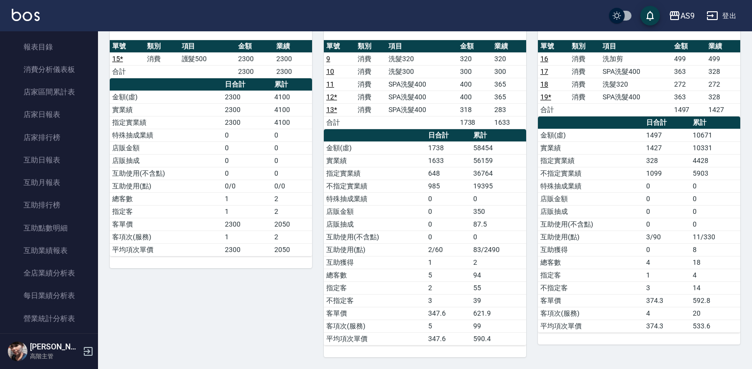
scroll to position [353, 0]
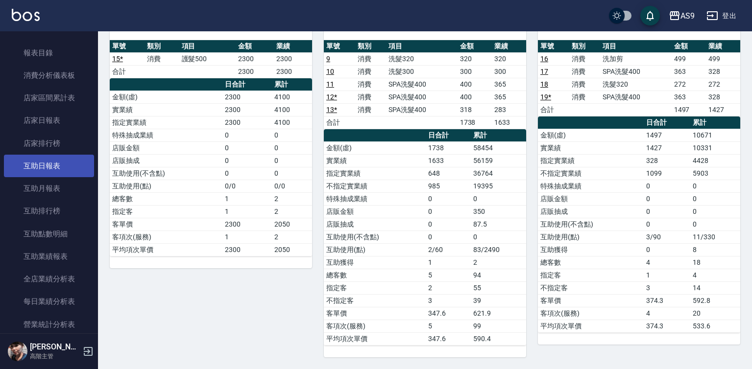
click at [63, 166] on link "互助日報表" at bounding box center [49, 166] width 90 height 23
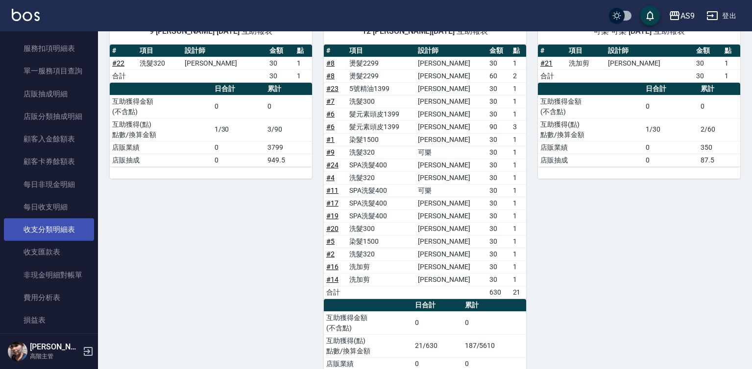
scroll to position [1039, 0]
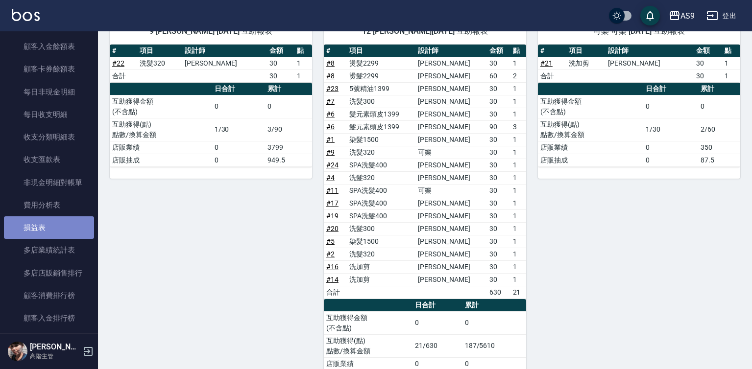
click at [53, 228] on link "損益表" at bounding box center [49, 228] width 90 height 23
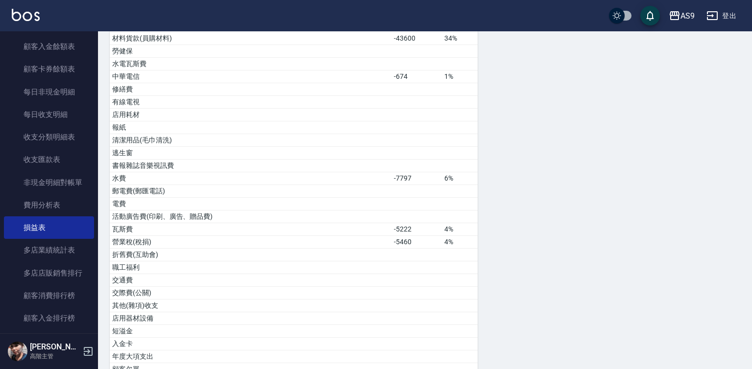
scroll to position [196, 0]
